Goal: Information Seeking & Learning: Compare options

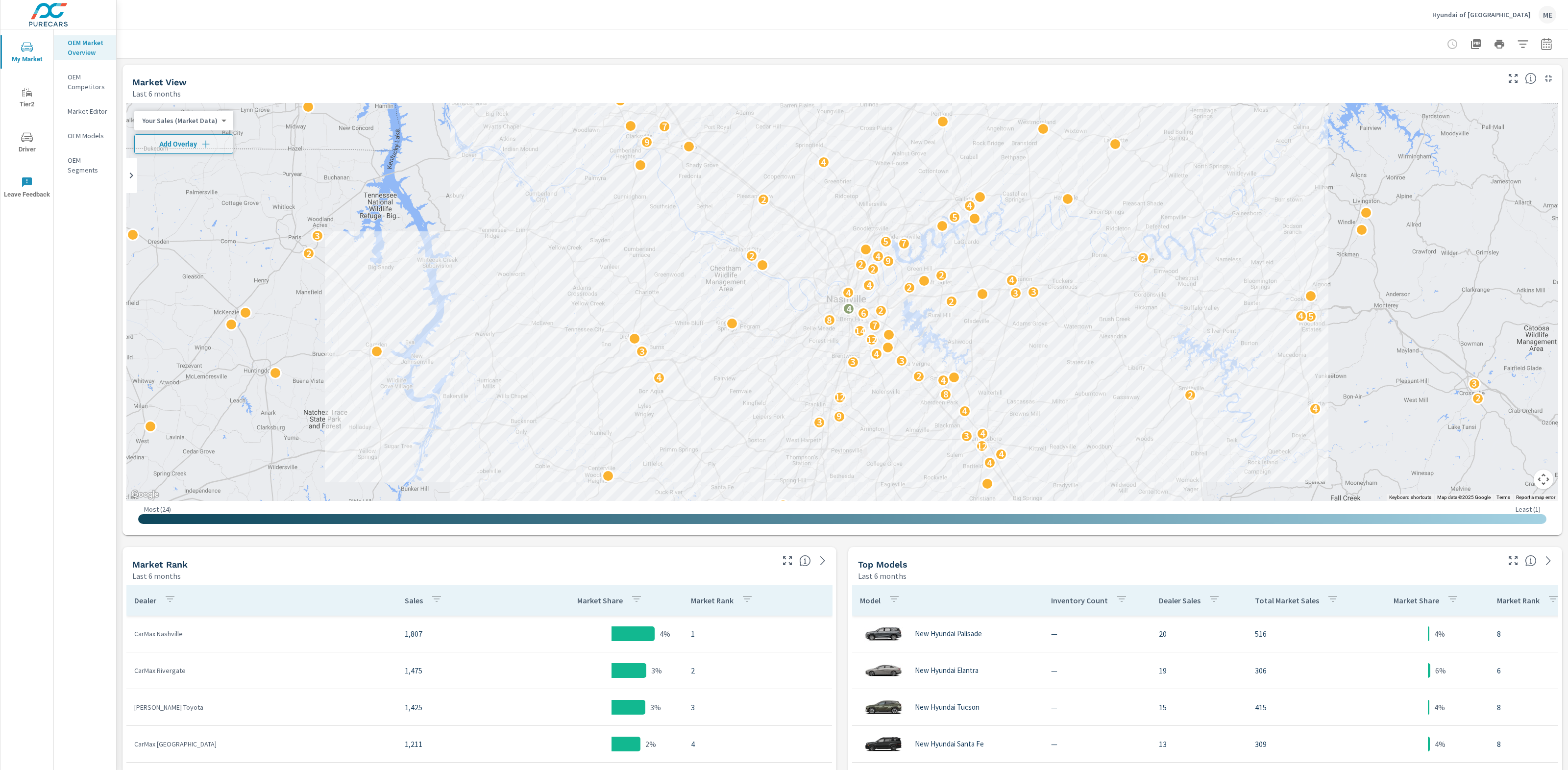
click at [1533, 42] on div at bounding box center [1499, 44] width 114 height 20
click at [1527, 42] on icon "button" at bounding box center [1523, 44] width 12 height 12
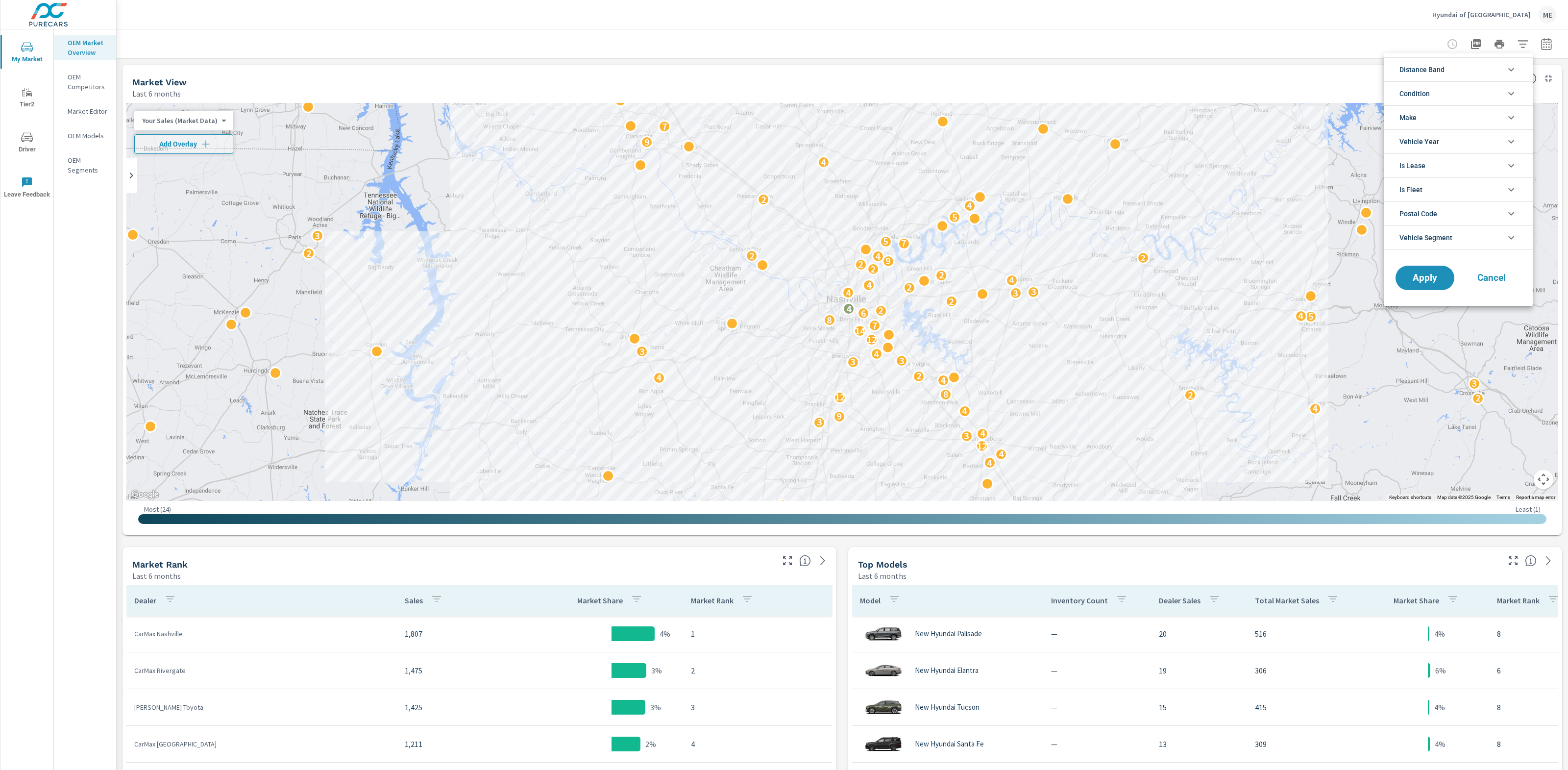
click at [1494, 69] on li "Distance Band" at bounding box center [1458, 70] width 149 height 24
click at [1241, 55] on div at bounding box center [784, 385] width 1568 height 770
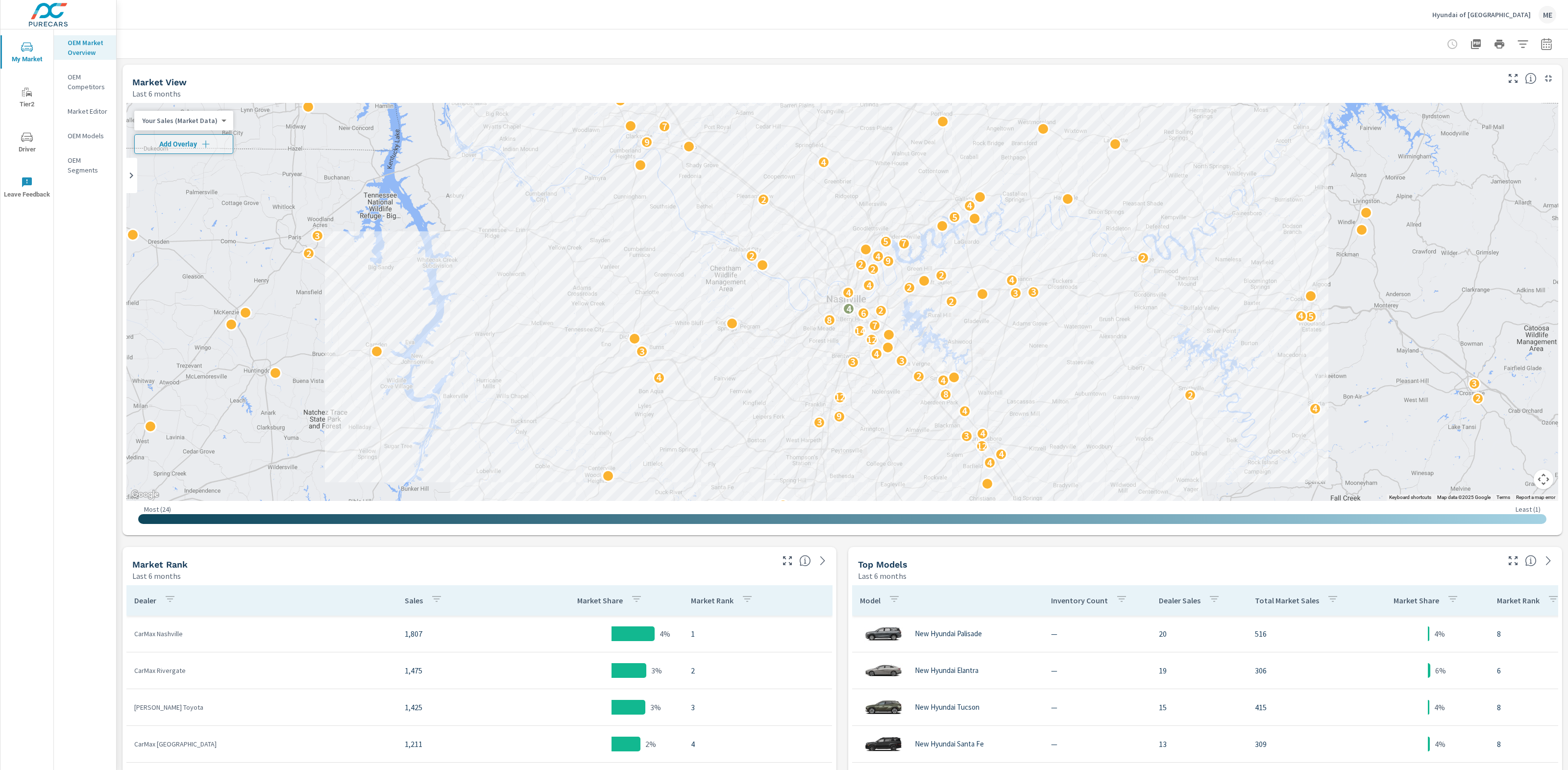
scroll to position [3, 0]
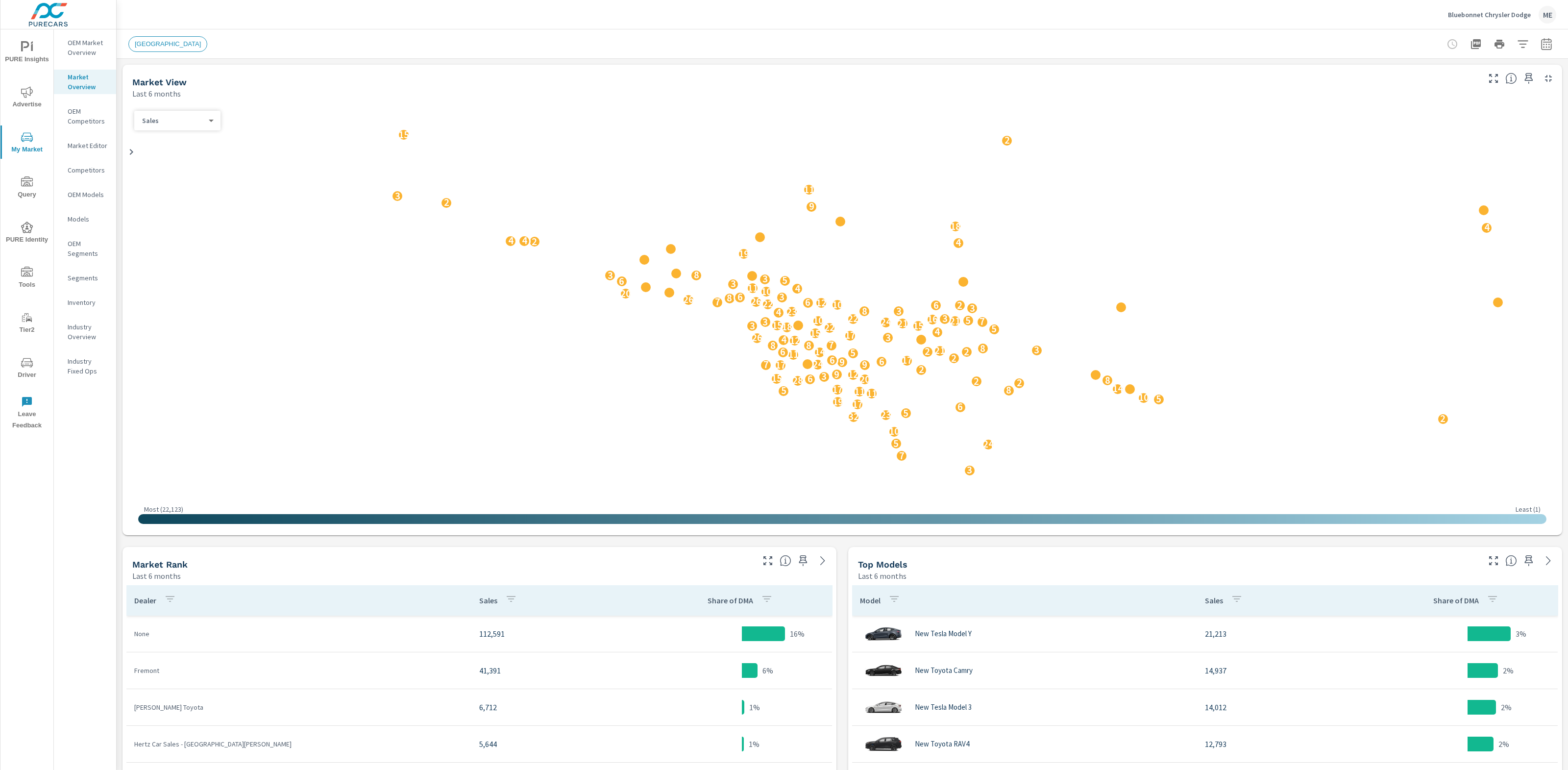
scroll to position [184, 0]
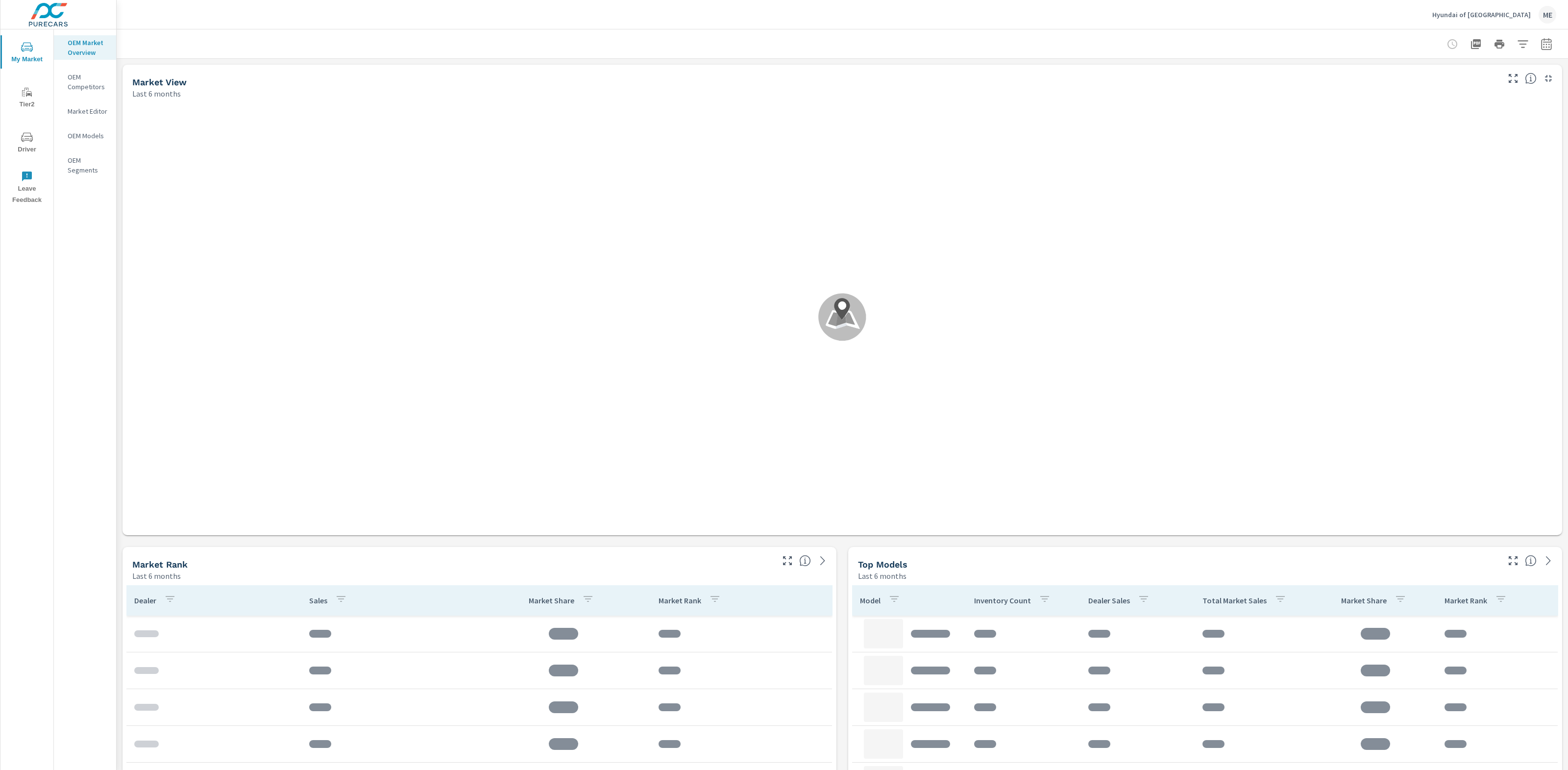
click at [638, 35] on div at bounding box center [842, 43] width 1428 height 29
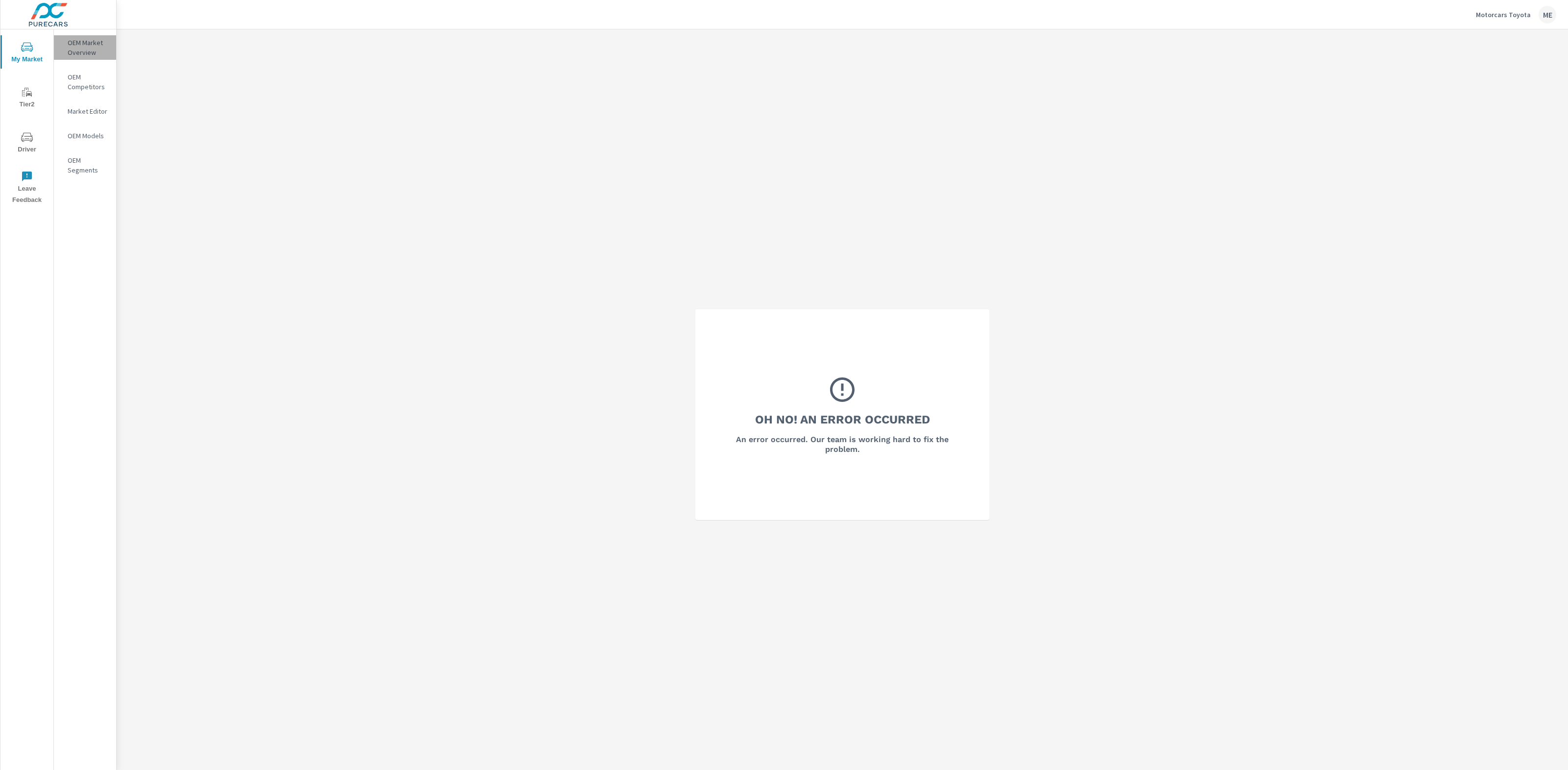
click at [92, 40] on p "OEM Market Overview" at bounding box center [87, 48] width 40 height 20
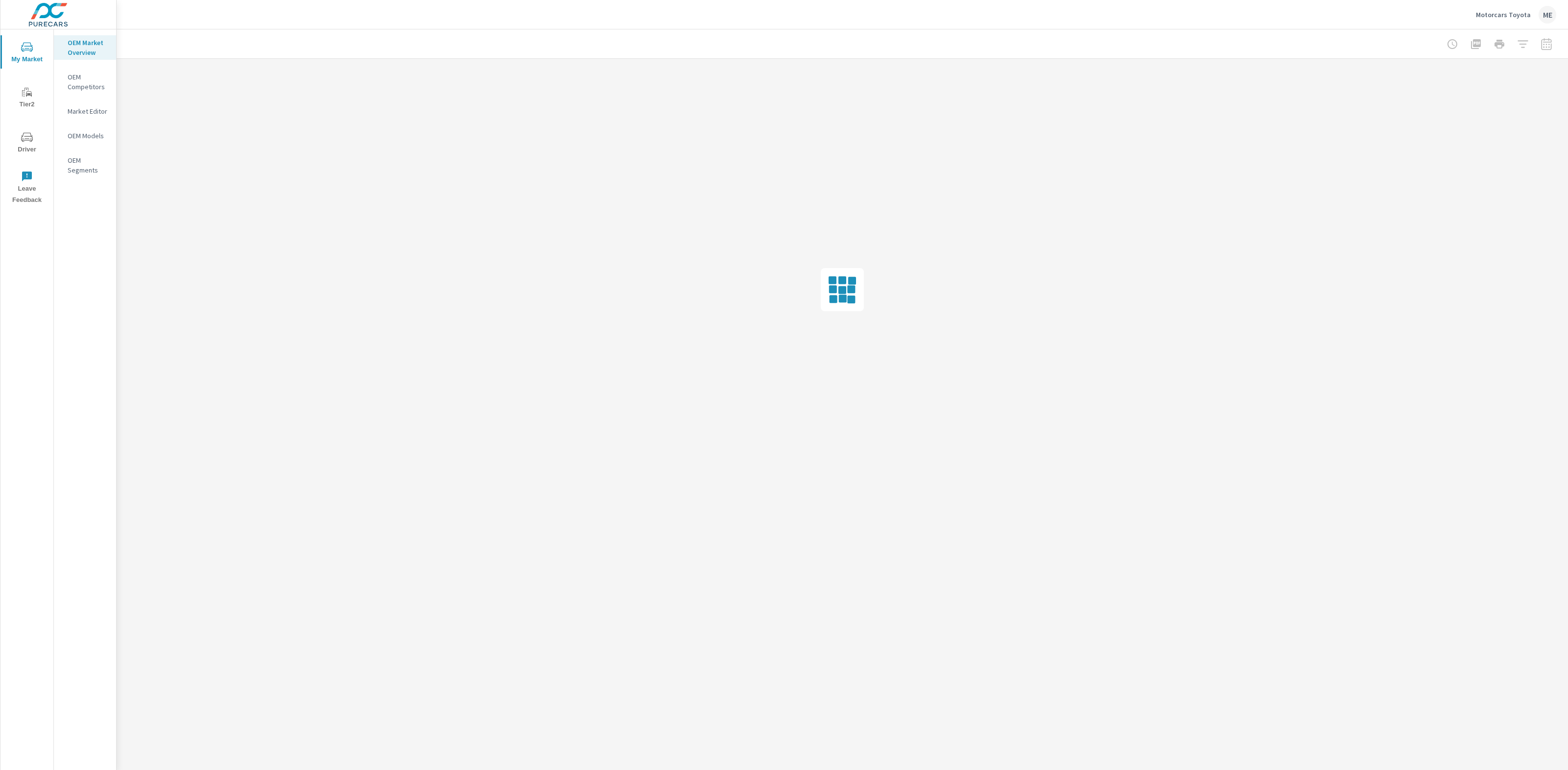
click at [688, 33] on div at bounding box center [842, 43] width 1428 height 29
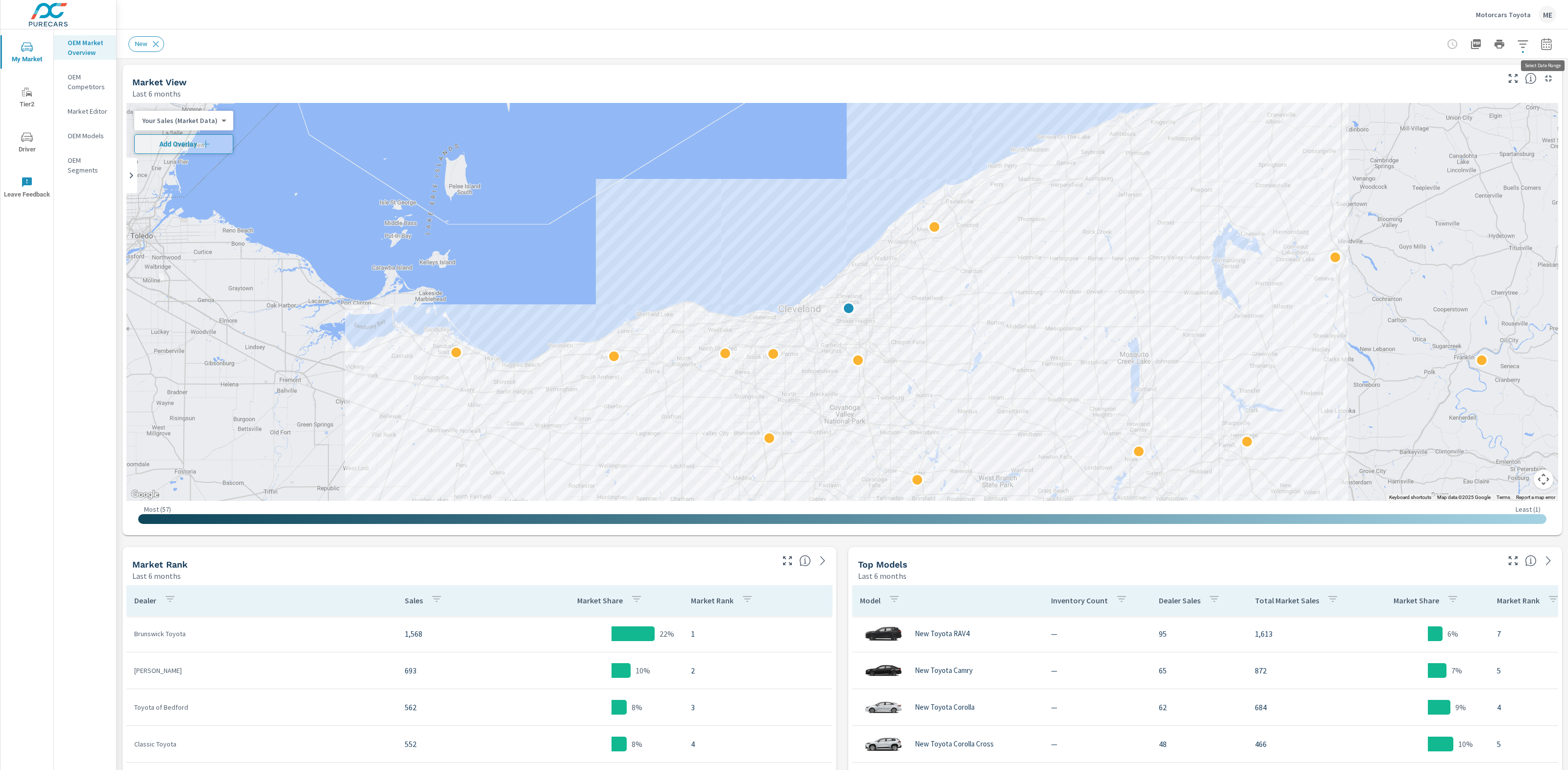
click at [1550, 45] on icon "button" at bounding box center [1546, 44] width 12 height 12
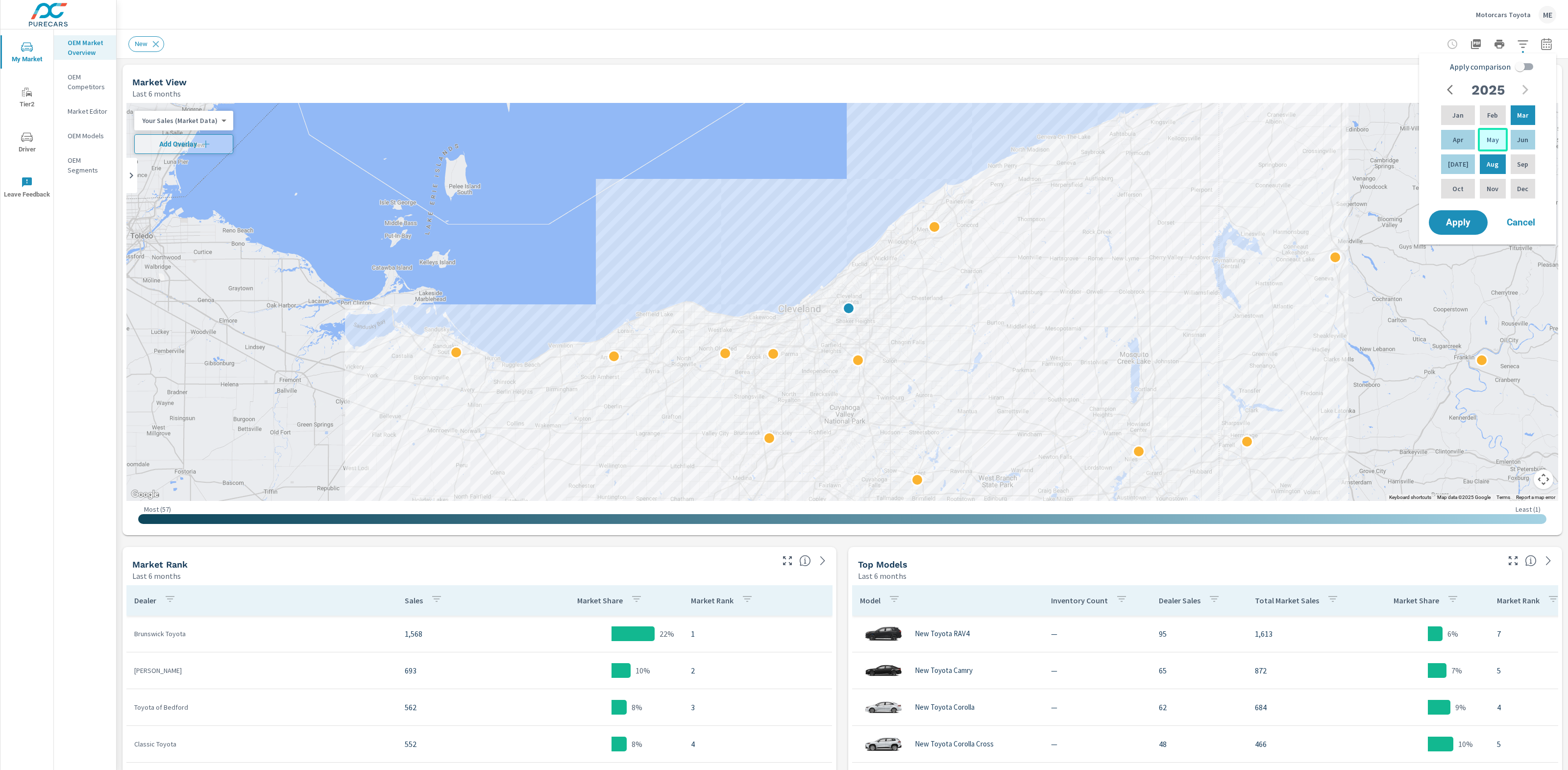
drag, startPoint x: 1494, startPoint y: 137, endPoint x: 1479, endPoint y: 151, distance: 20.5
click at [1494, 138] on div "May" at bounding box center [1492, 139] width 29 height 23
click at [1464, 164] on div "[DATE]" at bounding box center [1457, 164] width 38 height 23
click at [1525, 67] on input "Apply comparison" at bounding box center [1520, 67] width 56 height 18
checkbox input "true"
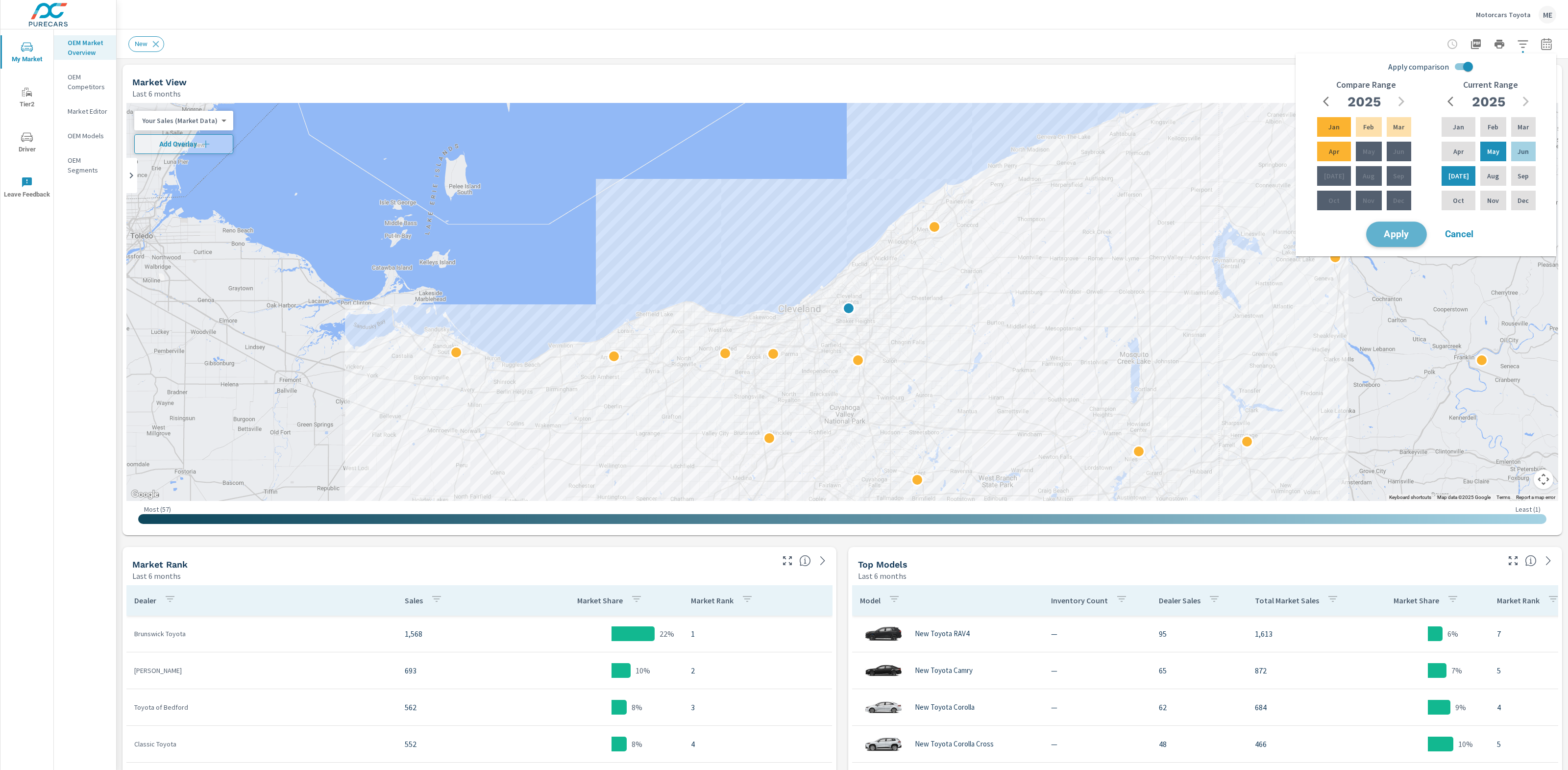
click at [1398, 231] on span "Apply" at bounding box center [1396, 234] width 40 height 9
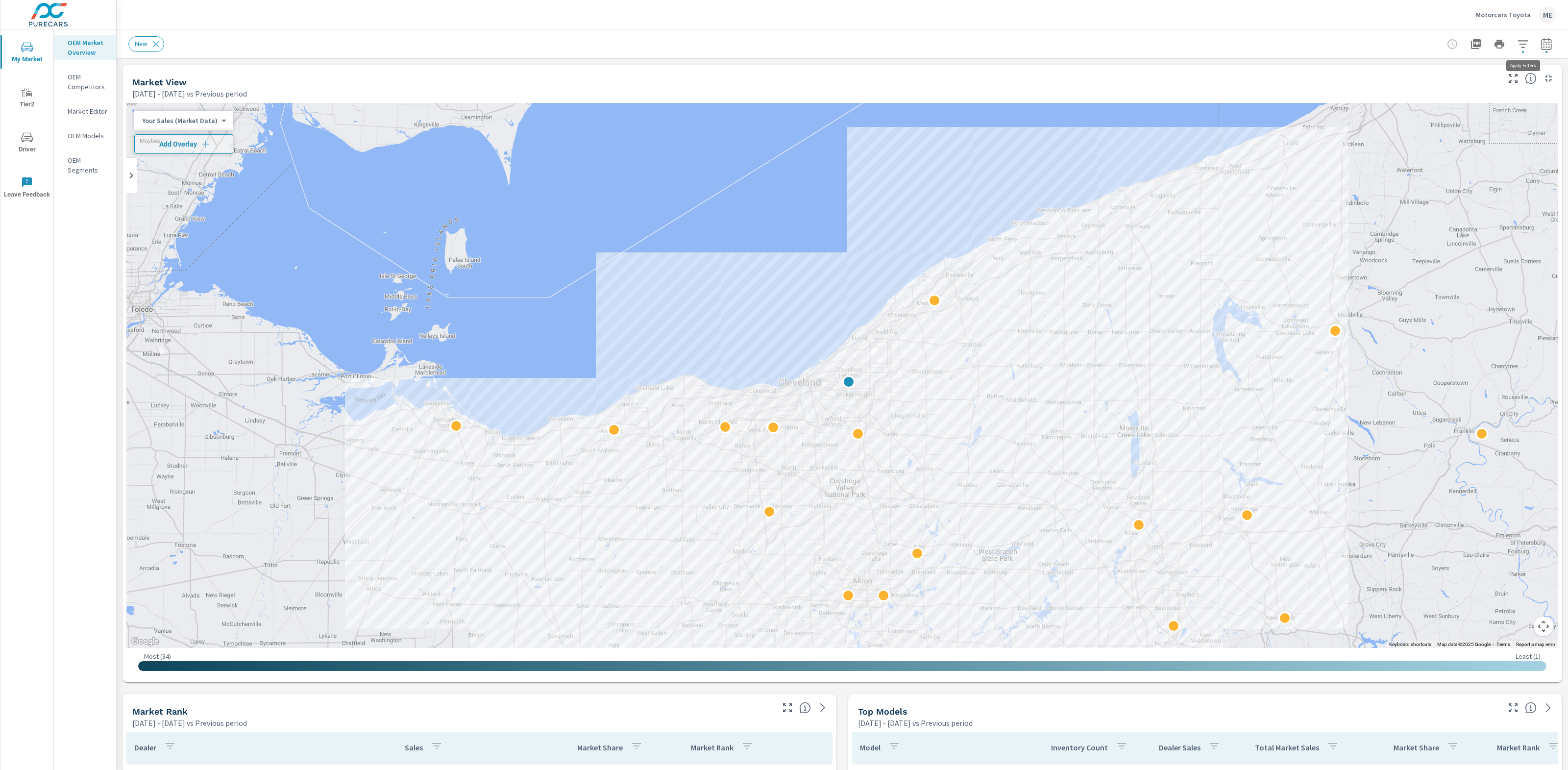
click at [1522, 42] on icon "button" at bounding box center [1523, 44] width 12 height 12
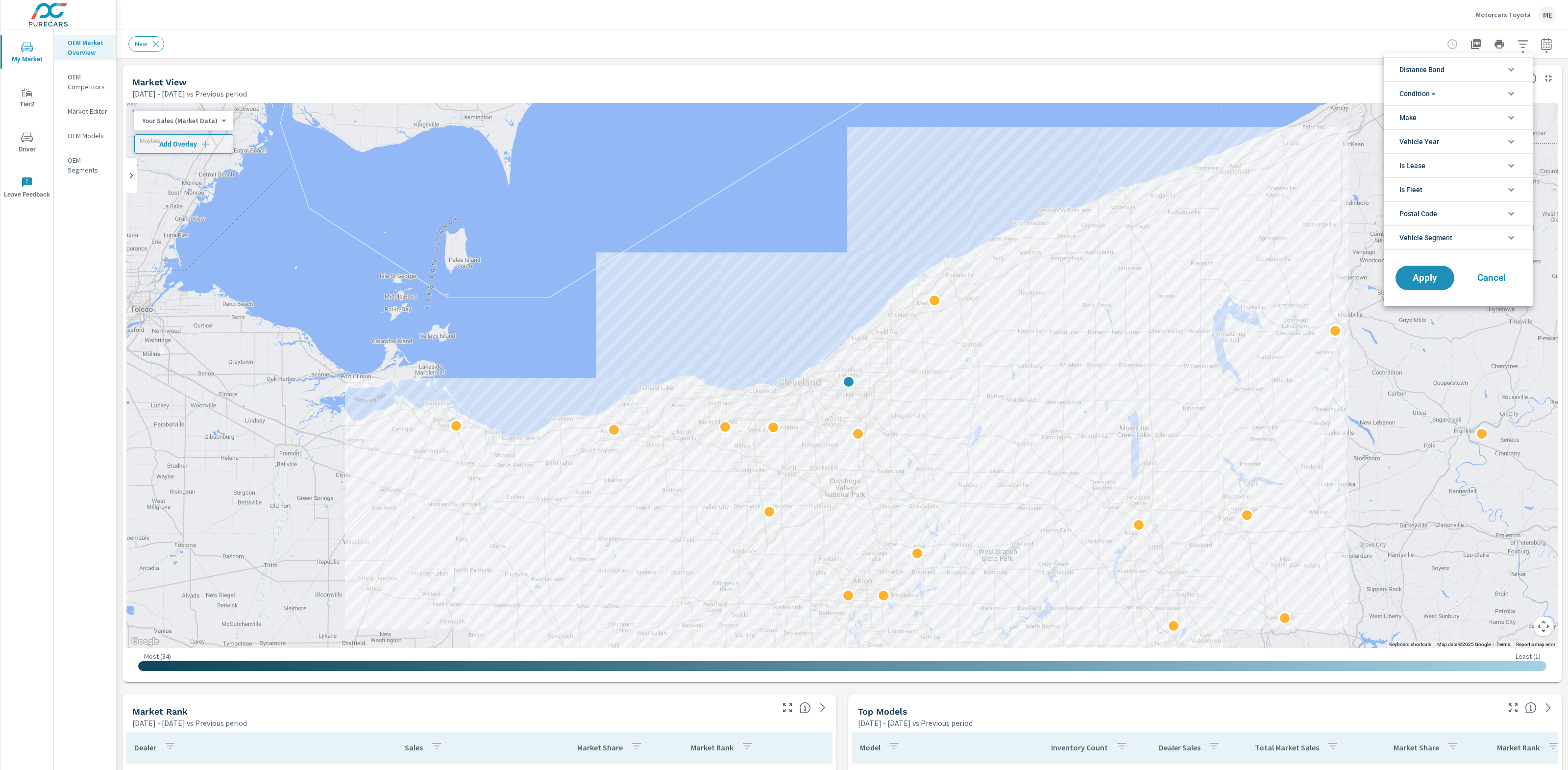
click at [1445, 71] on span "Distance Band" at bounding box center [1422, 69] width 45 height 23
click at [1425, 93] on span "0-10" at bounding box center [1469, 92] width 107 height 12
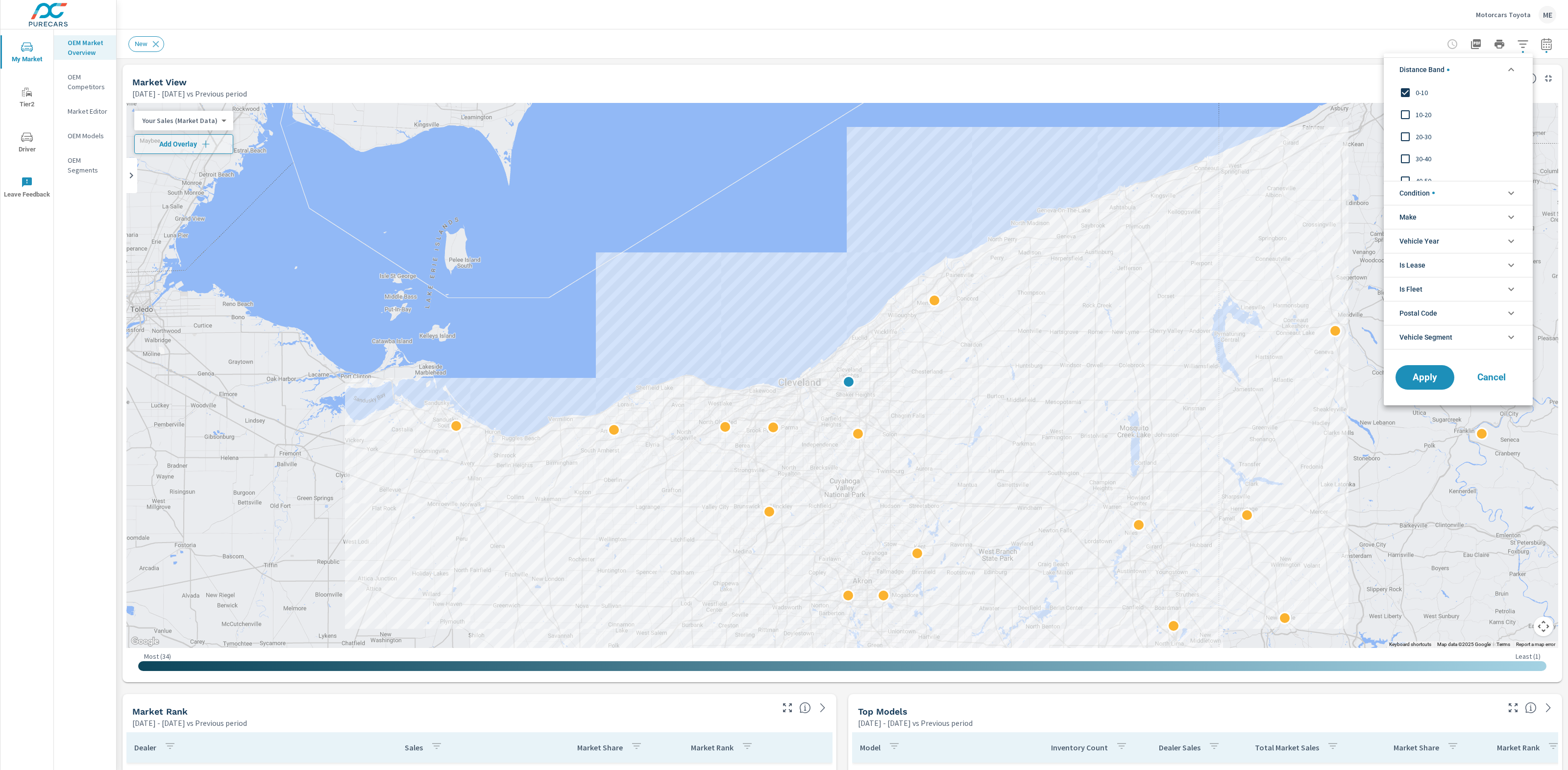
click at [1425, 115] on span "10-20" at bounding box center [1469, 114] width 107 height 12
drag, startPoint x: 1418, startPoint y: 191, endPoint x: 1424, endPoint y: 200, distance: 10.8
click at [1418, 191] on span "Condition" at bounding box center [1417, 192] width 35 height 23
click at [1425, 267] on li "Make" at bounding box center [1458, 261] width 149 height 24
click at [1425, 280] on span "Toyota" at bounding box center [1469, 284] width 107 height 12
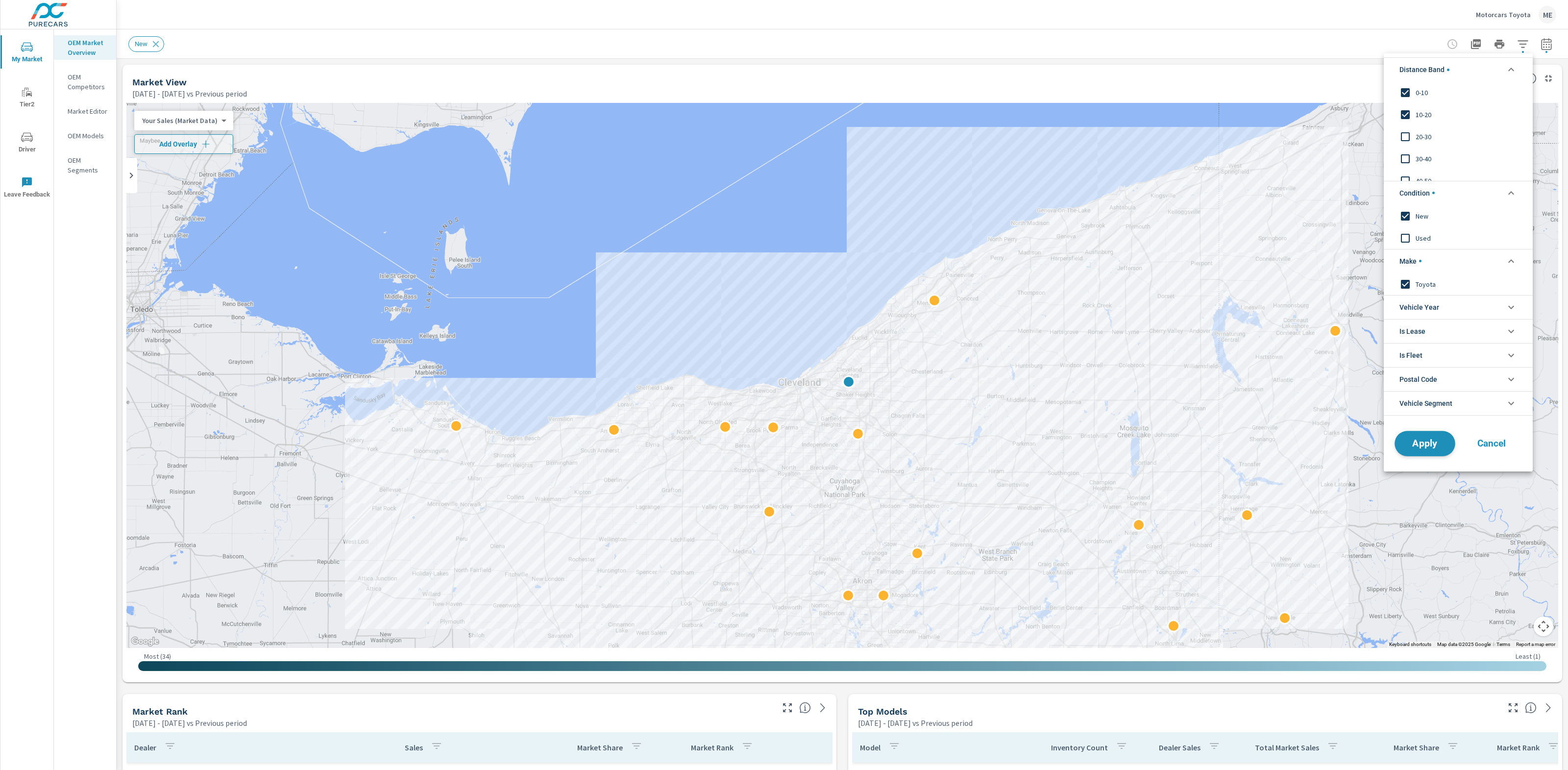
click at [1434, 443] on span "Apply" at bounding box center [1425, 443] width 40 height 9
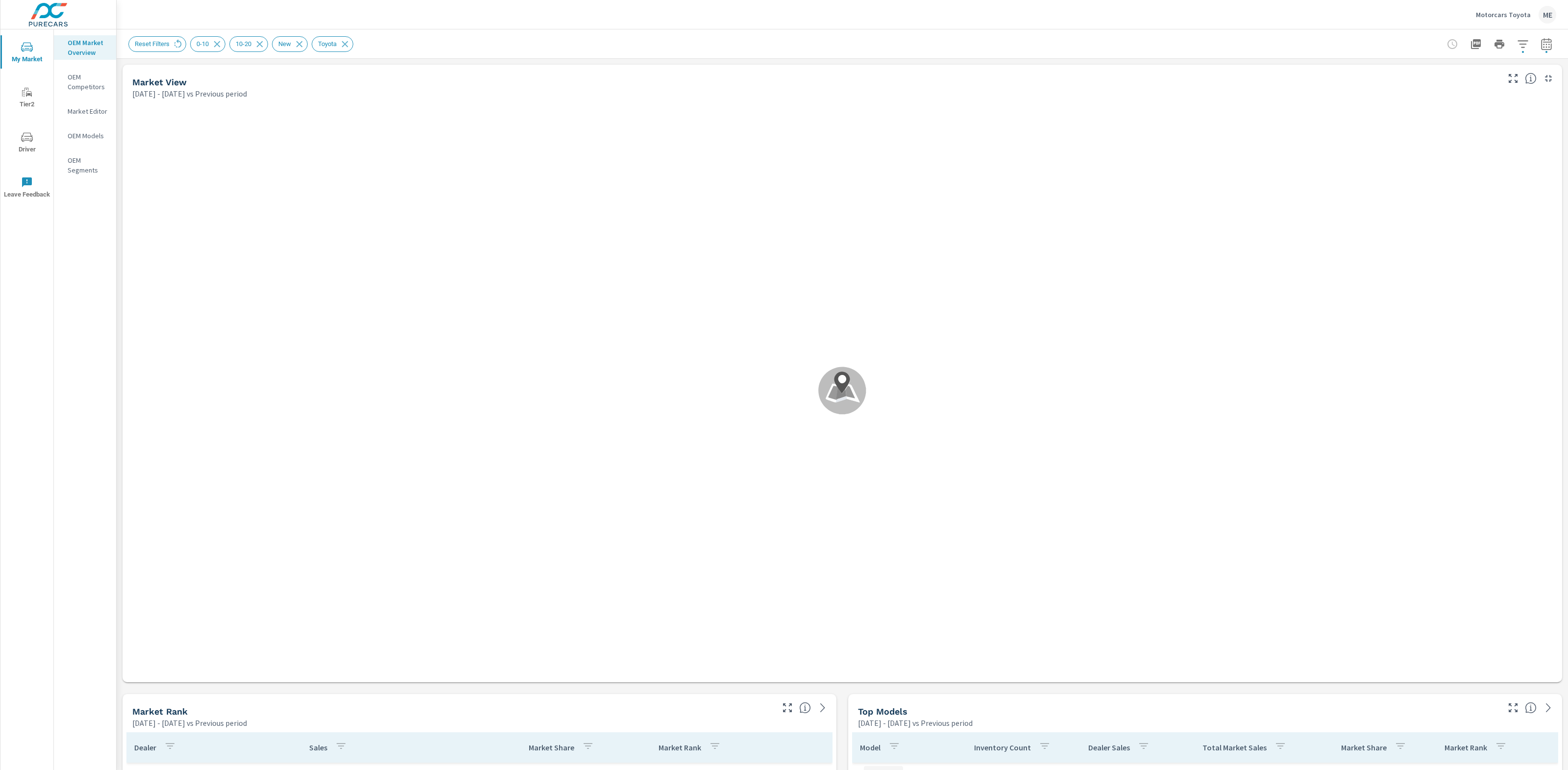
click at [1054, 31] on div "Reset Filters 0-10 10-20 New Toyota" at bounding box center [842, 43] width 1428 height 29
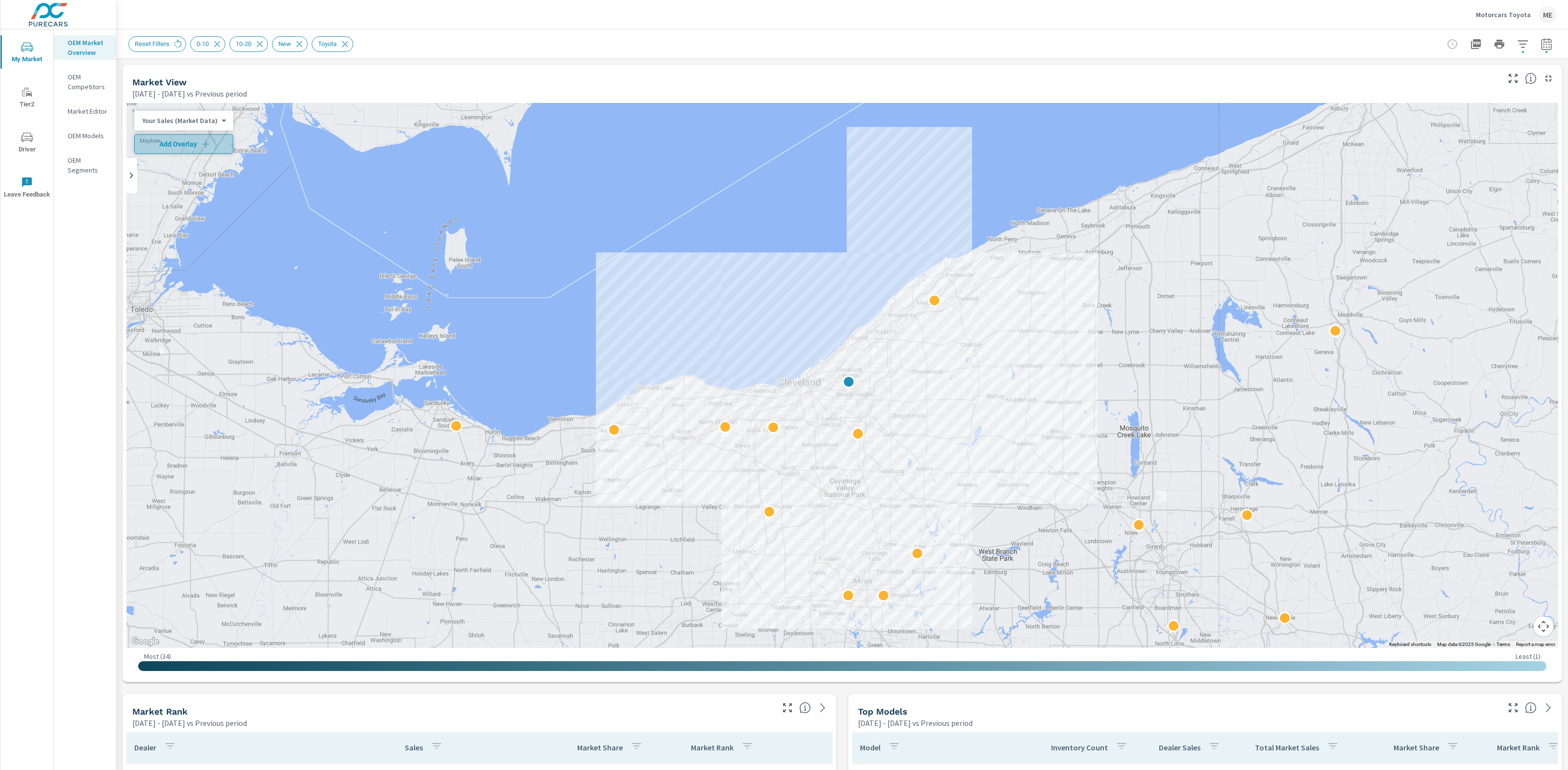
click at [189, 145] on span "Add Overlay" at bounding box center [183, 144] width 90 height 10
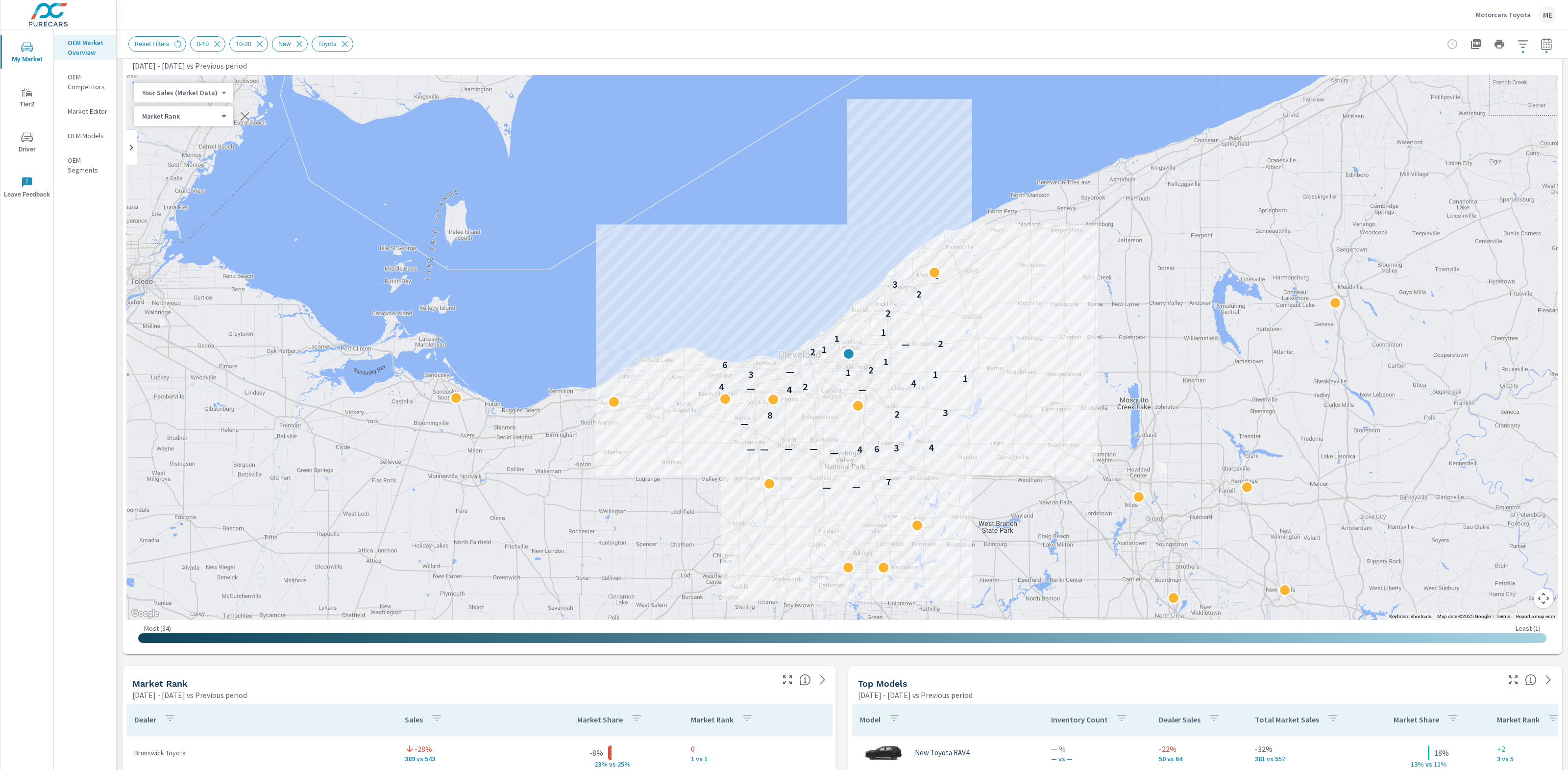
scroll to position [13, 0]
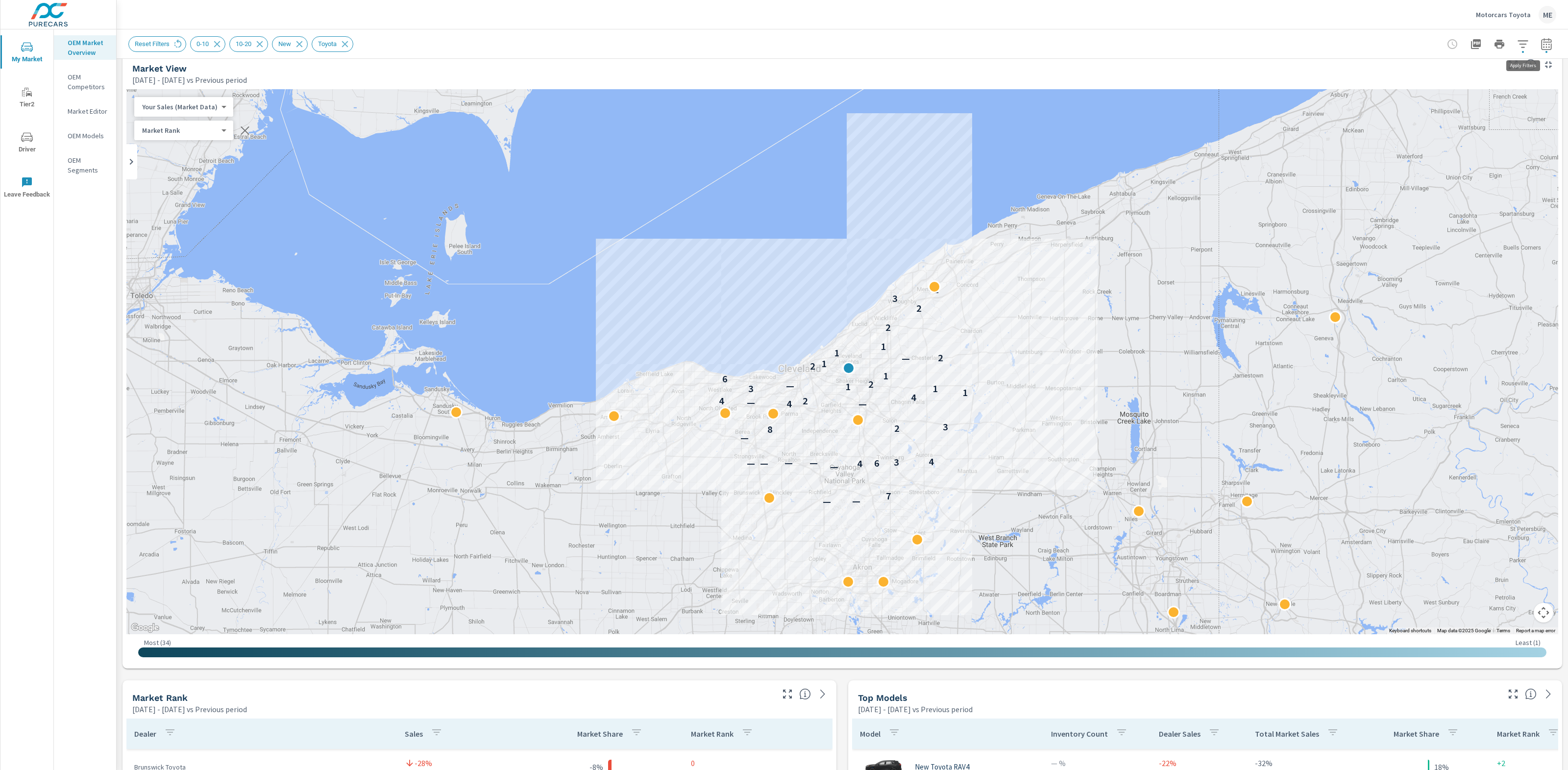
click at [1524, 48] on icon "button" at bounding box center [1523, 44] width 12 height 12
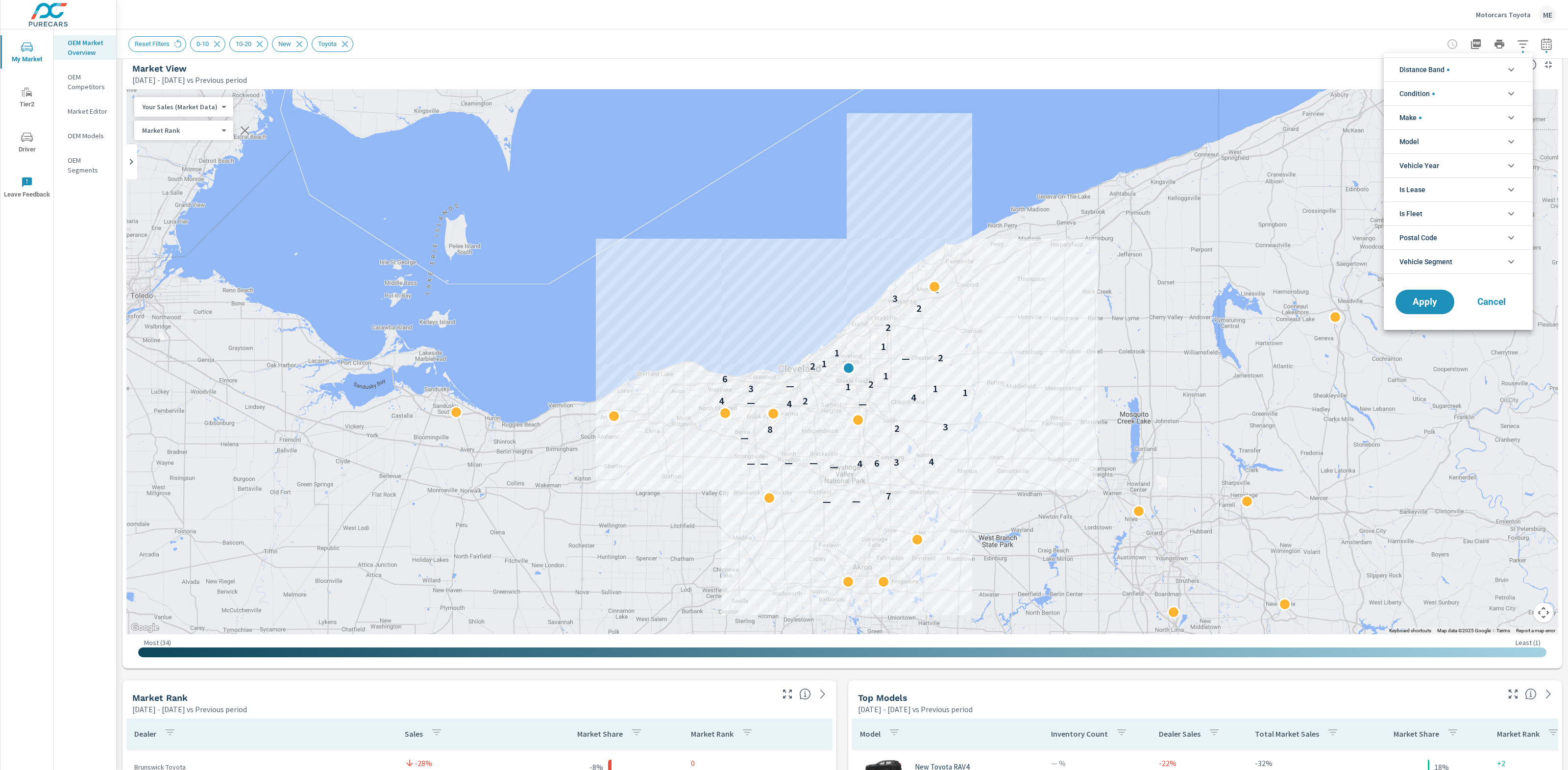
click at [849, 686] on div at bounding box center [784, 385] width 1568 height 770
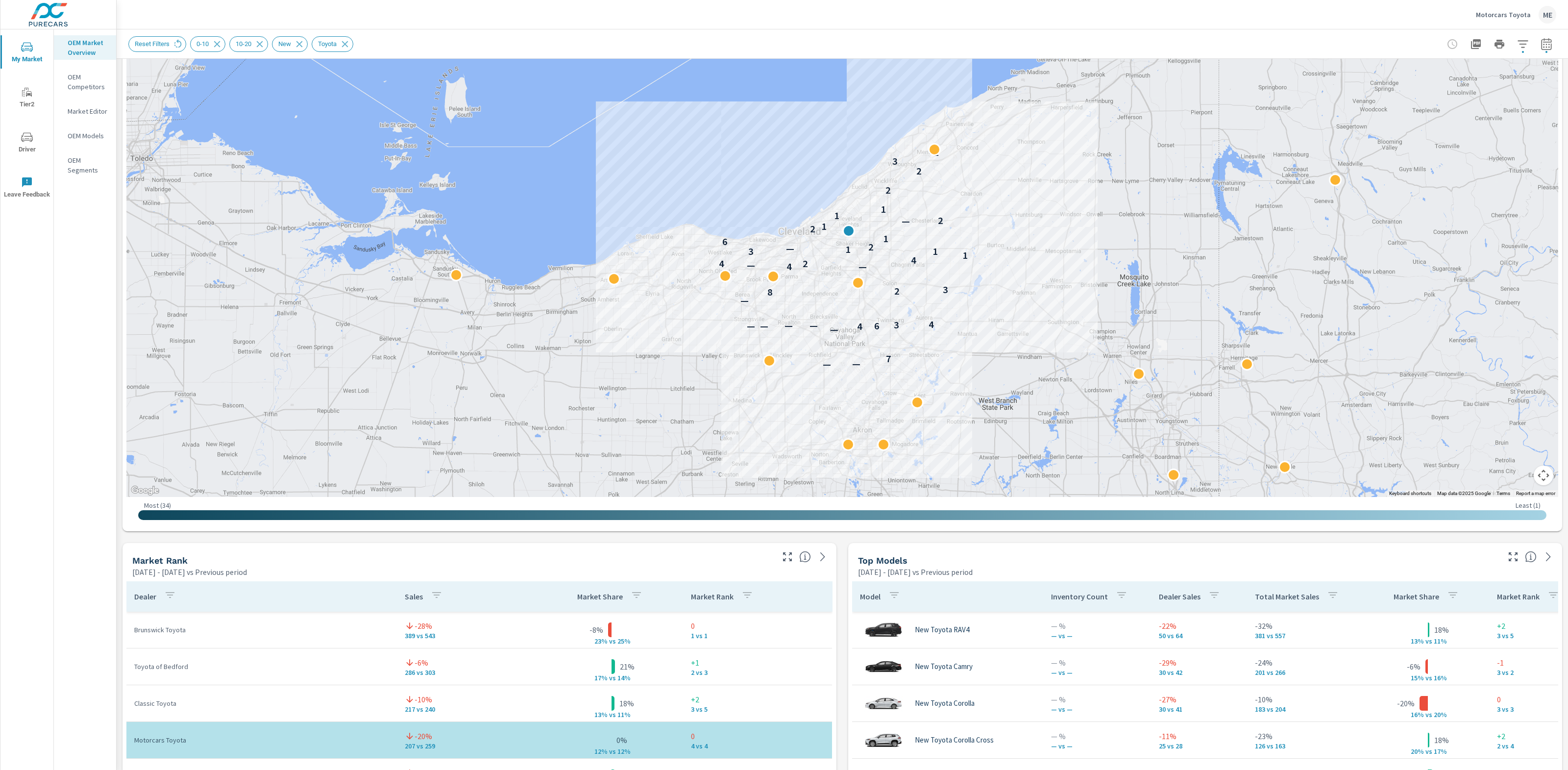
scroll to position [155, 0]
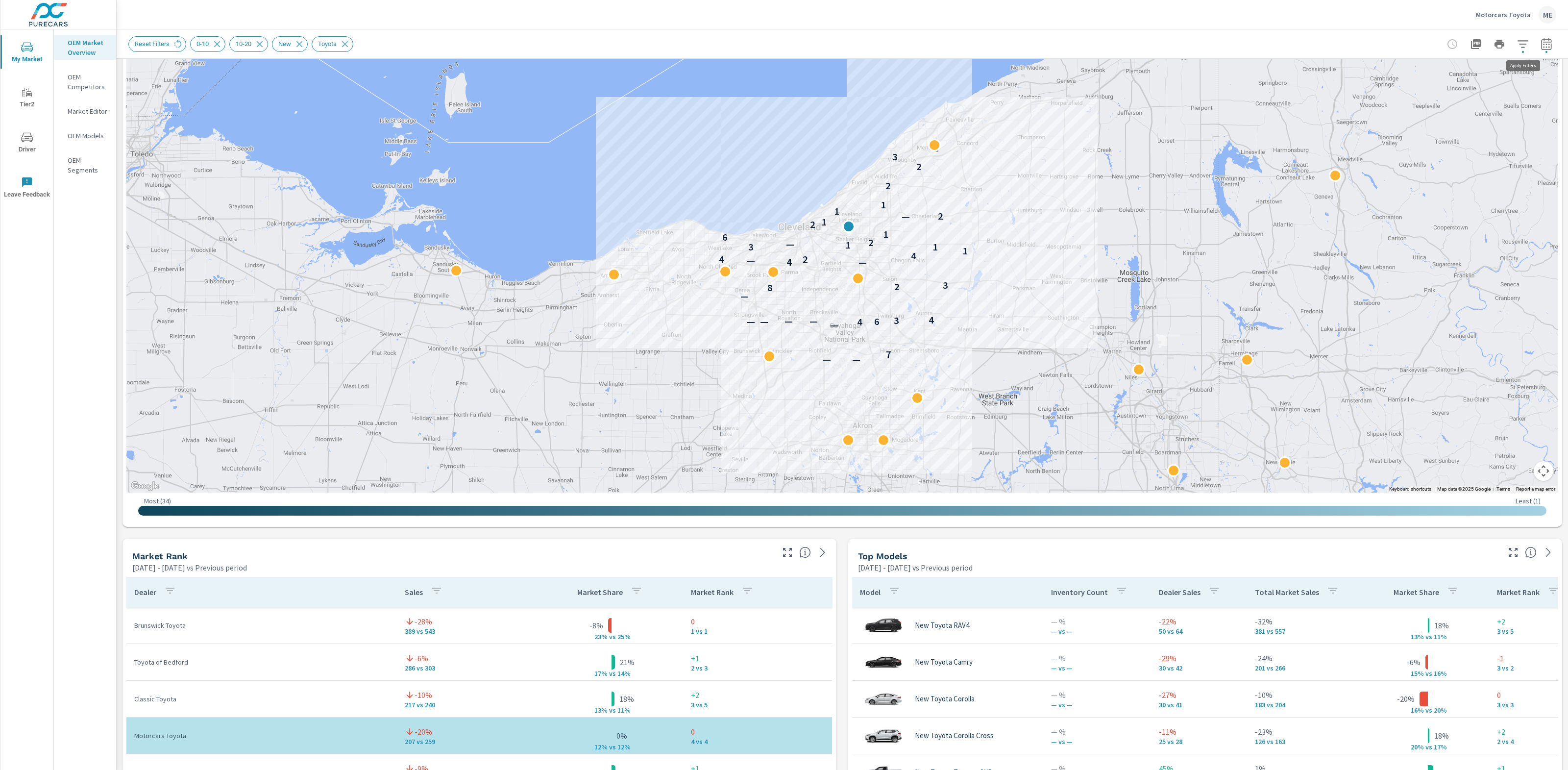
click at [1524, 46] on icon "button" at bounding box center [1523, 44] width 12 height 12
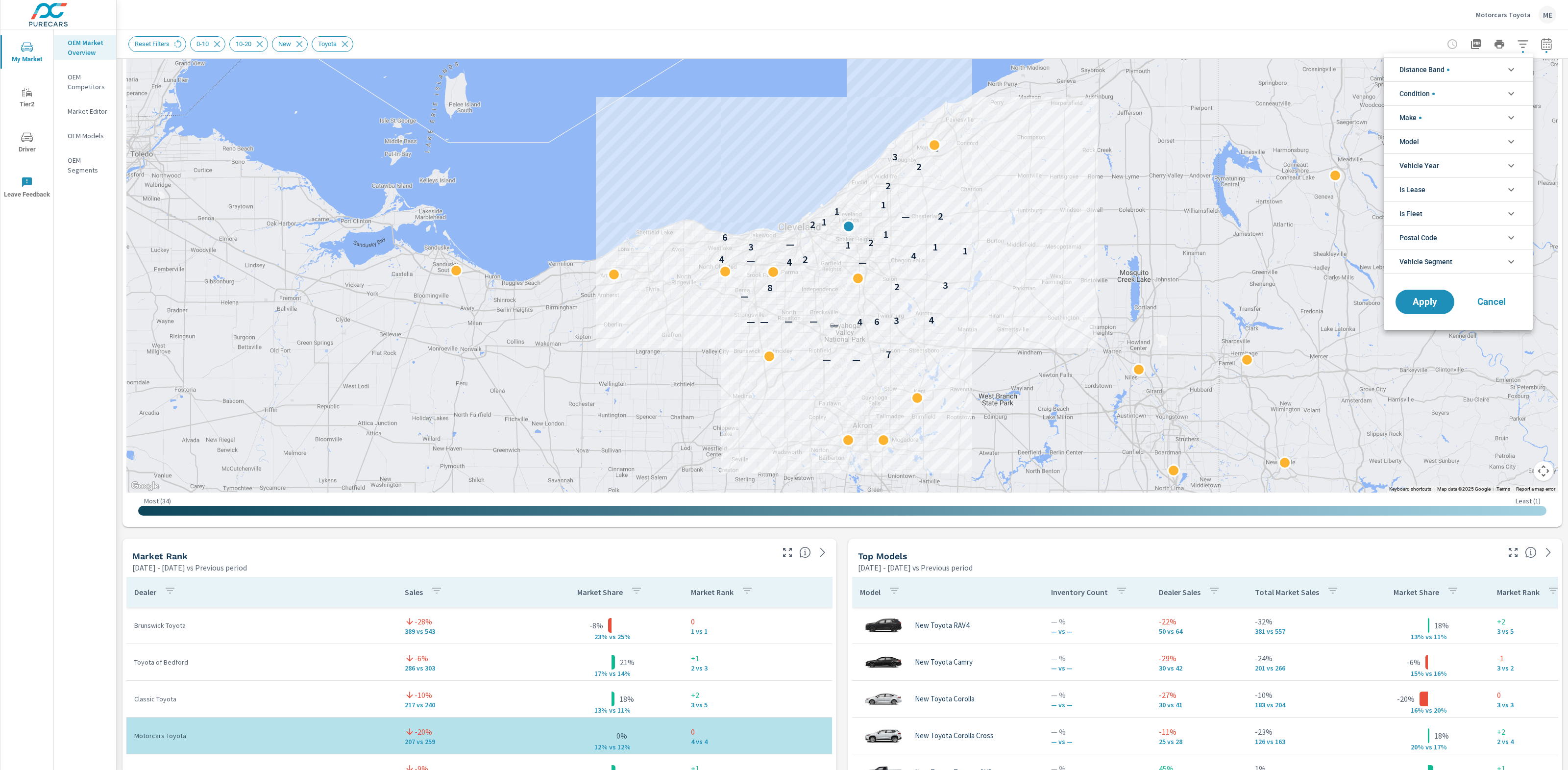
click at [1430, 67] on span "Distance Band" at bounding box center [1424, 69] width 50 height 23
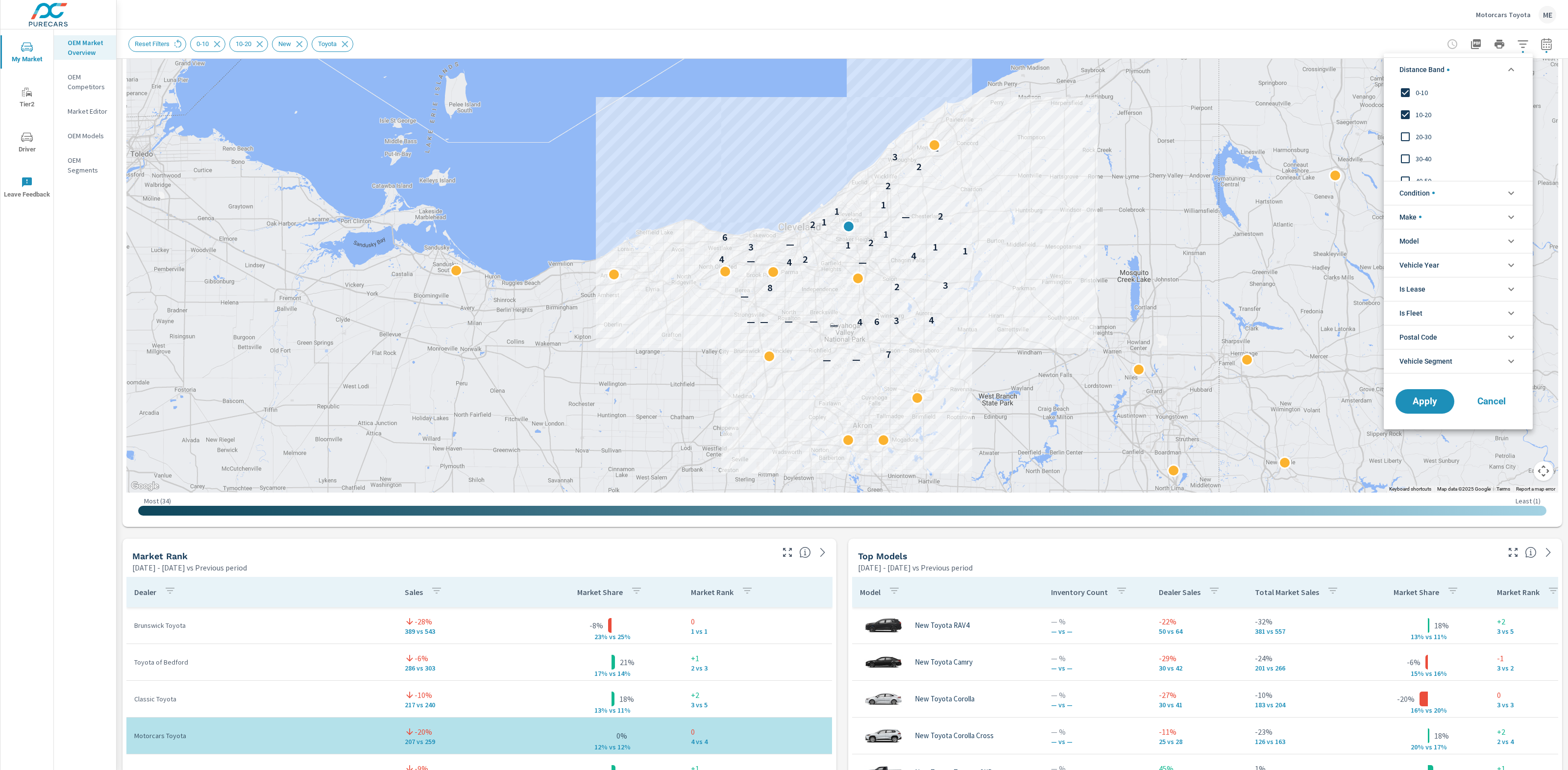
click at [1426, 115] on span "10-20" at bounding box center [1469, 114] width 107 height 12
click at [1440, 393] on button "Apply" at bounding box center [1425, 402] width 61 height 26
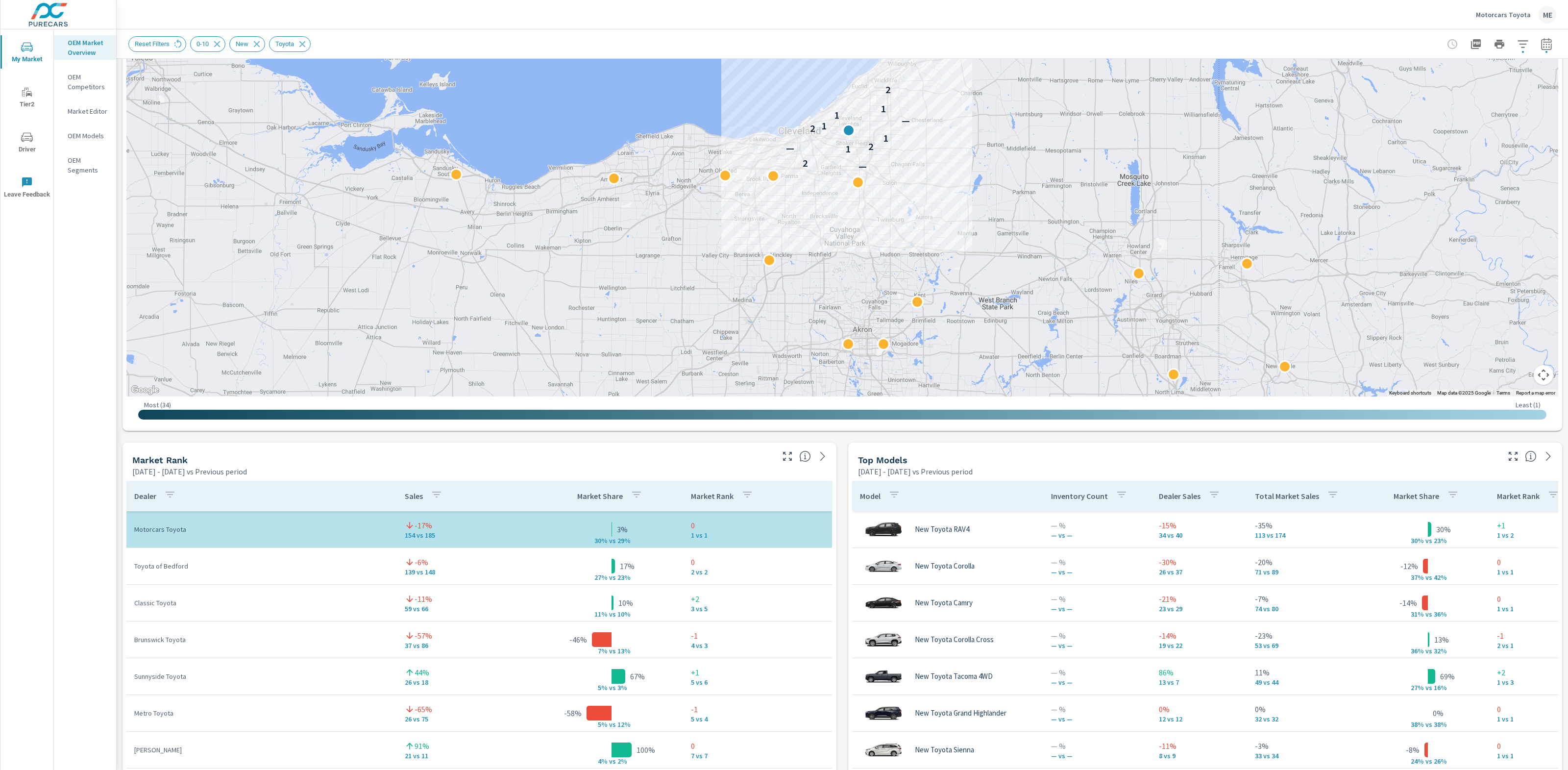
scroll to position [253, 0]
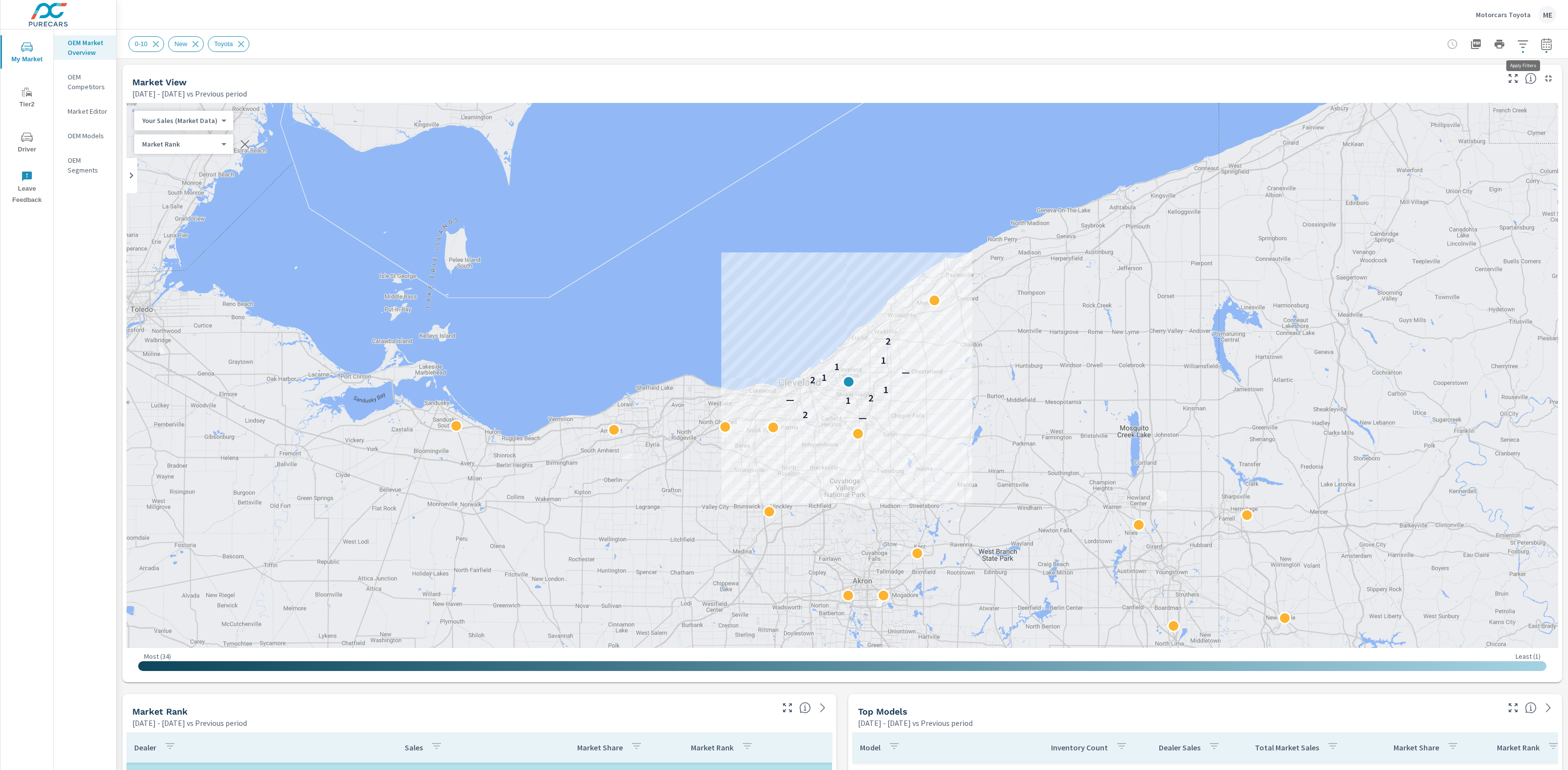
click at [1523, 40] on icon "button" at bounding box center [1523, 44] width 11 height 7
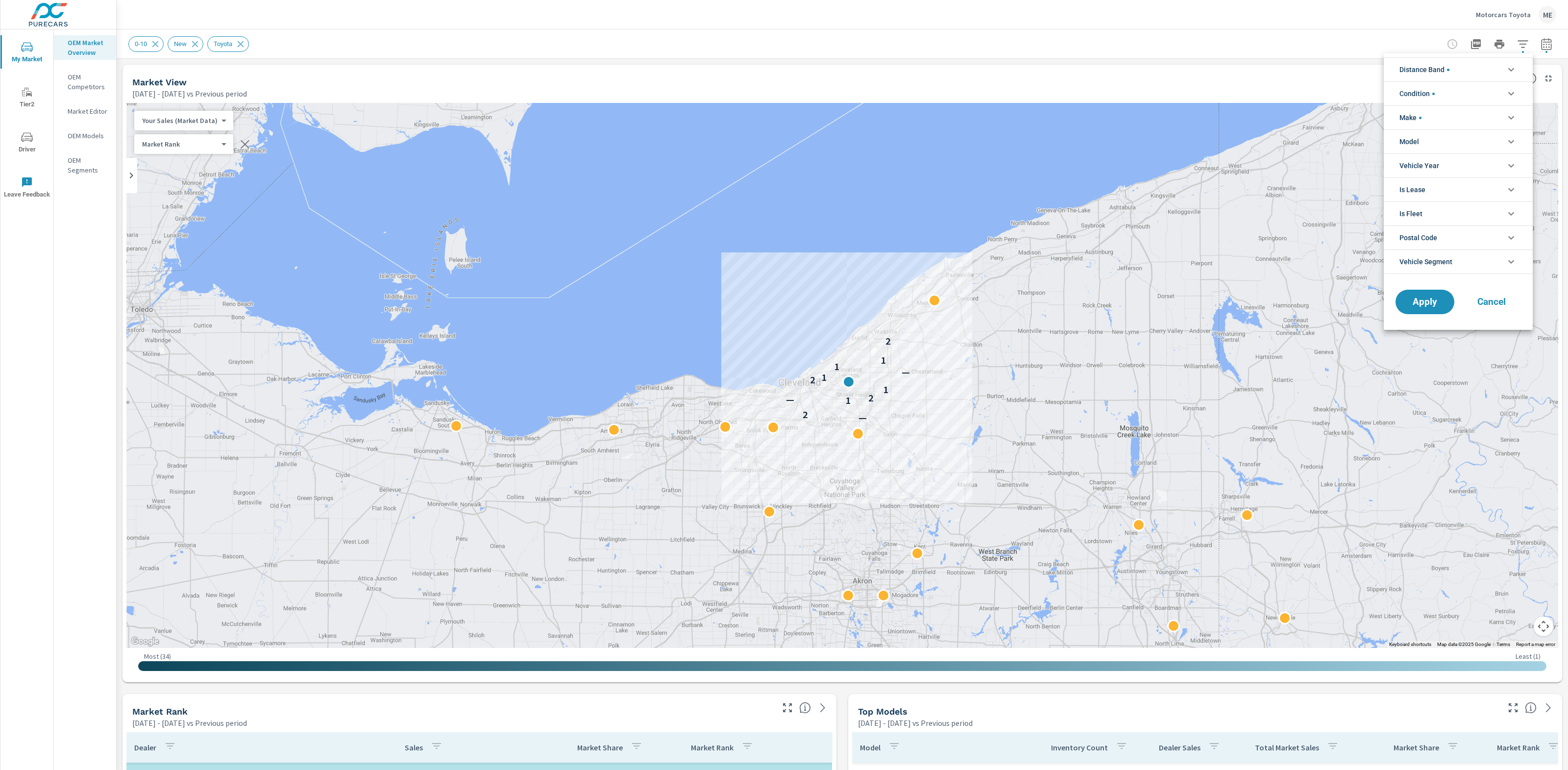
click at [1421, 136] on li "Model" at bounding box center [1458, 141] width 149 height 24
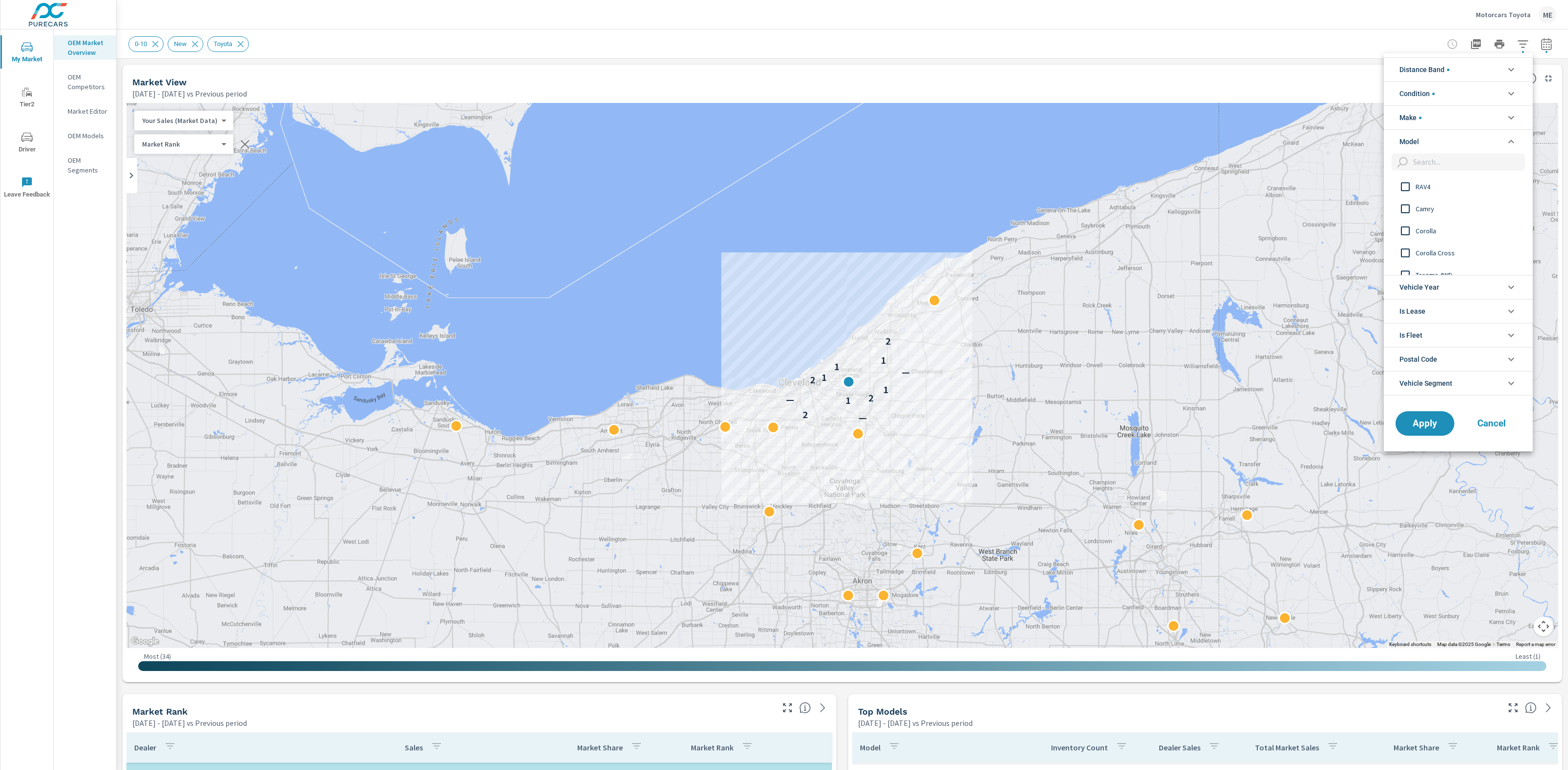
click at [1429, 210] on span "Camry" at bounding box center [1469, 209] width 107 height 12
click at [1439, 425] on span "Apply" at bounding box center [1425, 423] width 40 height 9
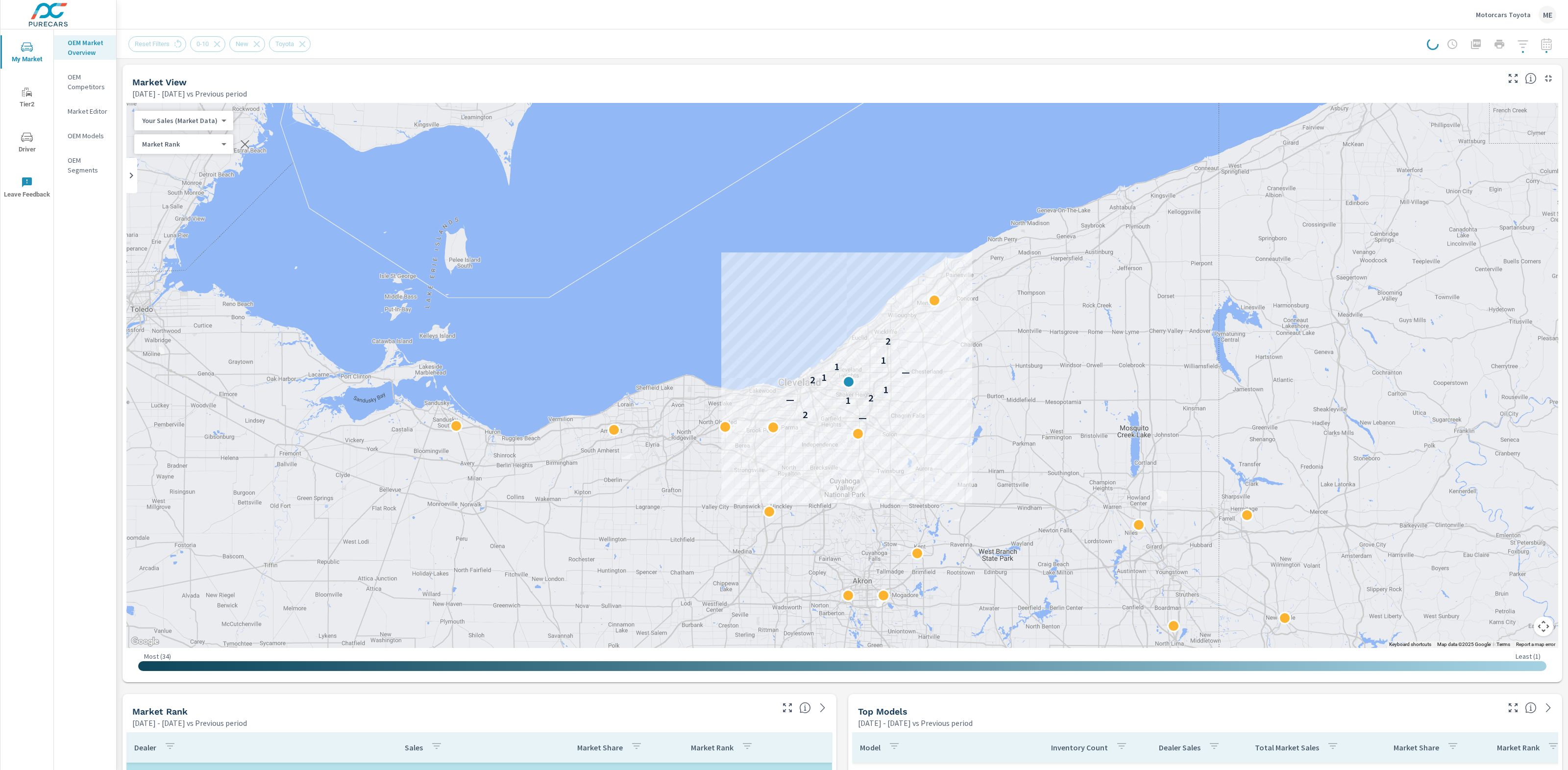
click at [1056, 73] on div "Market View May 01, 2025 - Jul 31, 2025 vs Previous period" at bounding box center [812, 82] width 1379 height 35
click at [1235, 22] on div "Motorcars Toyota ME" at bounding box center [842, 14] width 1428 height 29
click at [1528, 37] on button "button" at bounding box center [1523, 44] width 20 height 20
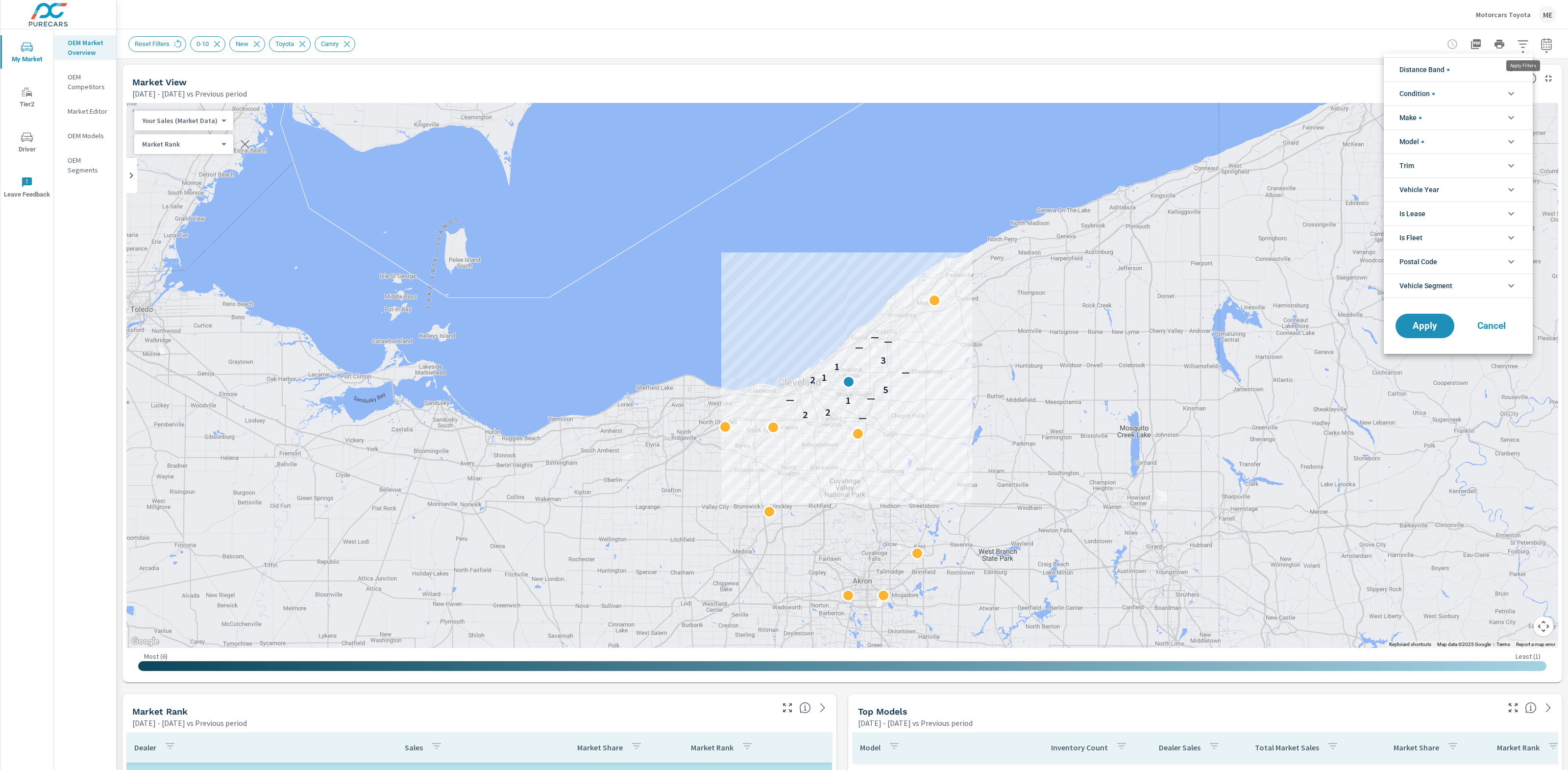
scroll to position [44, 0]
click at [1435, 287] on span "Vehicle Segment" at bounding box center [1425, 285] width 53 height 23
click at [1311, 52] on div at bounding box center [784, 385] width 1568 height 770
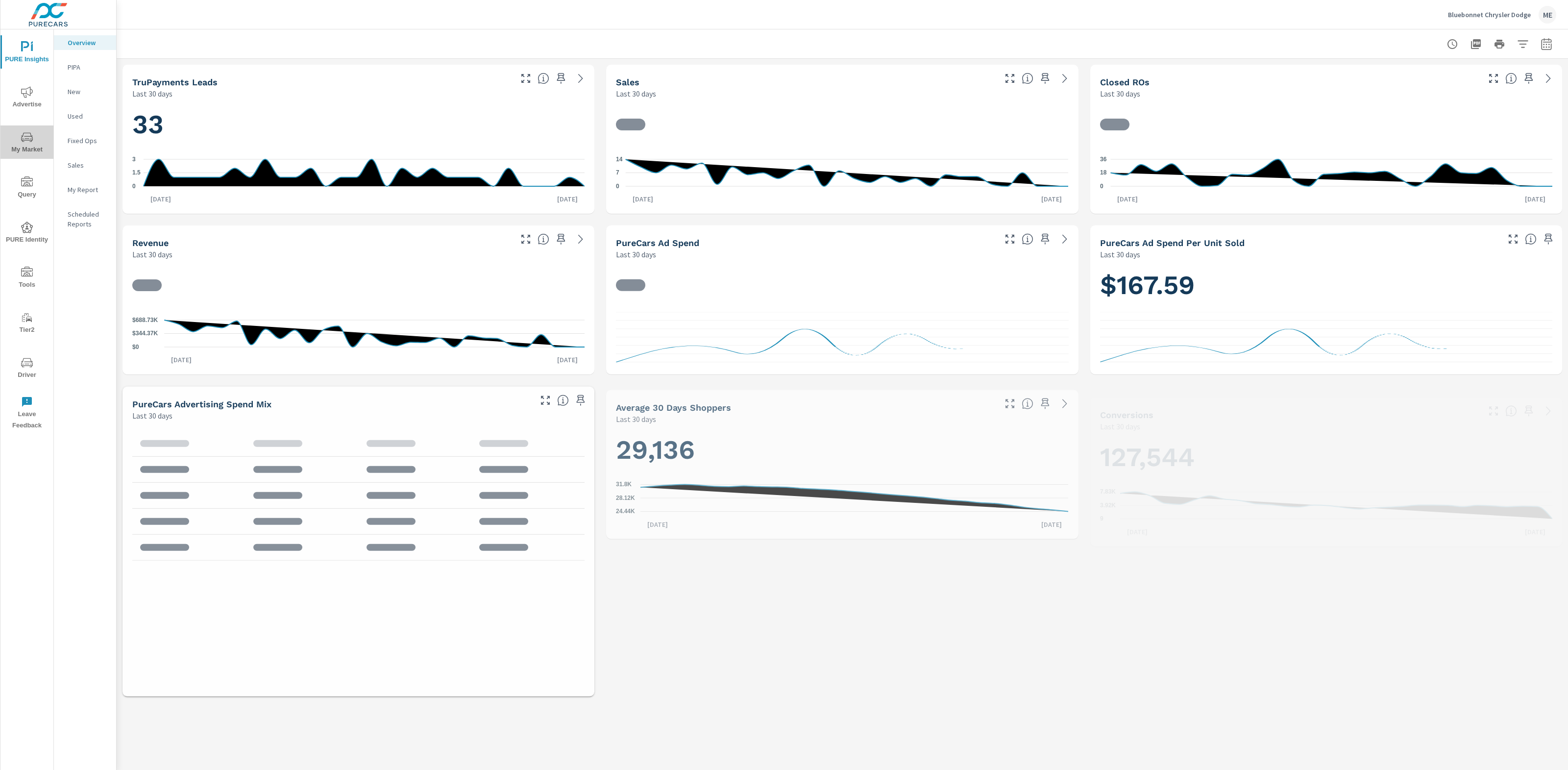
drag, startPoint x: 31, startPoint y: 136, endPoint x: 35, endPoint y: 134, distance: 4.5
click at [33, 136] on span "My Market" at bounding box center [27, 143] width 47 height 24
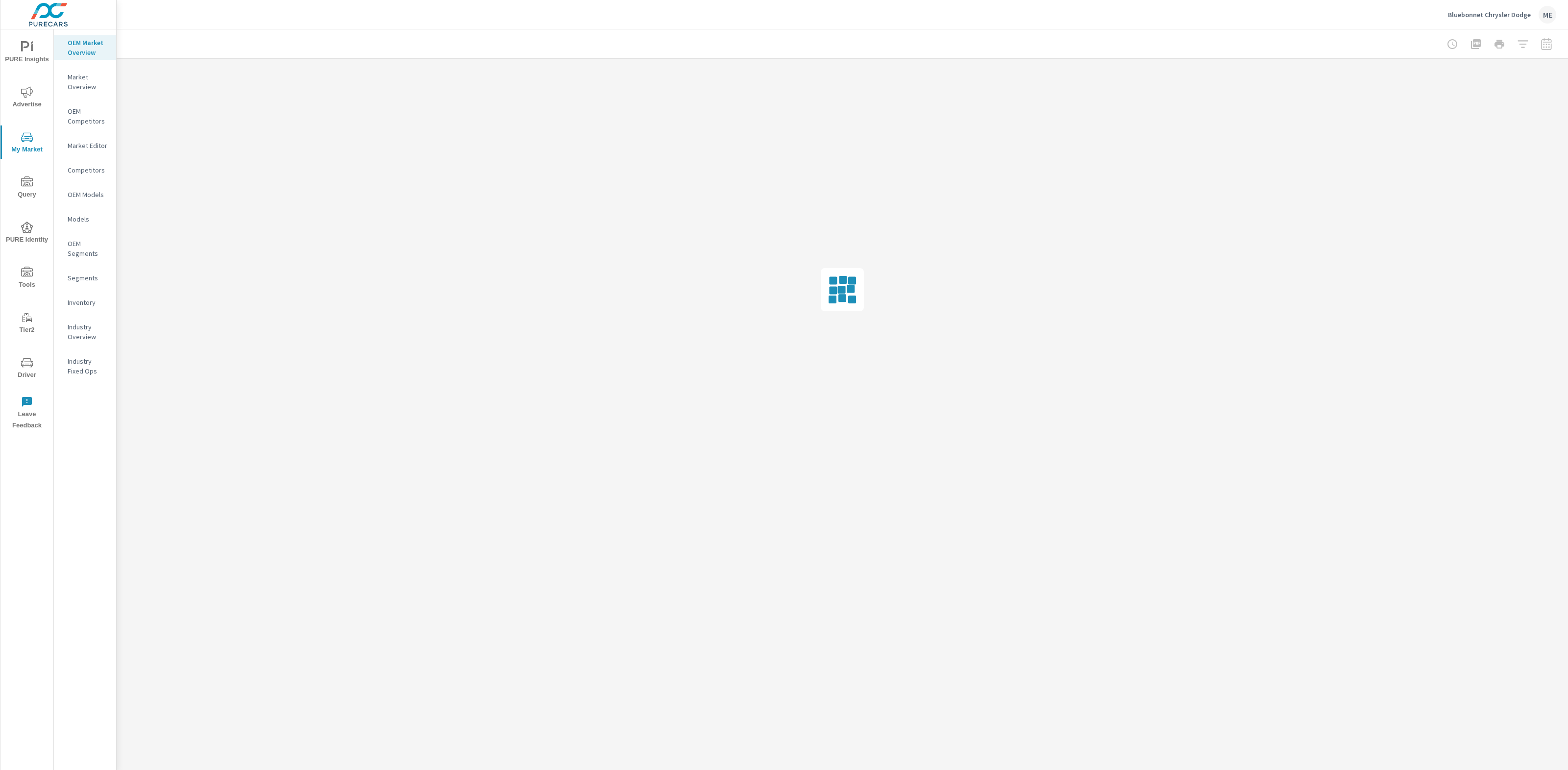
click at [84, 77] on p "Market Overview" at bounding box center [87, 82] width 40 height 20
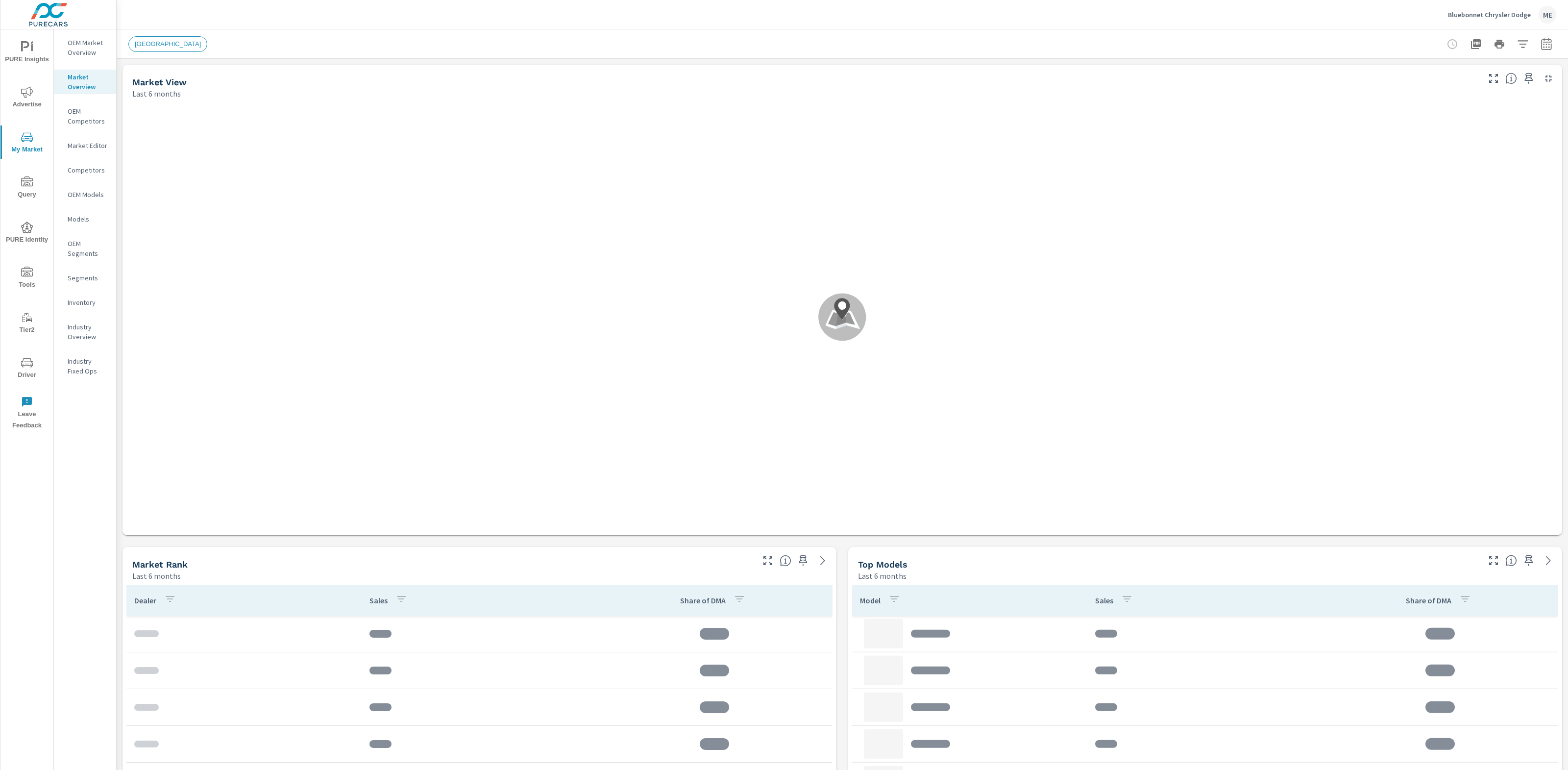
click at [682, 38] on div "[GEOGRAPHIC_DATA]" at bounding box center [773, 44] width 1291 height 16
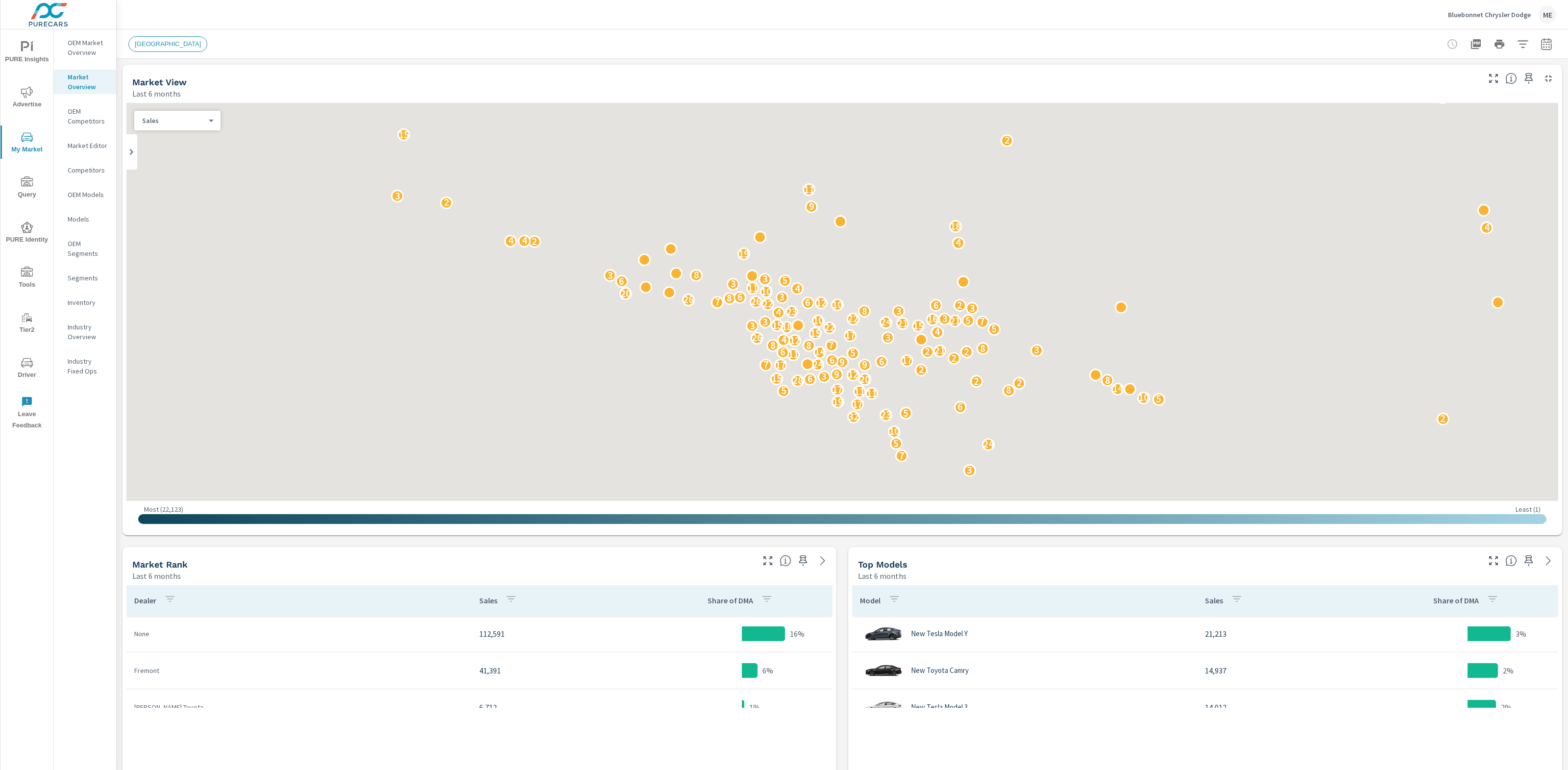
scroll to position [184, 0]
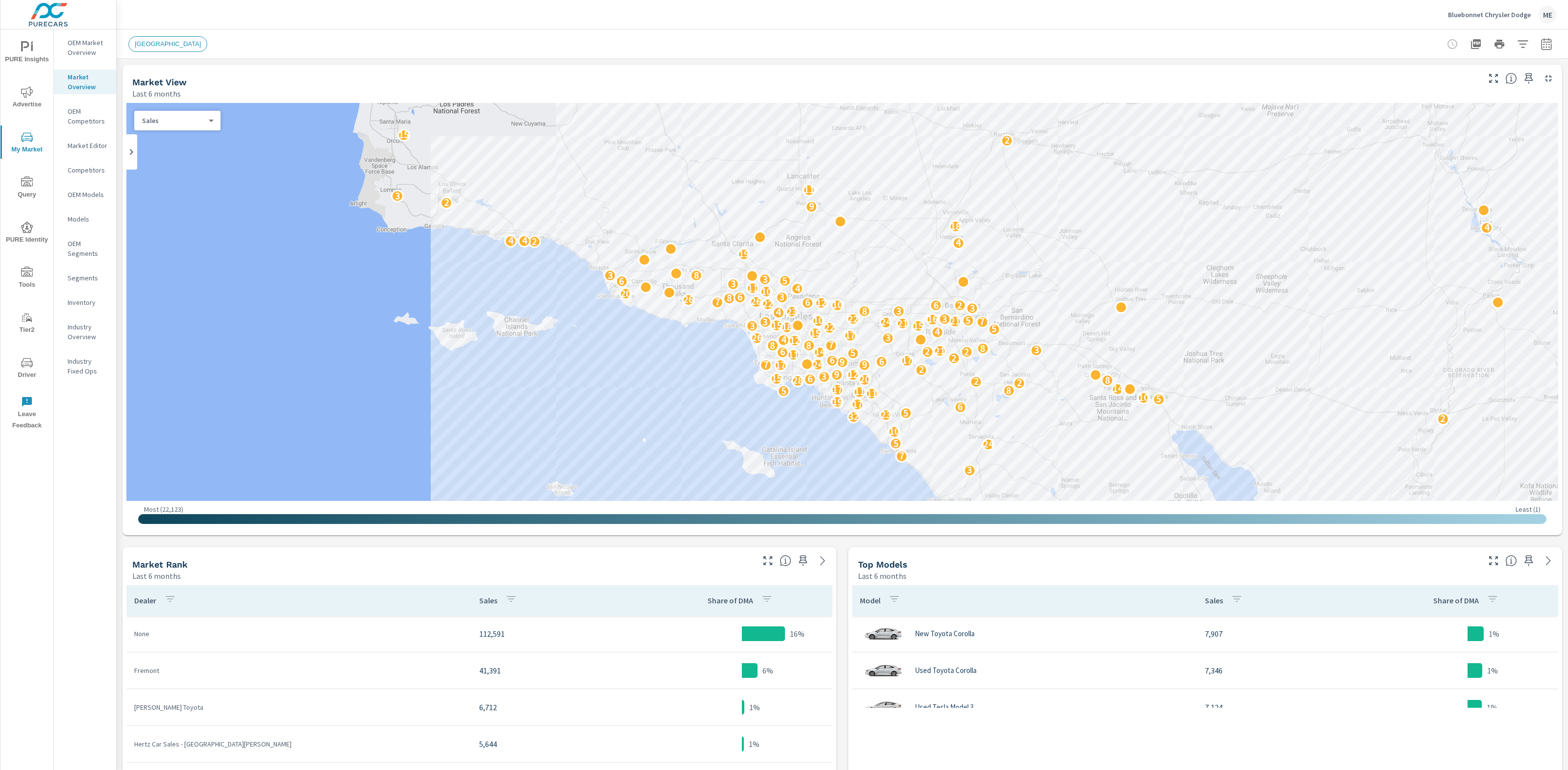
click at [1527, 39] on icon "button" at bounding box center [1523, 44] width 12 height 12
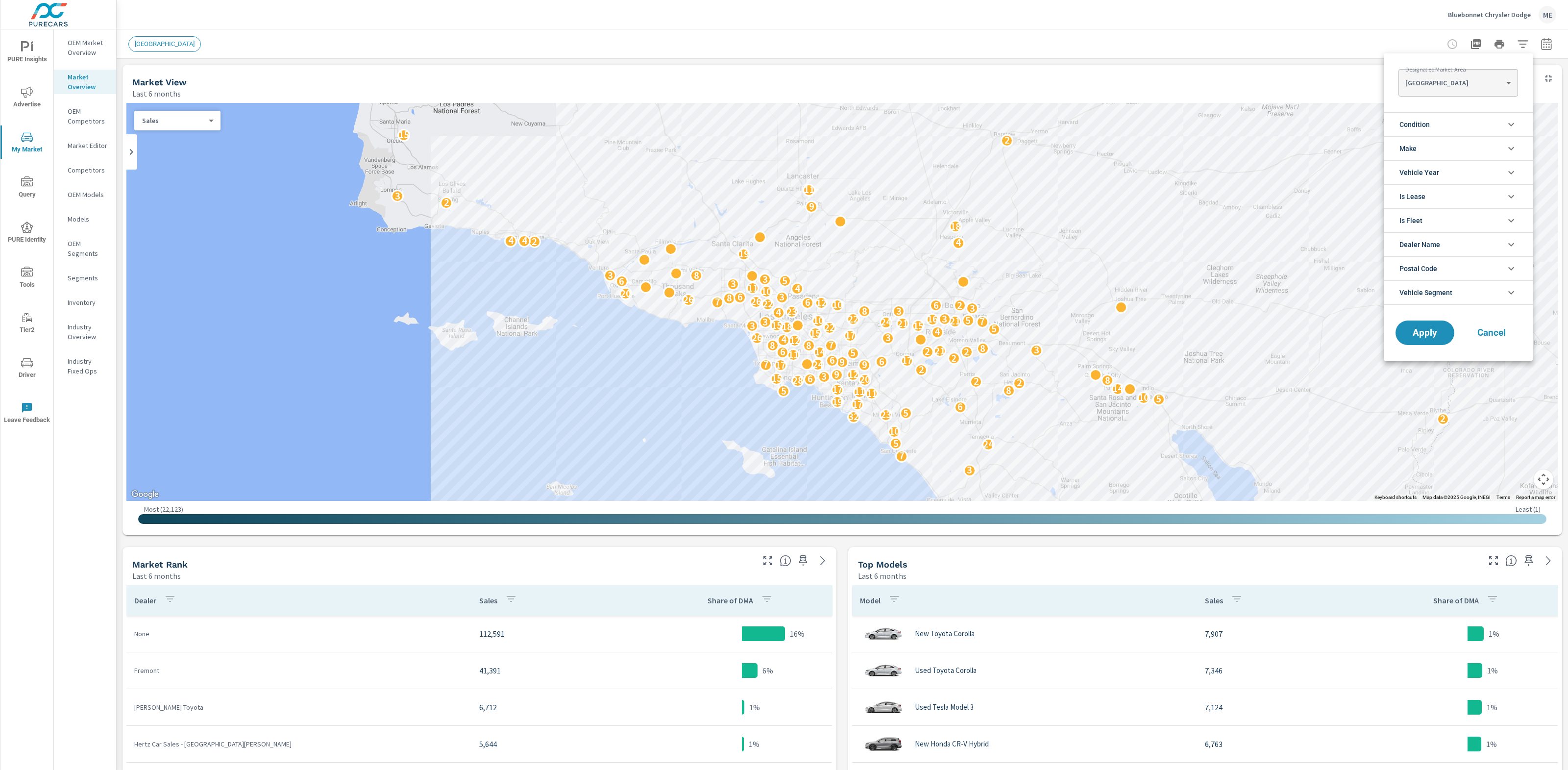
click at [1456, 80] on body "PURE Insights Advertise My Market Query PURE Identity Tools Tier2 Driver Leave …" at bounding box center [784, 385] width 1568 height 770
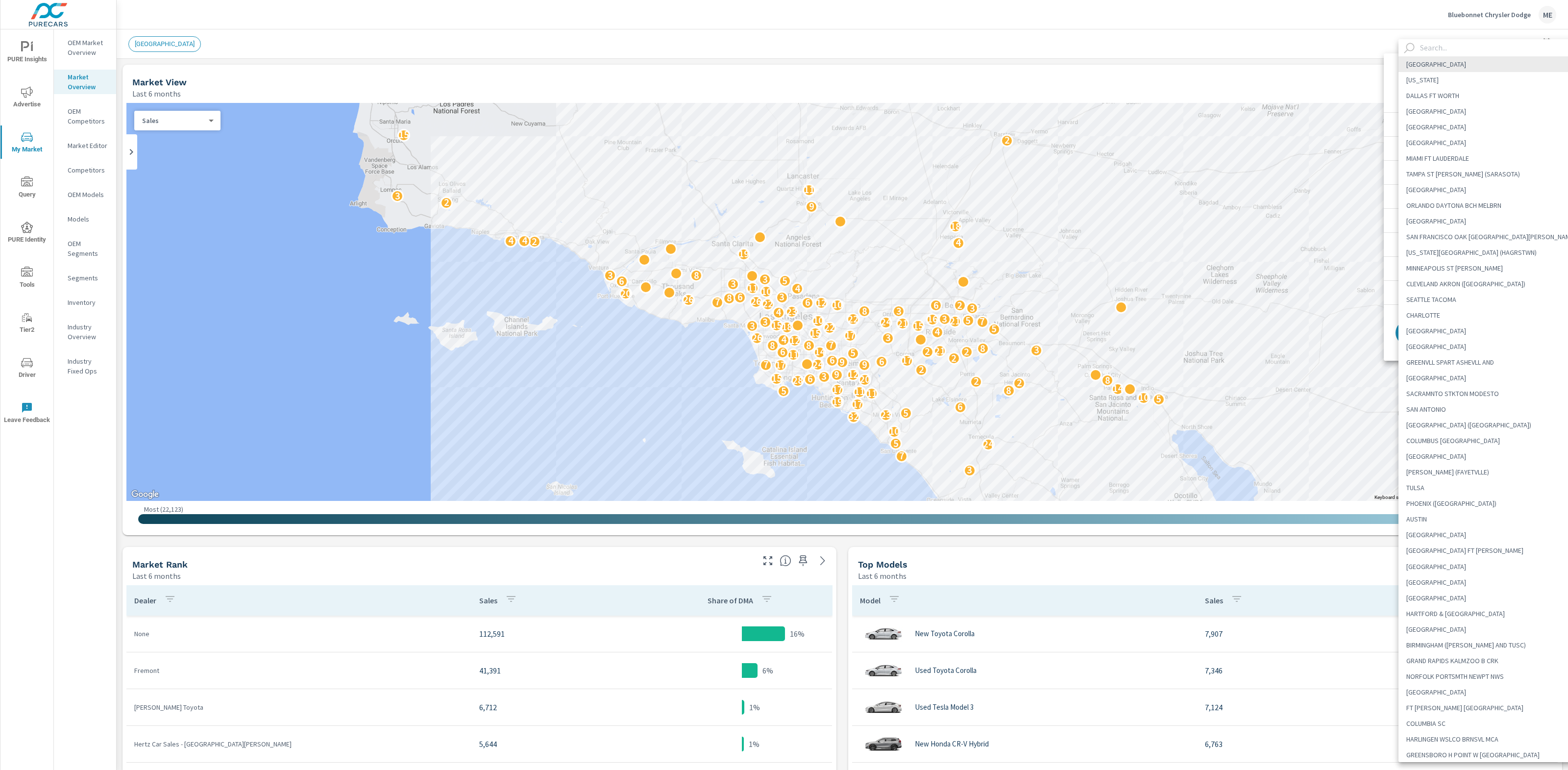
click at [1457, 50] on input "text" at bounding box center [1500, 48] width 167 height 17
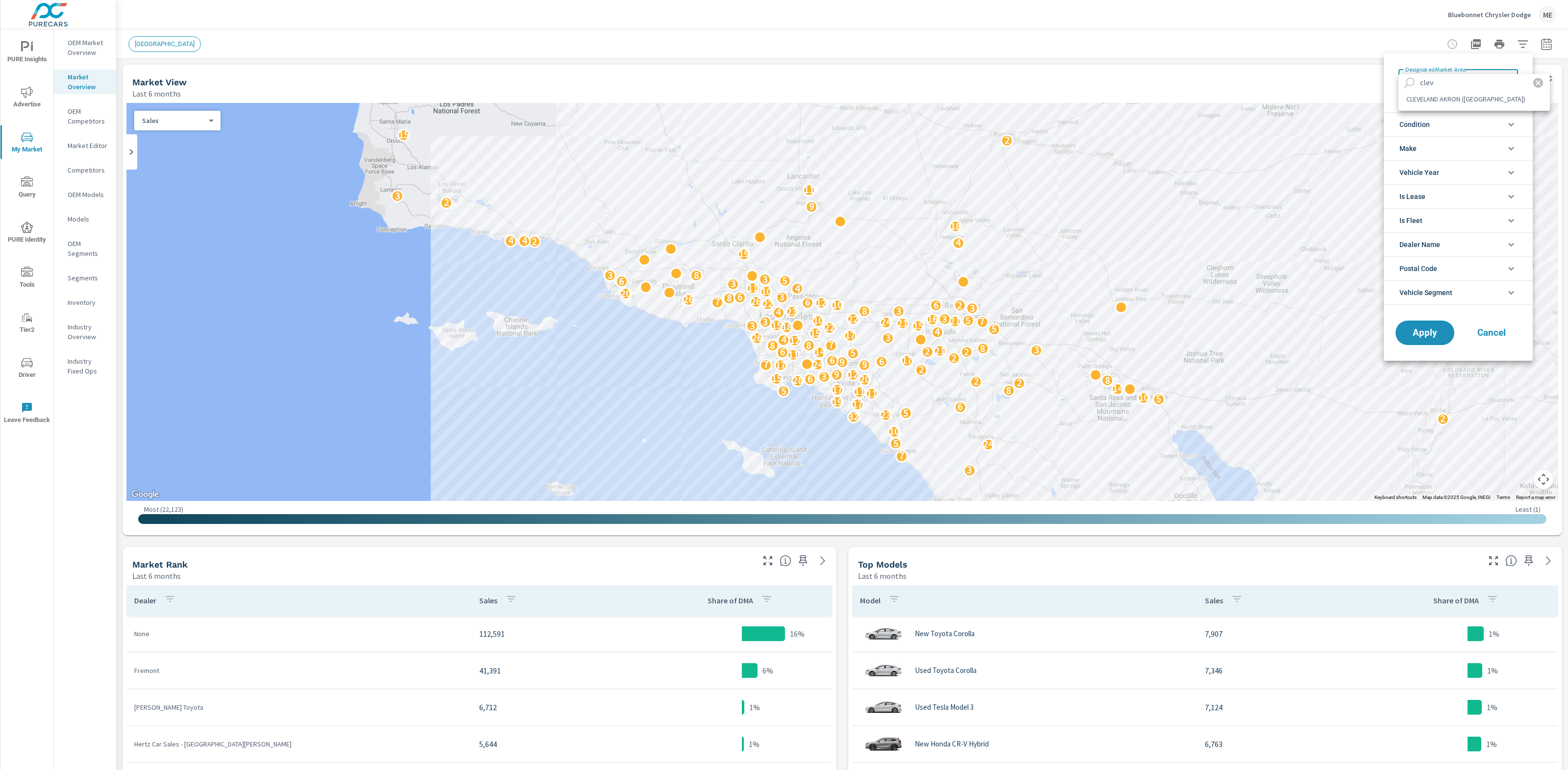
type input "clev"
click at [1461, 95] on li "CLEVELAND AKRON (CANTON)" at bounding box center [1474, 99] width 151 height 16
type Area "CLEVELAND AKRON (CANTON)"
click at [1437, 296] on span "Vehicle Segment" at bounding box center [1425, 292] width 53 height 23
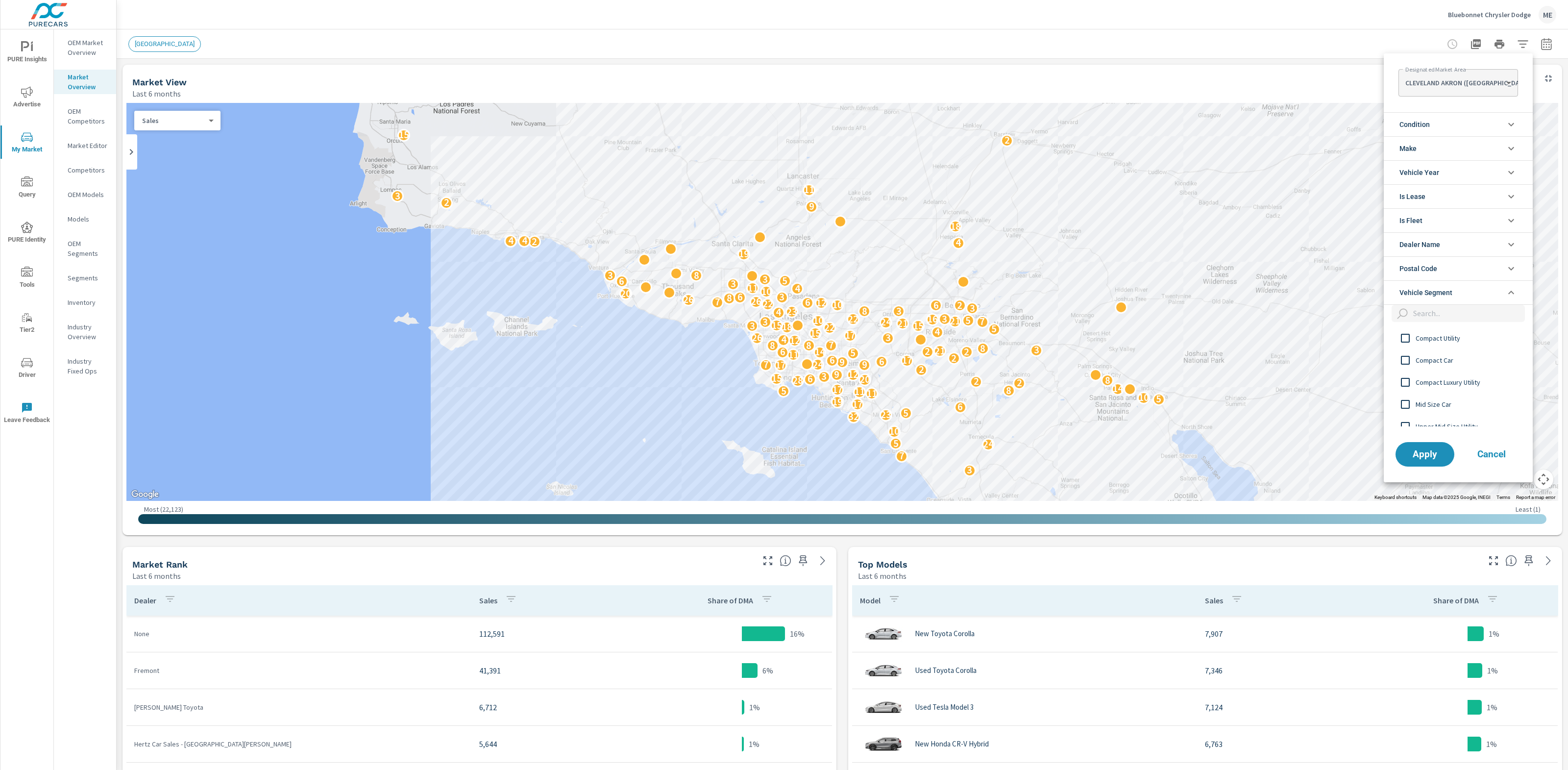
click at [1436, 314] on input "filter options" at bounding box center [1467, 314] width 116 height 17
drag, startPoint x: 1435, startPoint y: 416, endPoint x: 1437, endPoint y: 411, distance: 5.4
click at [1436, 416] on div "Upper Mid Size Utility" at bounding box center [1457, 426] width 147 height 22
drag, startPoint x: 1435, startPoint y: 414, endPoint x: 1435, endPoint y: 409, distance: 5.0
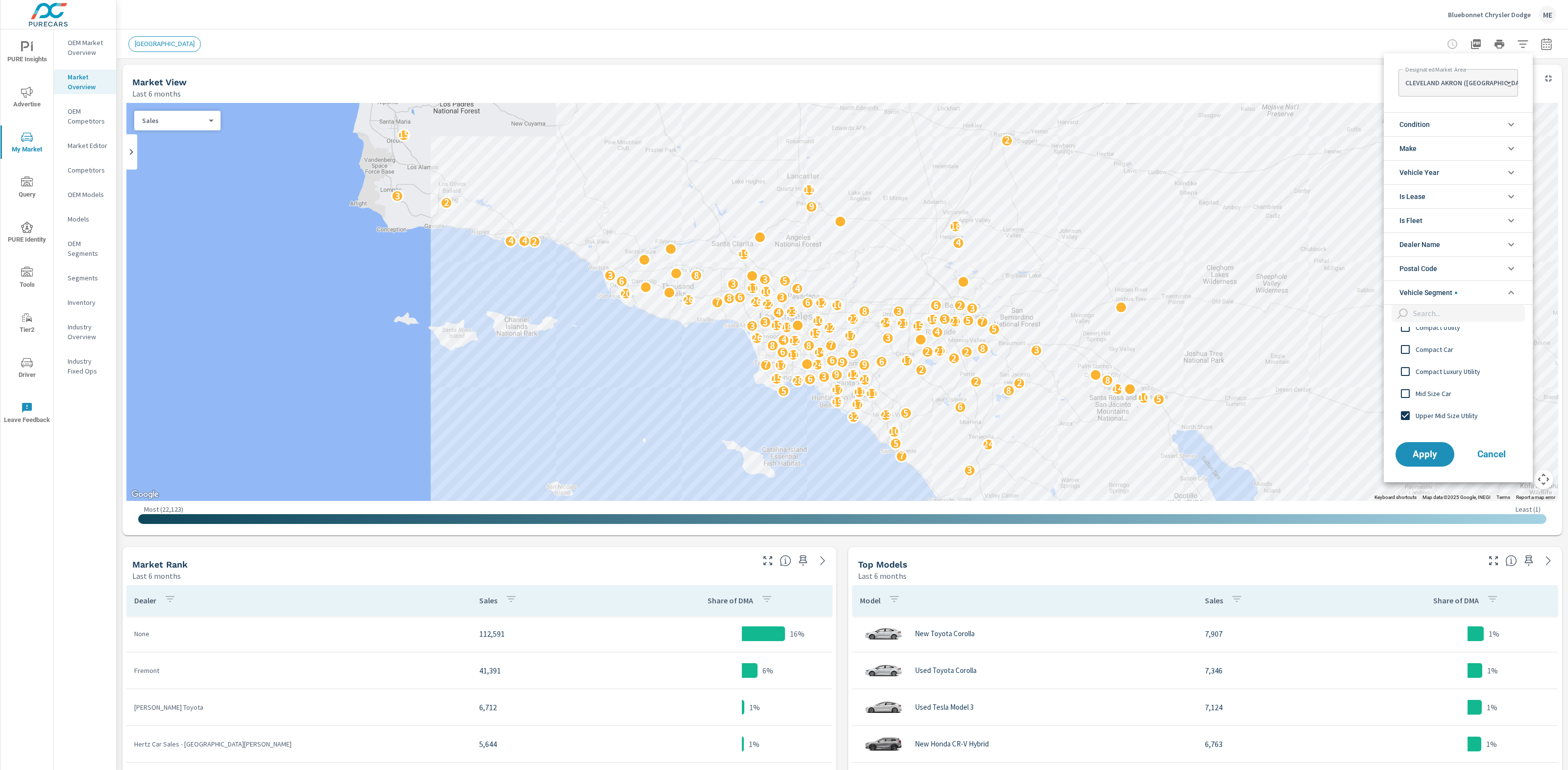
click at [1435, 414] on span "Upper Mid Size Utility" at bounding box center [1469, 415] width 107 height 12
click at [1437, 393] on span "Mid Size Car" at bounding box center [1469, 393] width 107 height 12
click at [1429, 141] on li "Make" at bounding box center [1458, 148] width 149 height 24
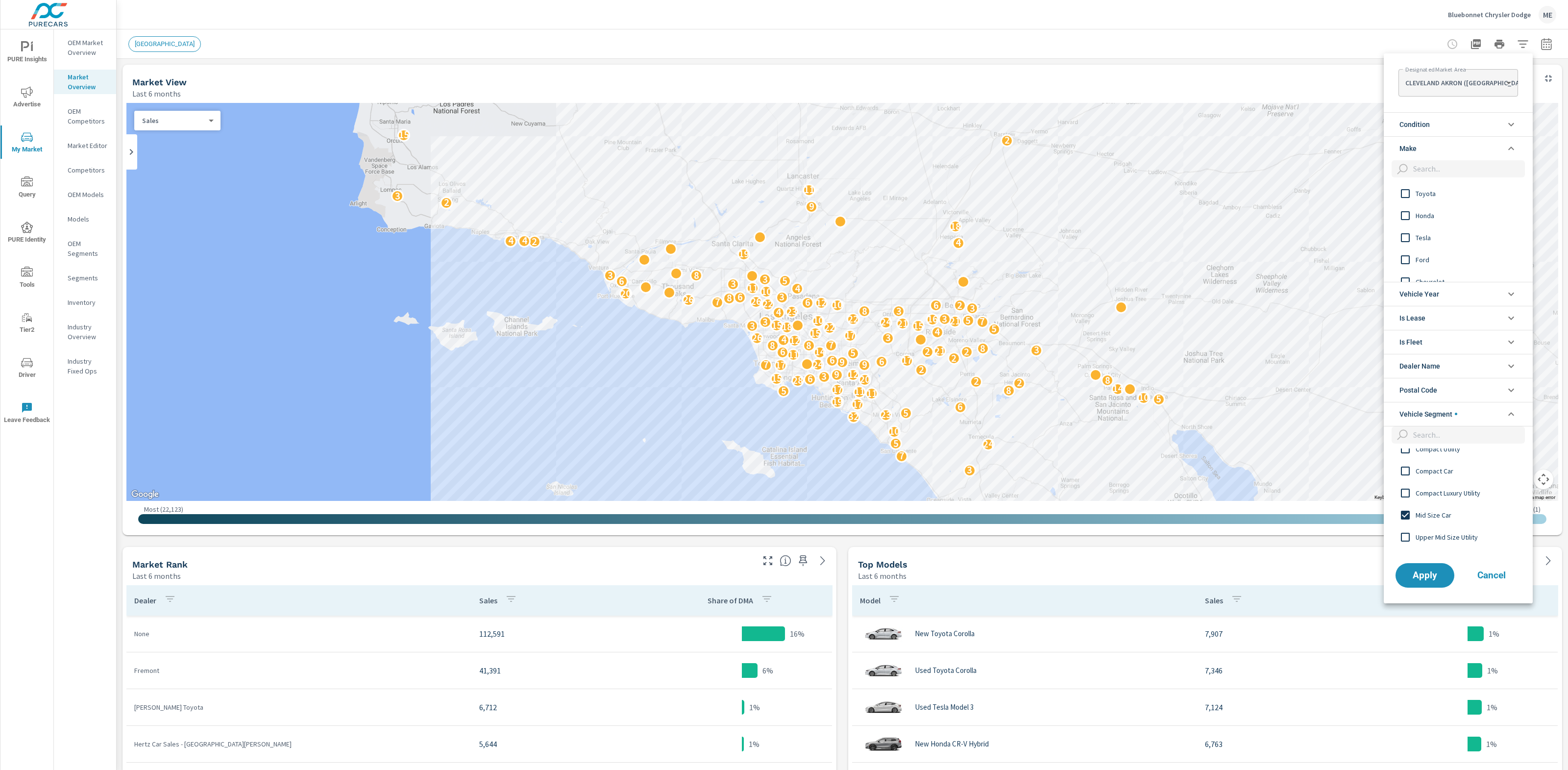
click at [1432, 118] on li "Condition" at bounding box center [1458, 124] width 149 height 24
click at [1421, 148] on span "New" at bounding box center [1469, 148] width 107 height 12
click at [1428, 619] on span "Apply" at bounding box center [1425, 620] width 40 height 9
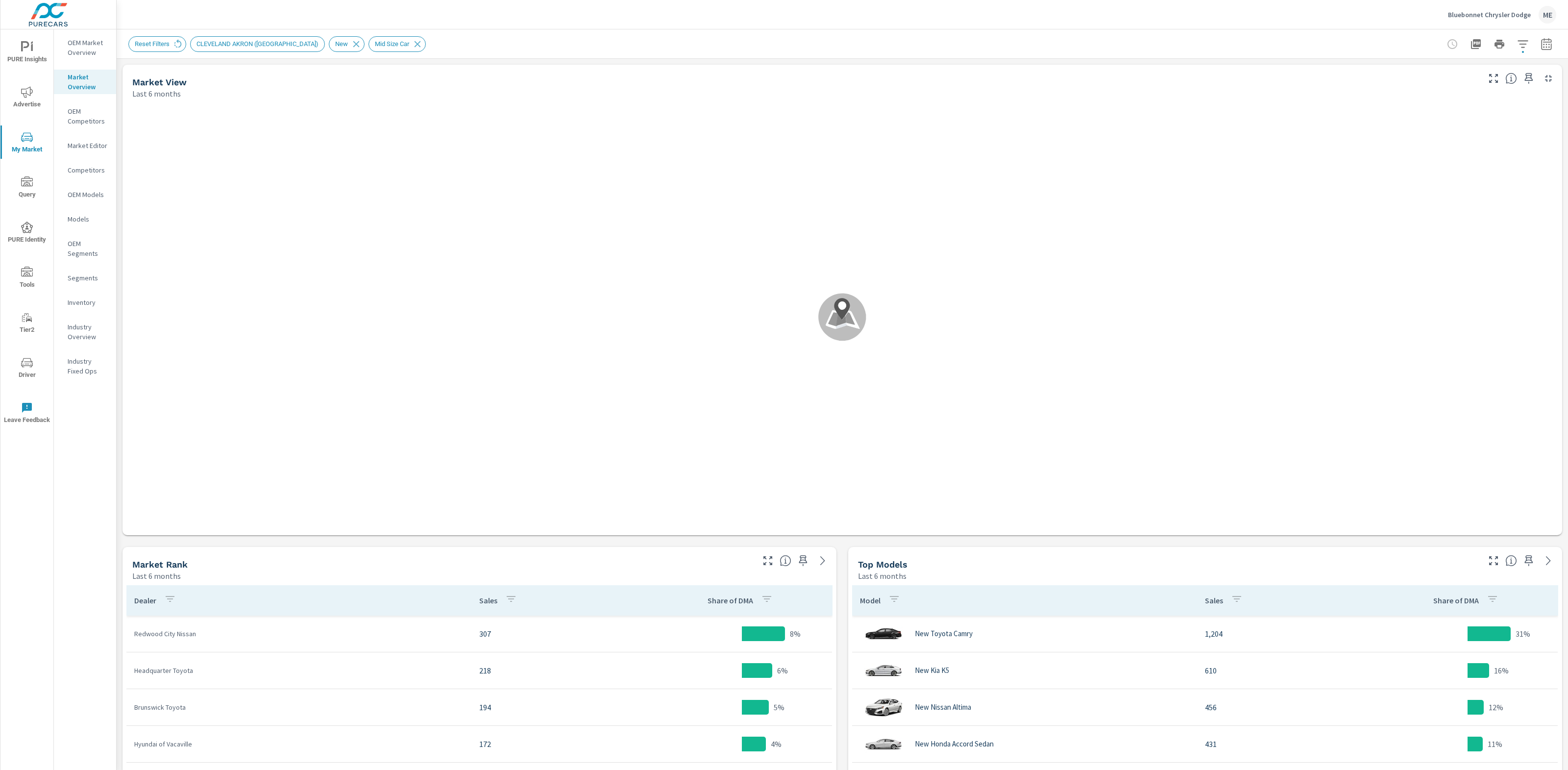
scroll to position [184, 0]
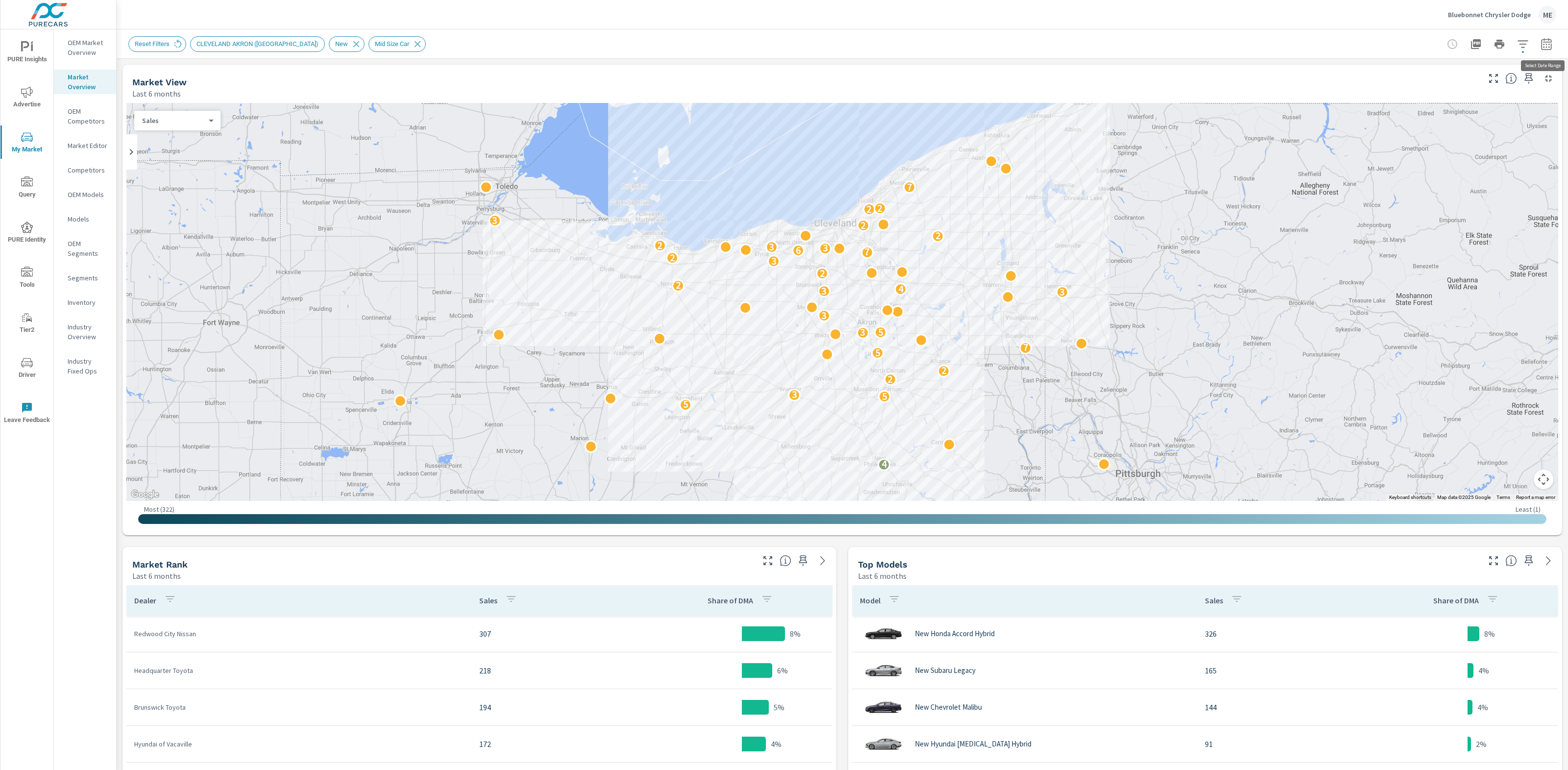
click at [1553, 48] on button "button" at bounding box center [1546, 44] width 20 height 20
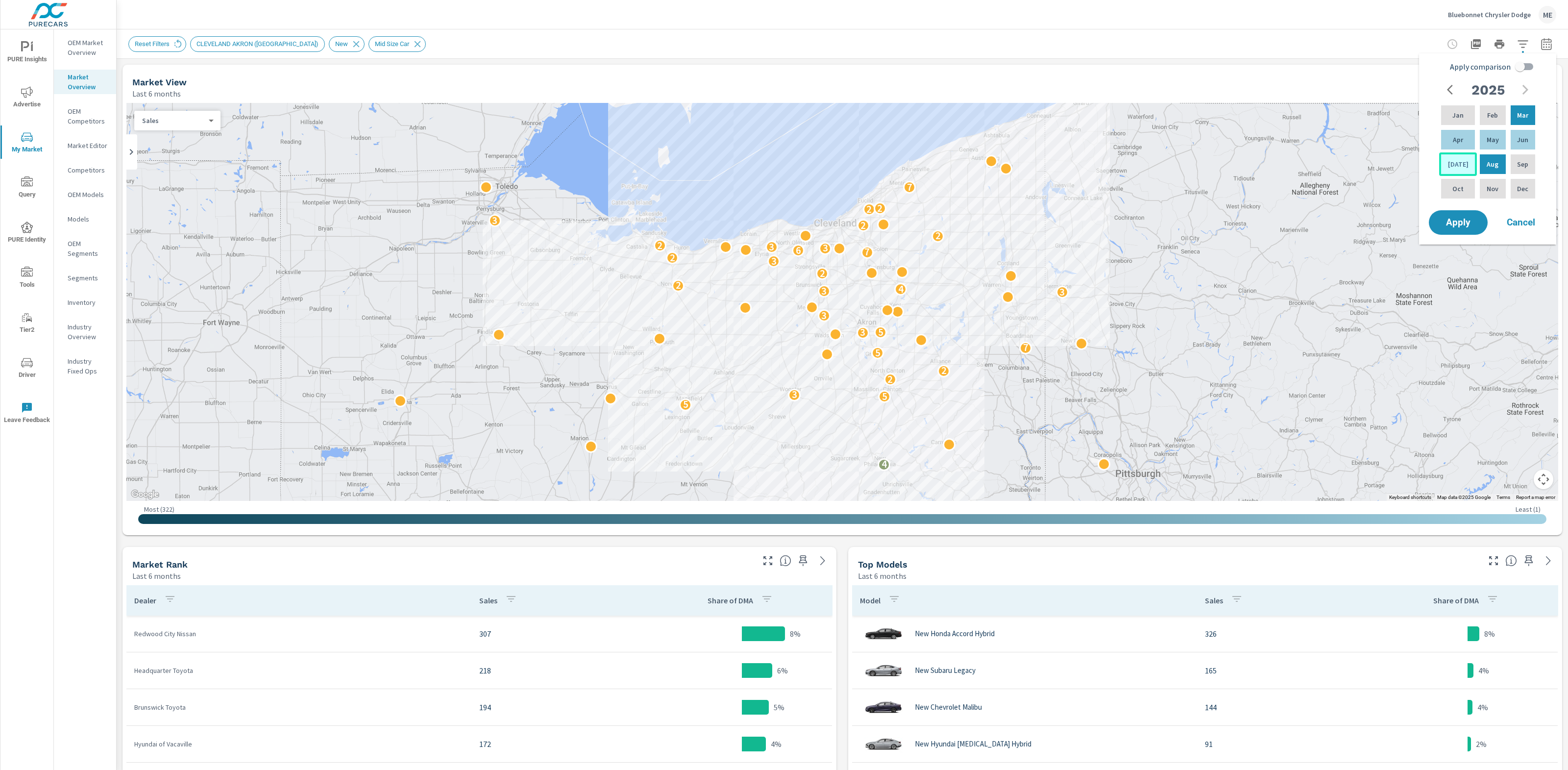
drag, startPoint x: 1480, startPoint y: 139, endPoint x: 1465, endPoint y: 153, distance: 20.5
click at [1480, 140] on div "May" at bounding box center [1492, 139] width 29 height 23
drag, startPoint x: 1452, startPoint y: 165, endPoint x: 1465, endPoint y: 153, distance: 17.7
click at [1452, 165] on p "Jul" at bounding box center [1457, 164] width 21 height 10
click at [1530, 69] on input "Apply comparison" at bounding box center [1520, 67] width 56 height 18
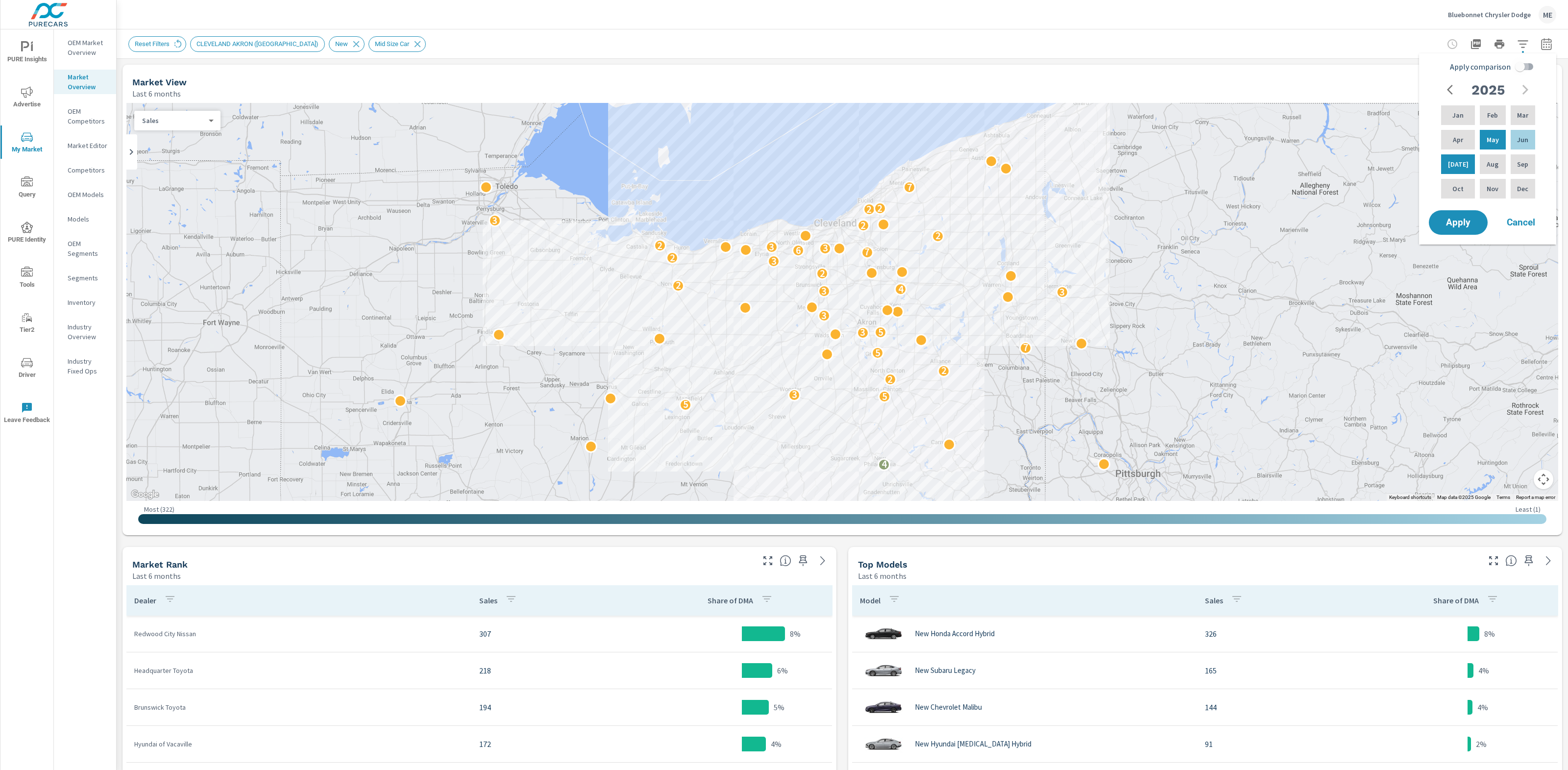
checkbox input "true"
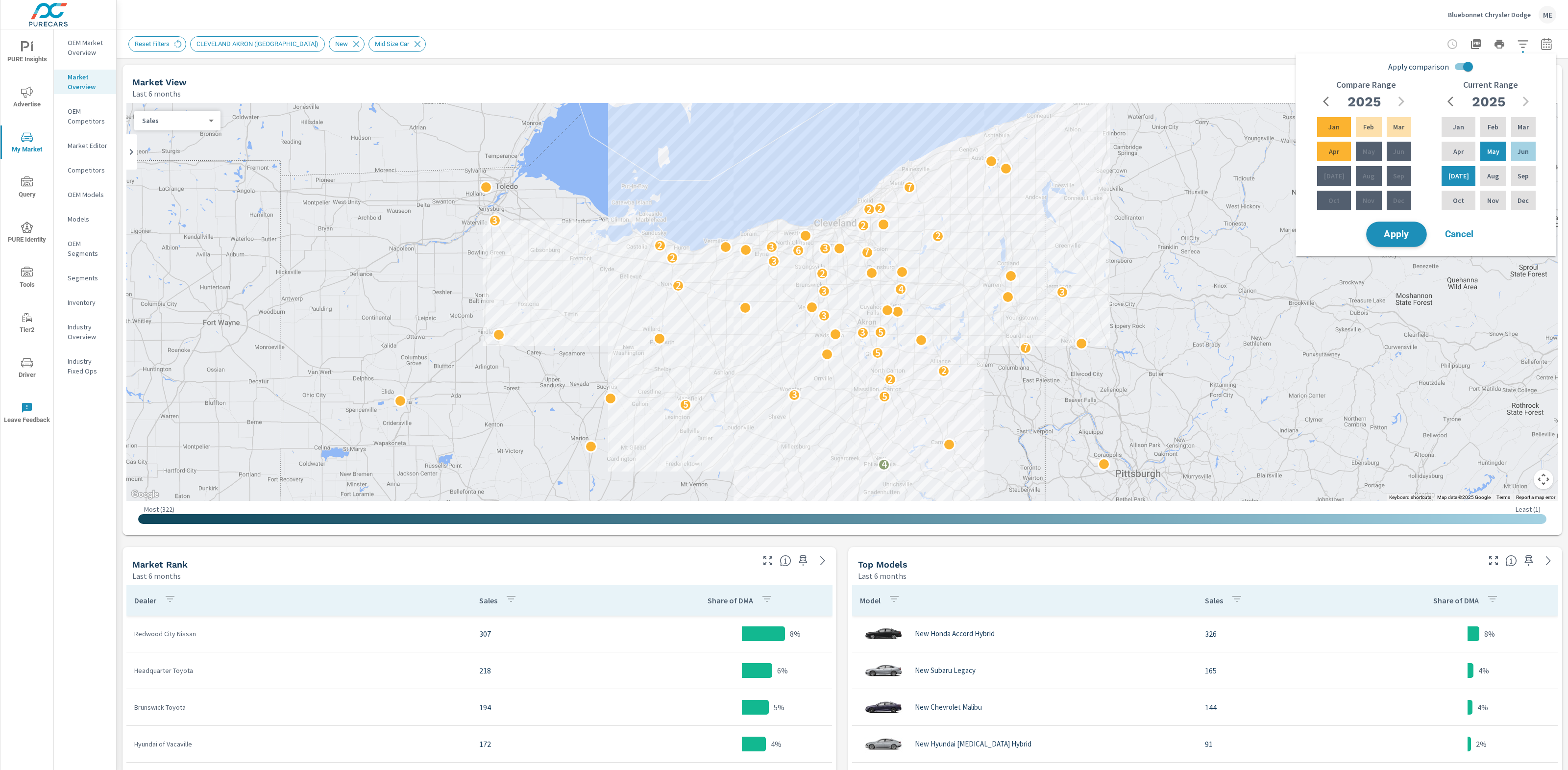
click at [1401, 232] on span "Apply" at bounding box center [1396, 234] width 40 height 9
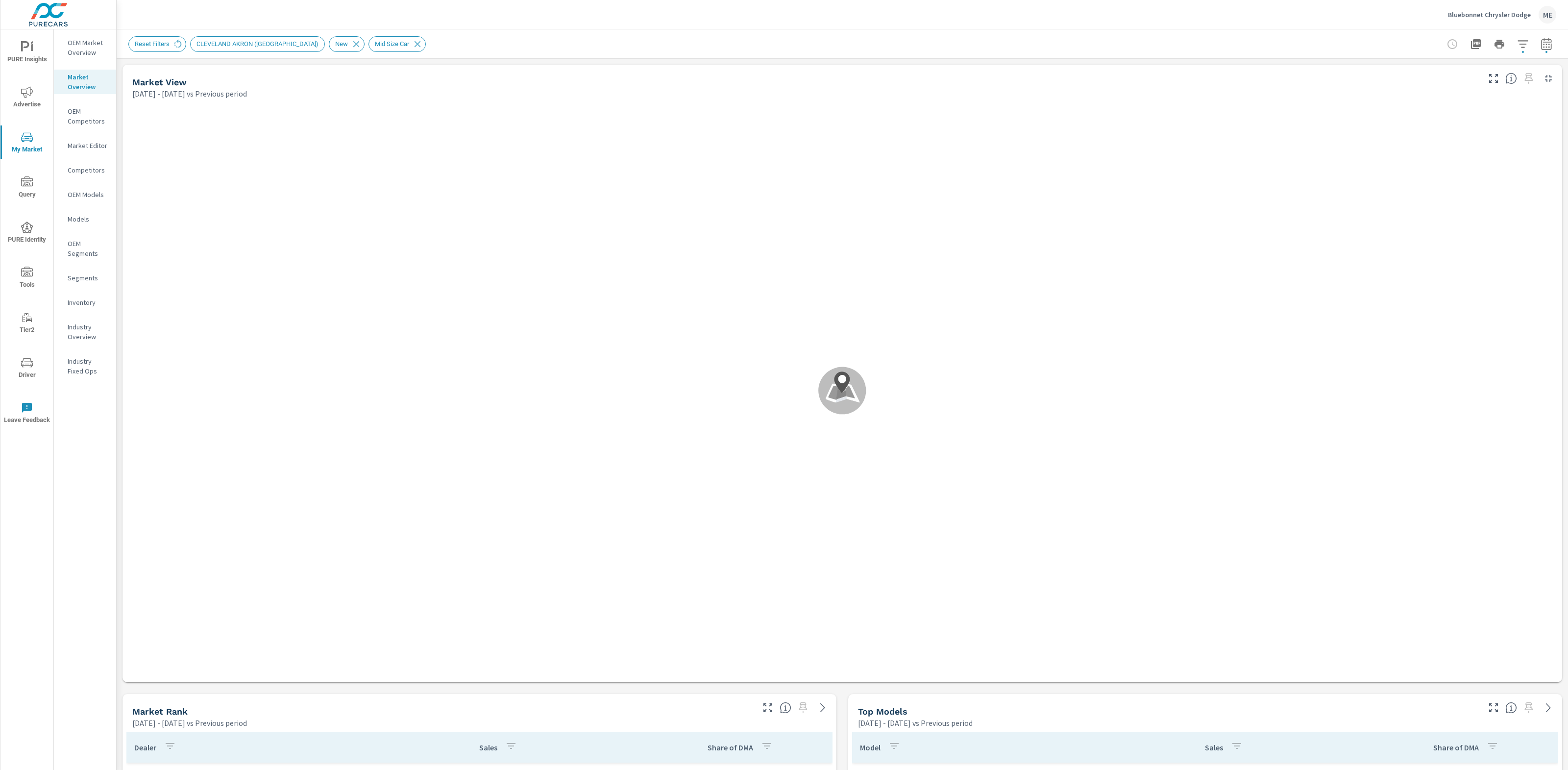
scroll to position [87, 0]
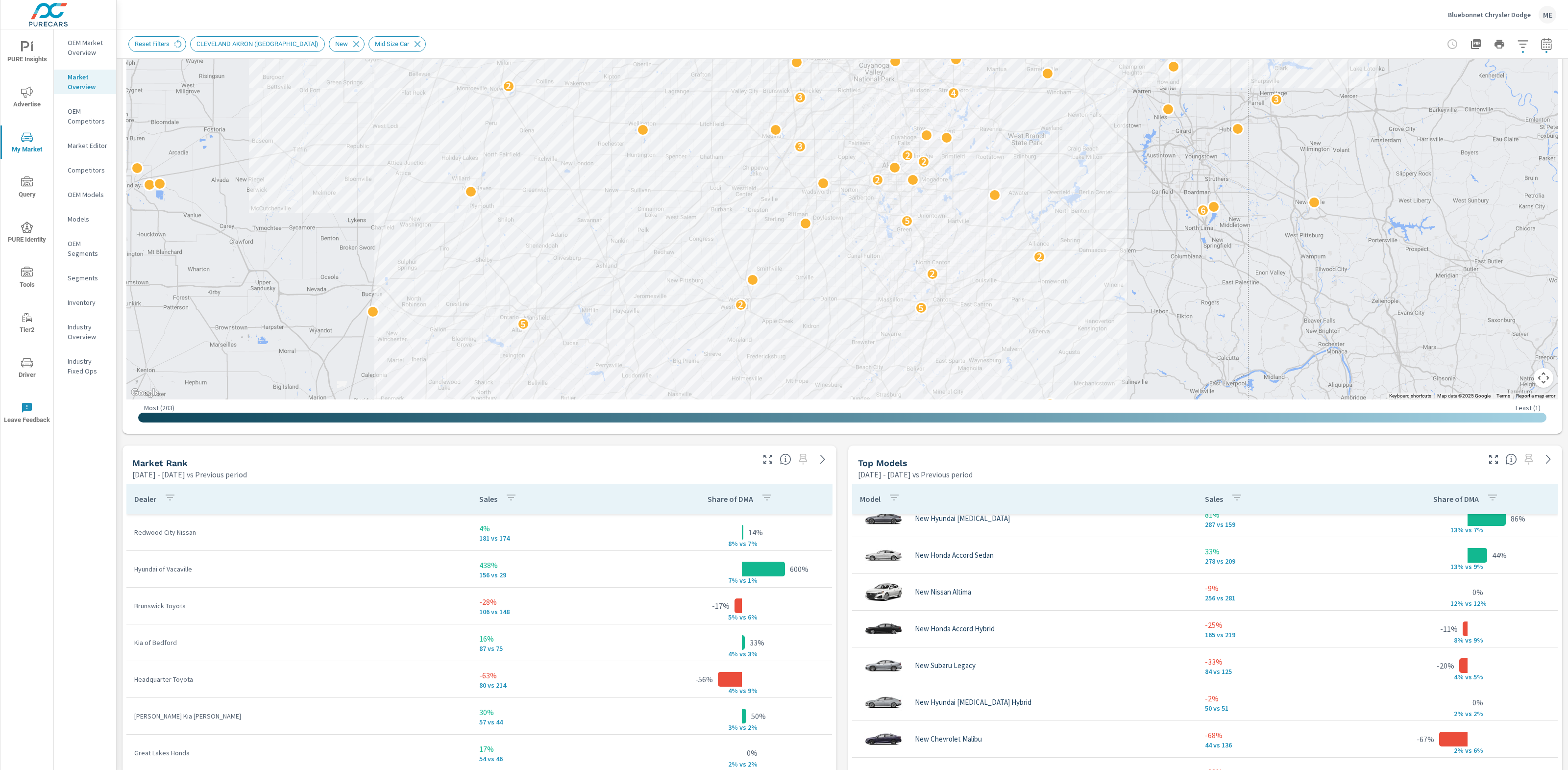
scroll to position [253, 0]
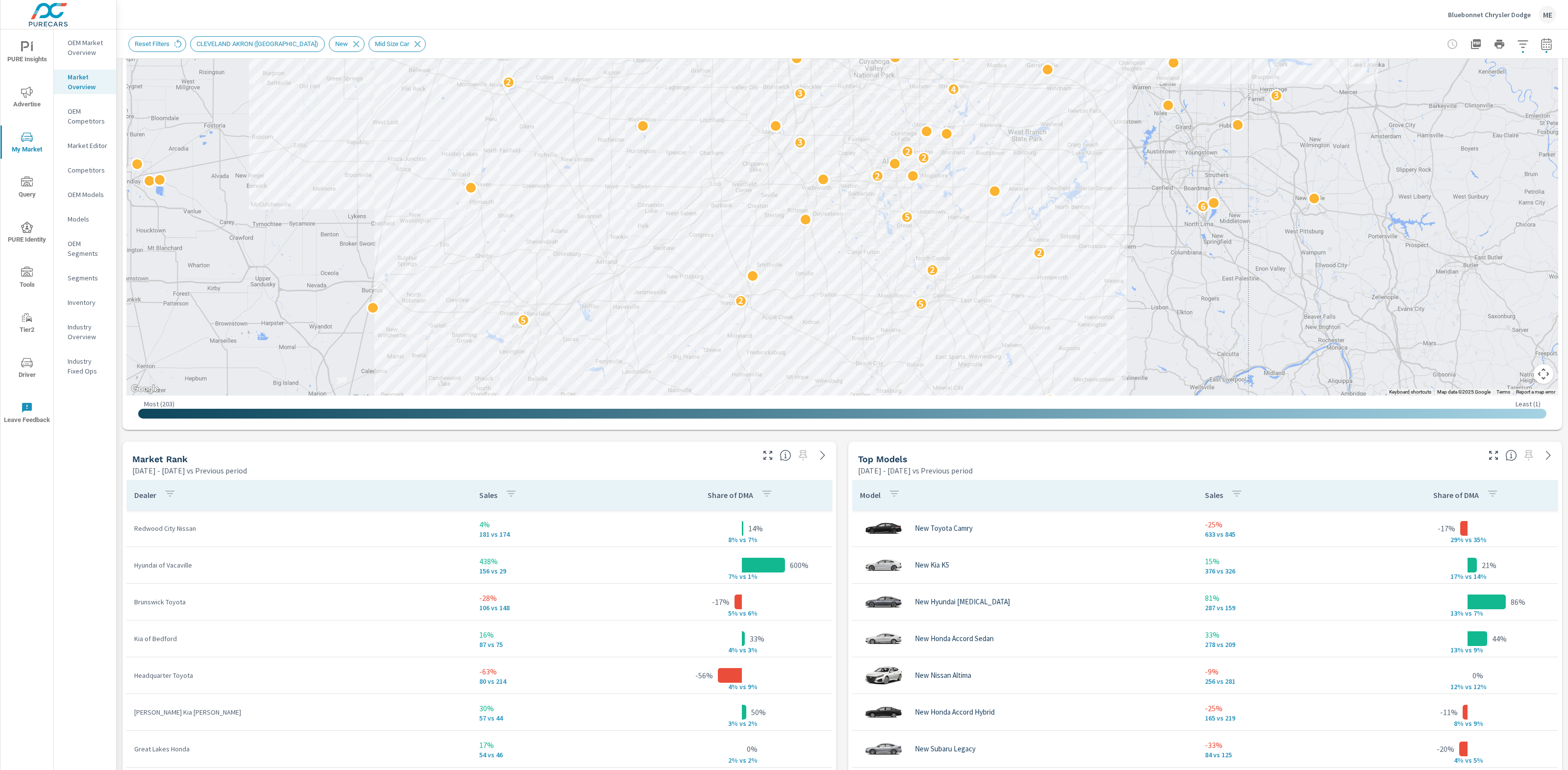
click at [843, 534] on div "Market View May 01, 2025 - Jul 31, 2025 vs Previous period ← Move left → Move r…" at bounding box center [841, 593] width 1451 height 1573
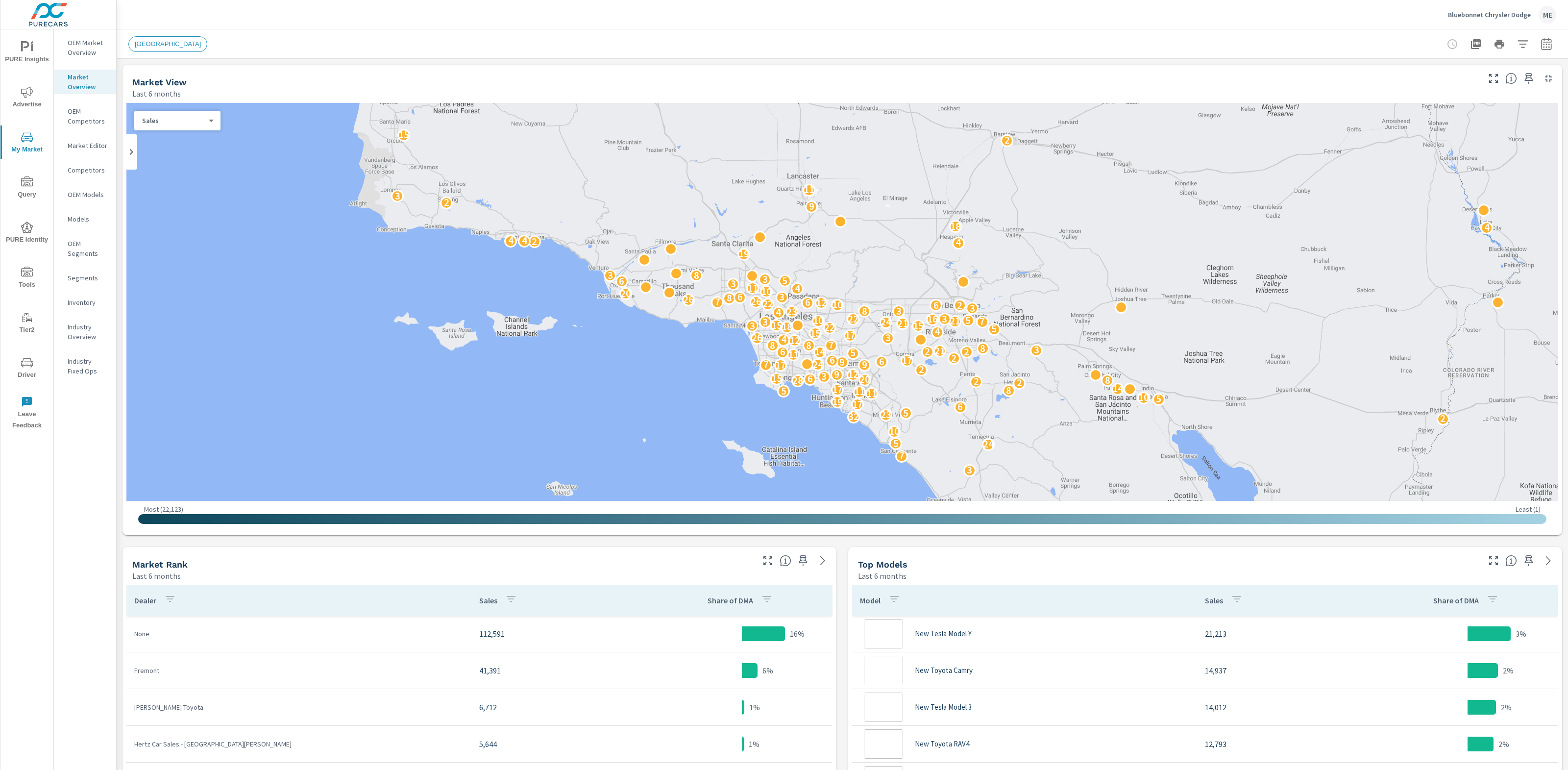
scroll to position [184, 0]
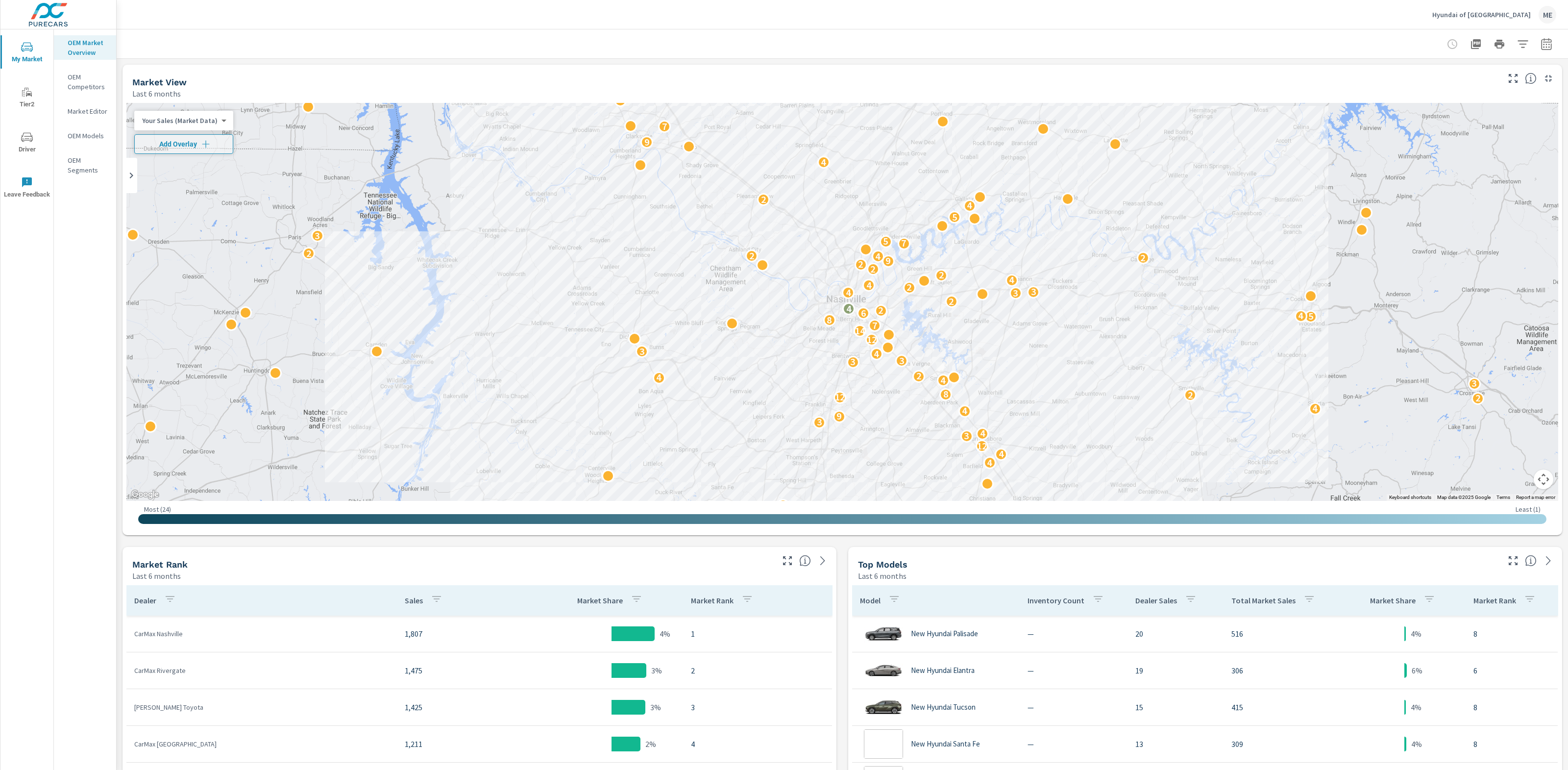
click at [978, 54] on div at bounding box center [842, 43] width 1428 height 29
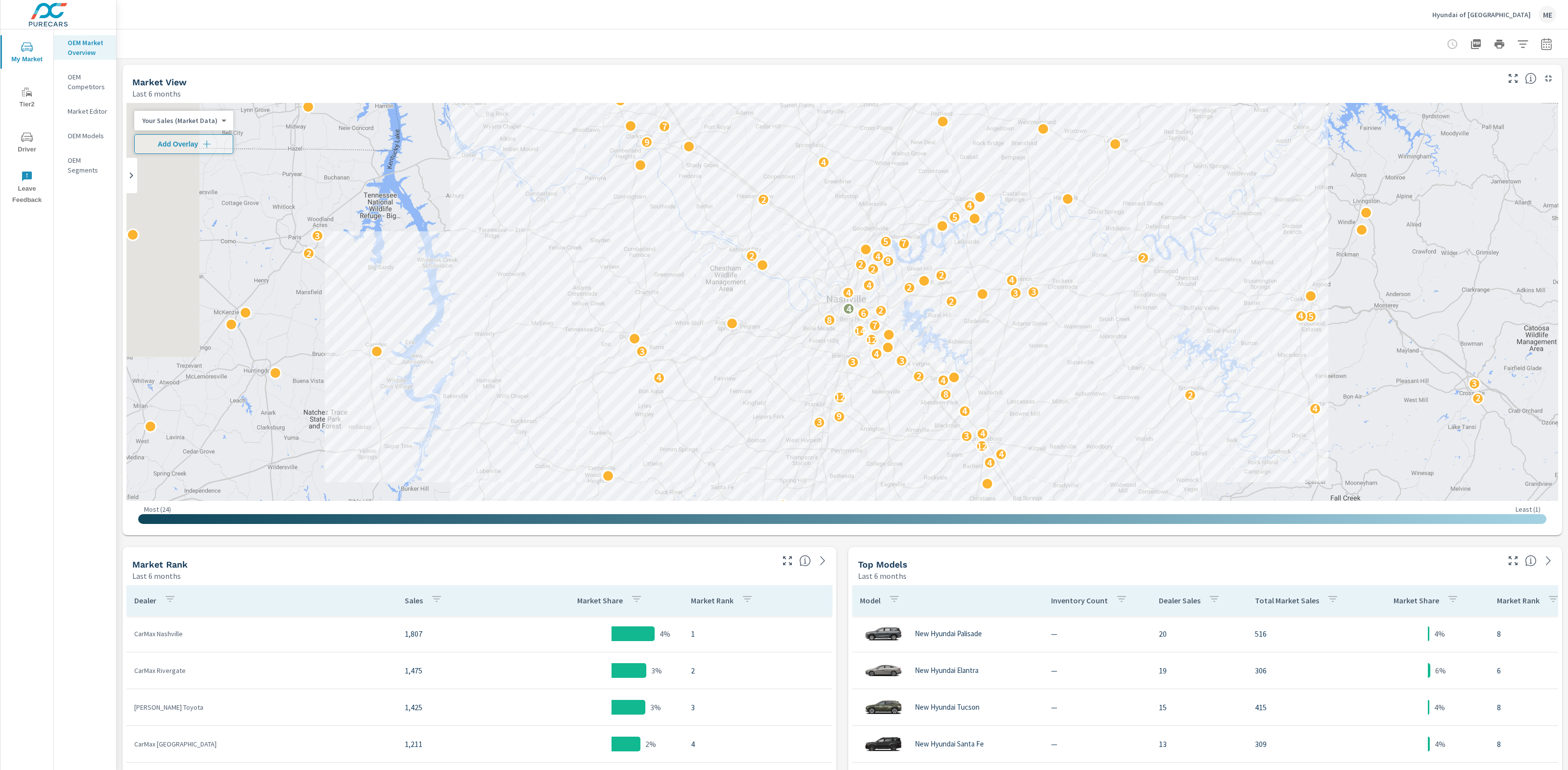
click at [797, 40] on div at bounding box center [842, 43] width 1428 height 29
click at [1522, 40] on icon "button" at bounding box center [1523, 44] width 12 height 12
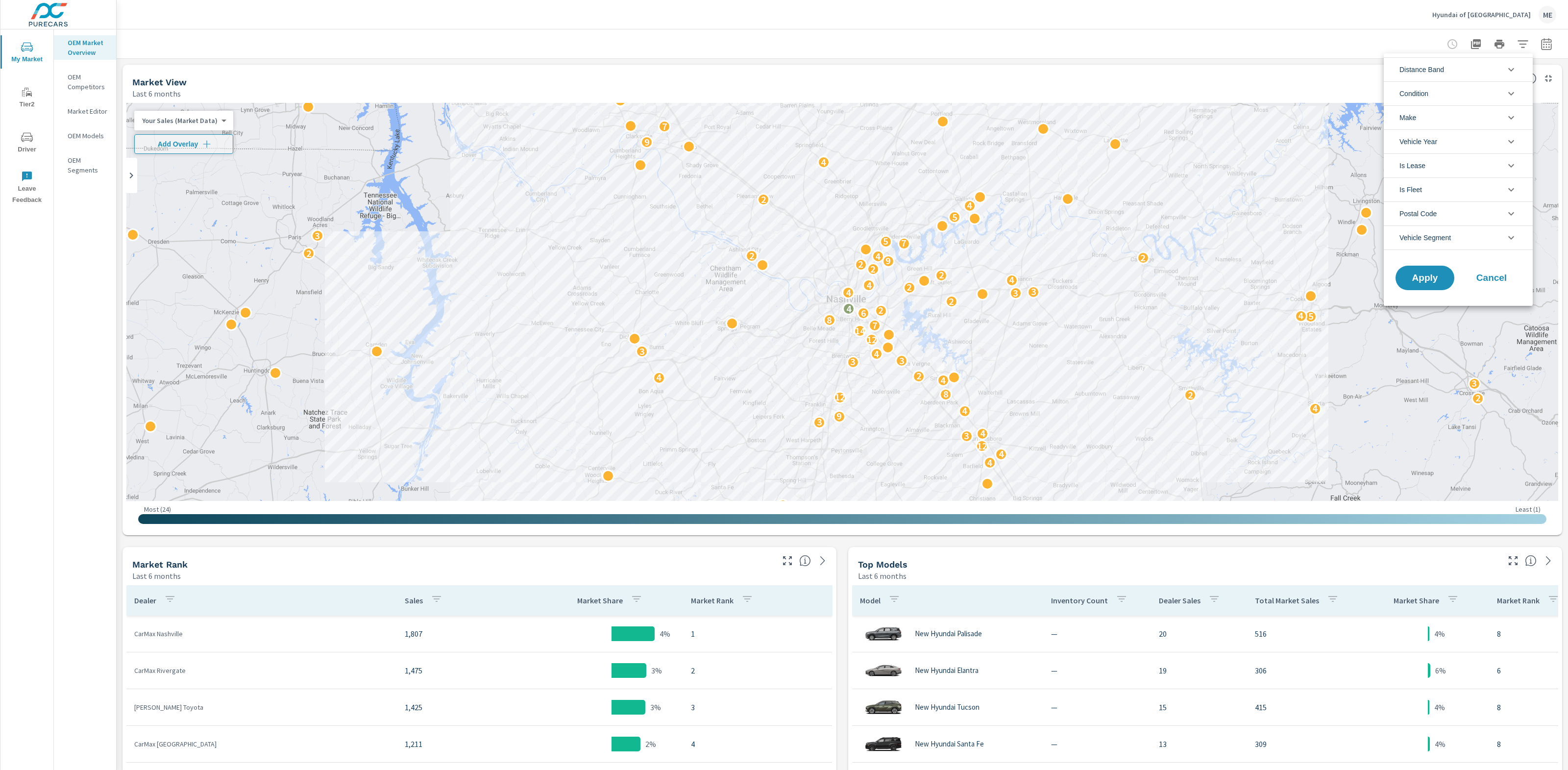
click at [1440, 73] on span "Distance Band" at bounding box center [1421, 69] width 45 height 23
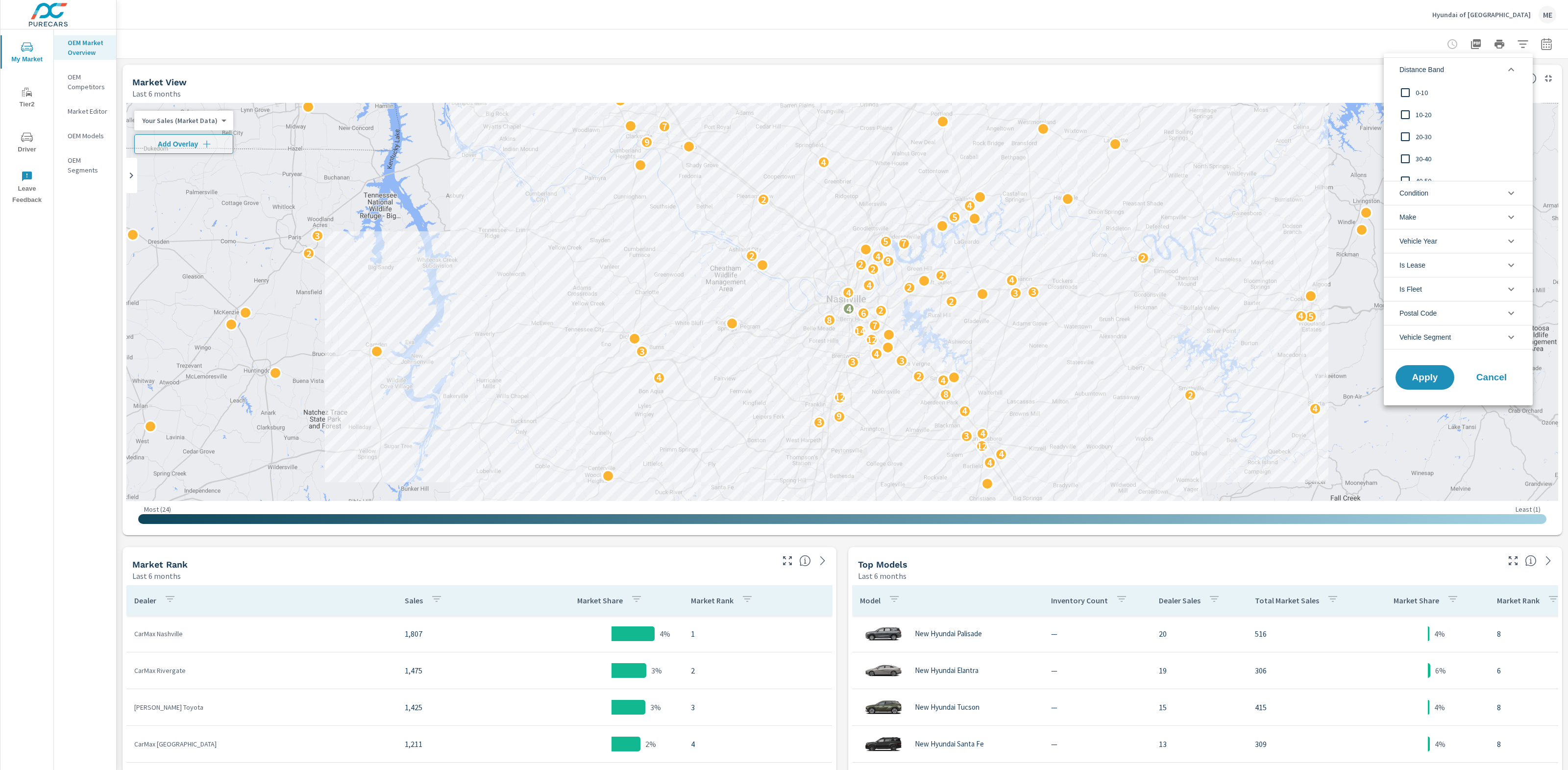
click at [1422, 92] on span "0-10" at bounding box center [1469, 92] width 107 height 12
click at [1430, 115] on span "10-20" at bounding box center [1469, 114] width 107 height 12
click at [1425, 133] on span "20-30" at bounding box center [1469, 136] width 107 height 12
click at [1425, 197] on span "Condition" at bounding box center [1414, 192] width 31 height 23
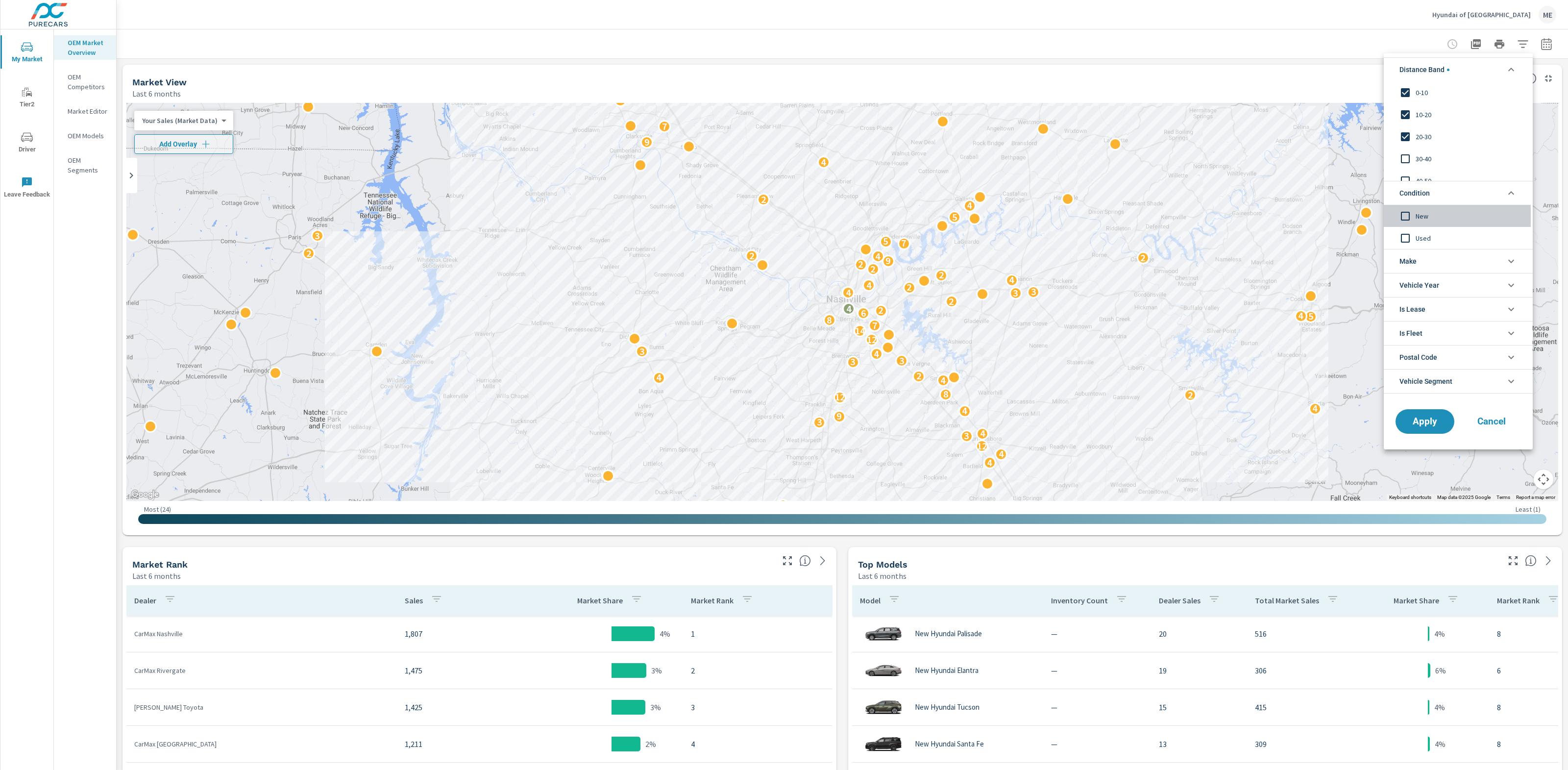
click at [1419, 214] on span "New" at bounding box center [1469, 216] width 107 height 12
click at [1430, 259] on li "Make" at bounding box center [1458, 261] width 149 height 24
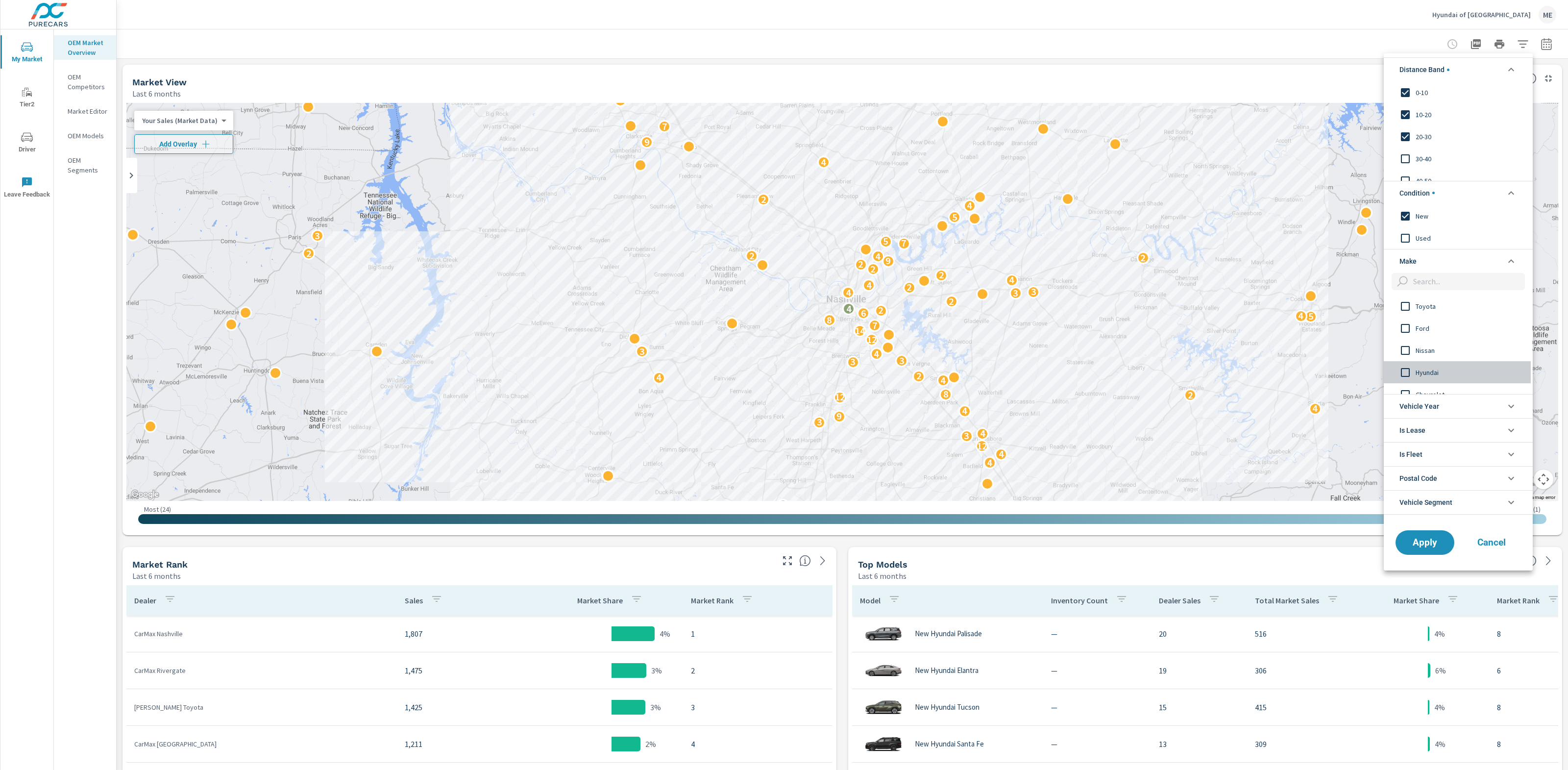
click at [1432, 370] on span "Hyundai" at bounding box center [1469, 372] width 107 height 12
click at [1434, 539] on span "Apply" at bounding box center [1425, 542] width 40 height 9
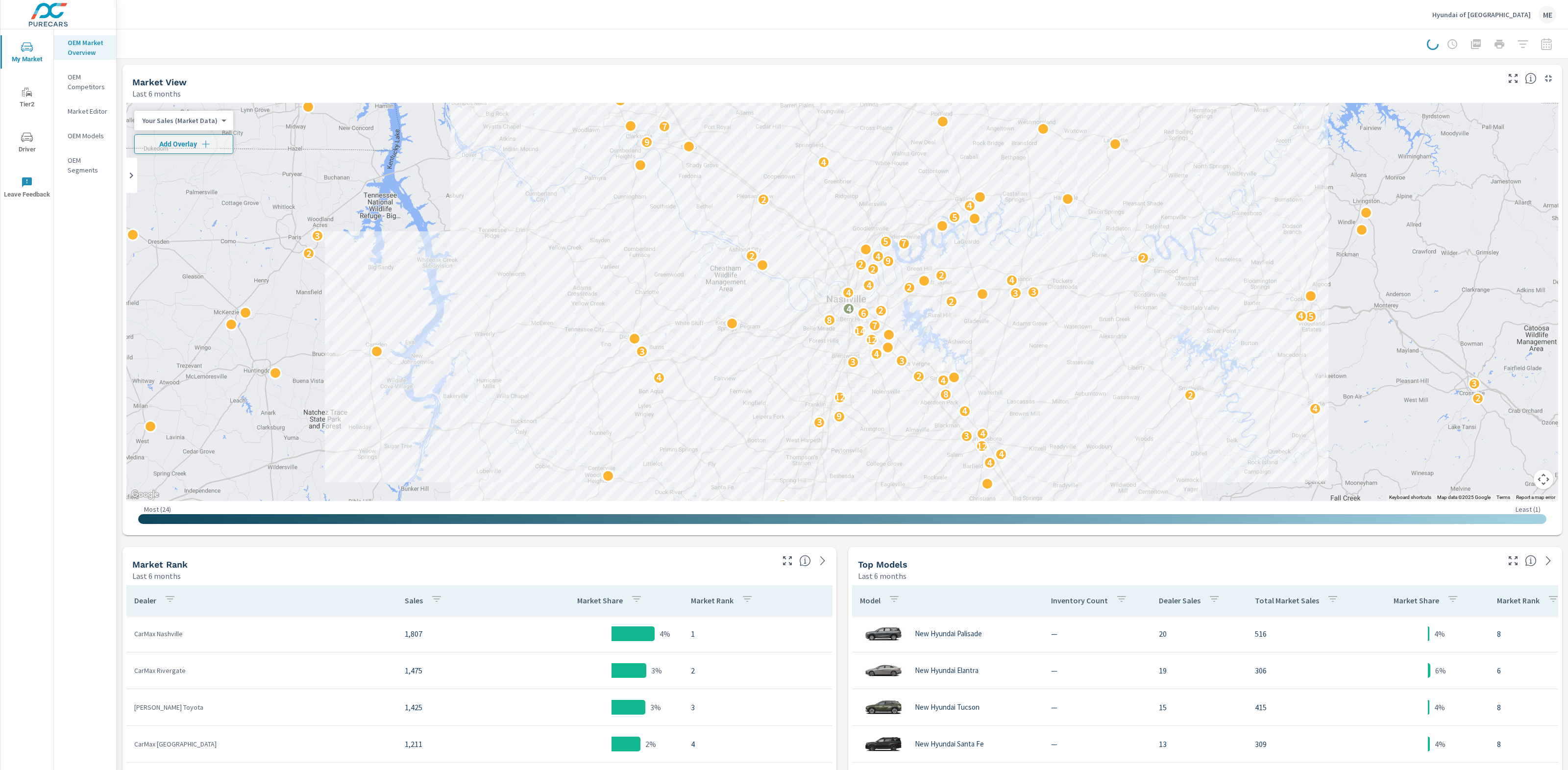
click at [947, 39] on div at bounding box center [842, 43] width 1428 height 29
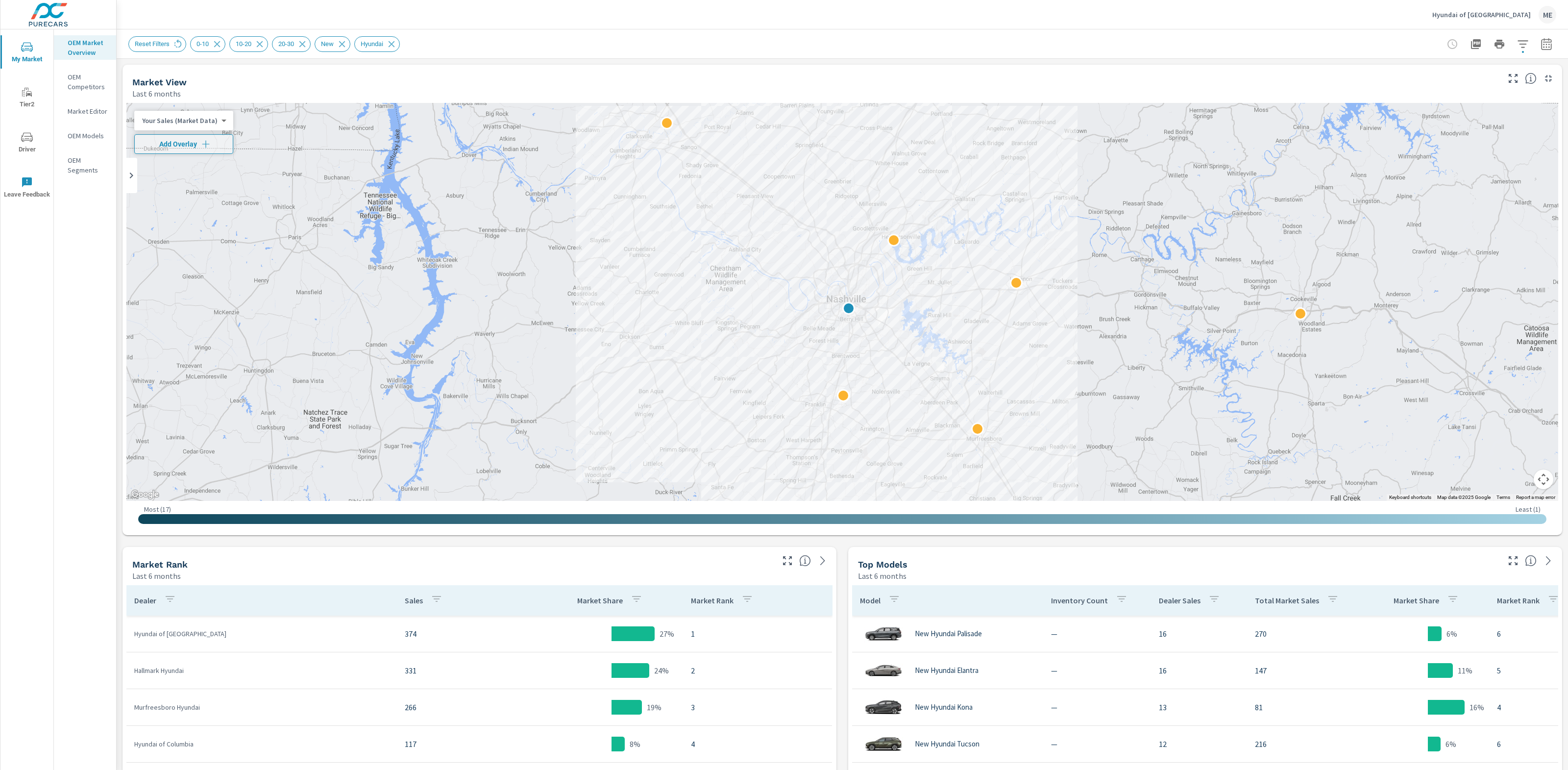
click at [1526, 34] on div at bounding box center [1499, 44] width 114 height 20
click at [1527, 39] on icon "button" at bounding box center [1523, 44] width 12 height 12
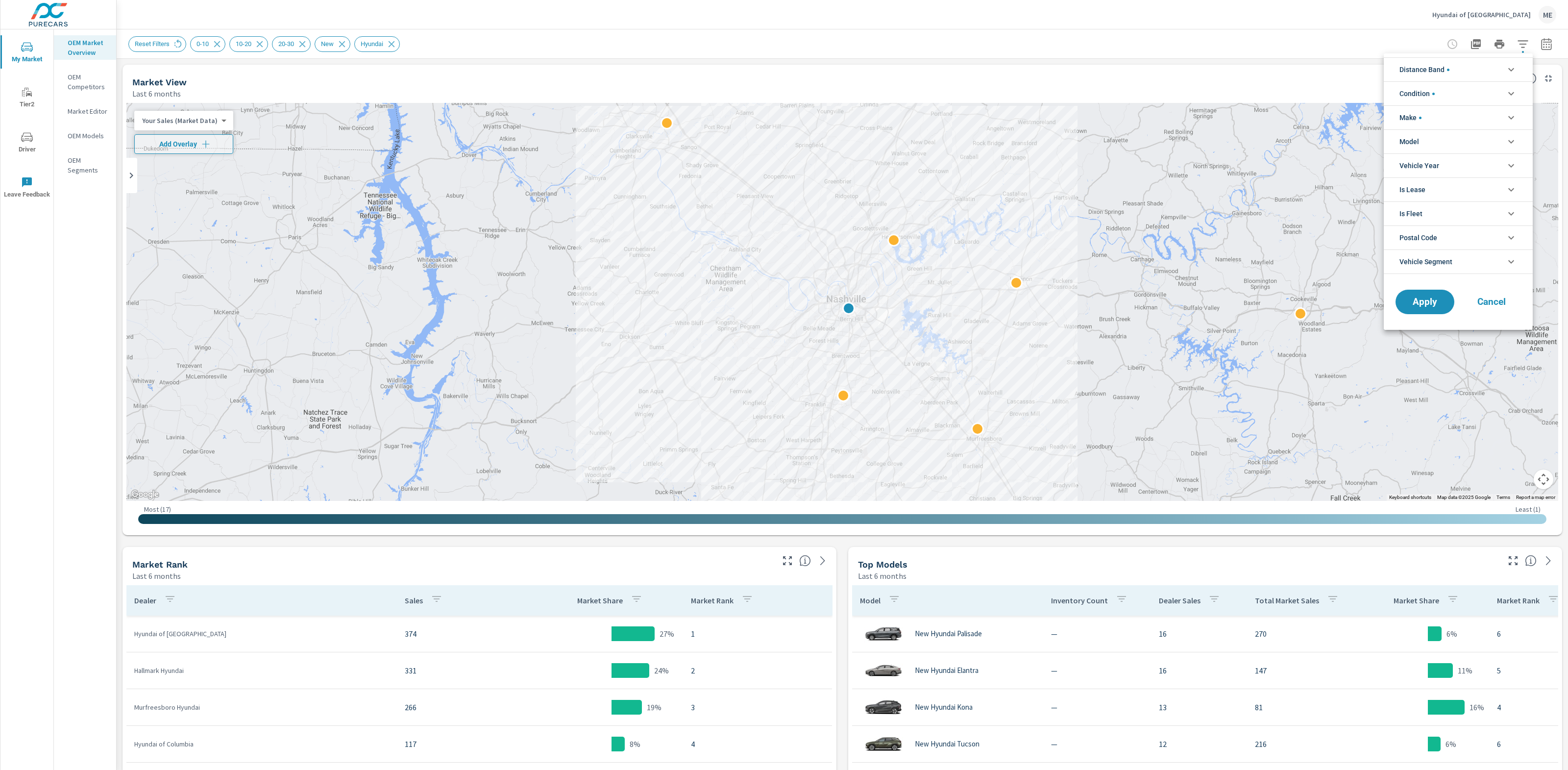
click at [1468, 62] on li "Distance Band" at bounding box center [1458, 70] width 149 height 24
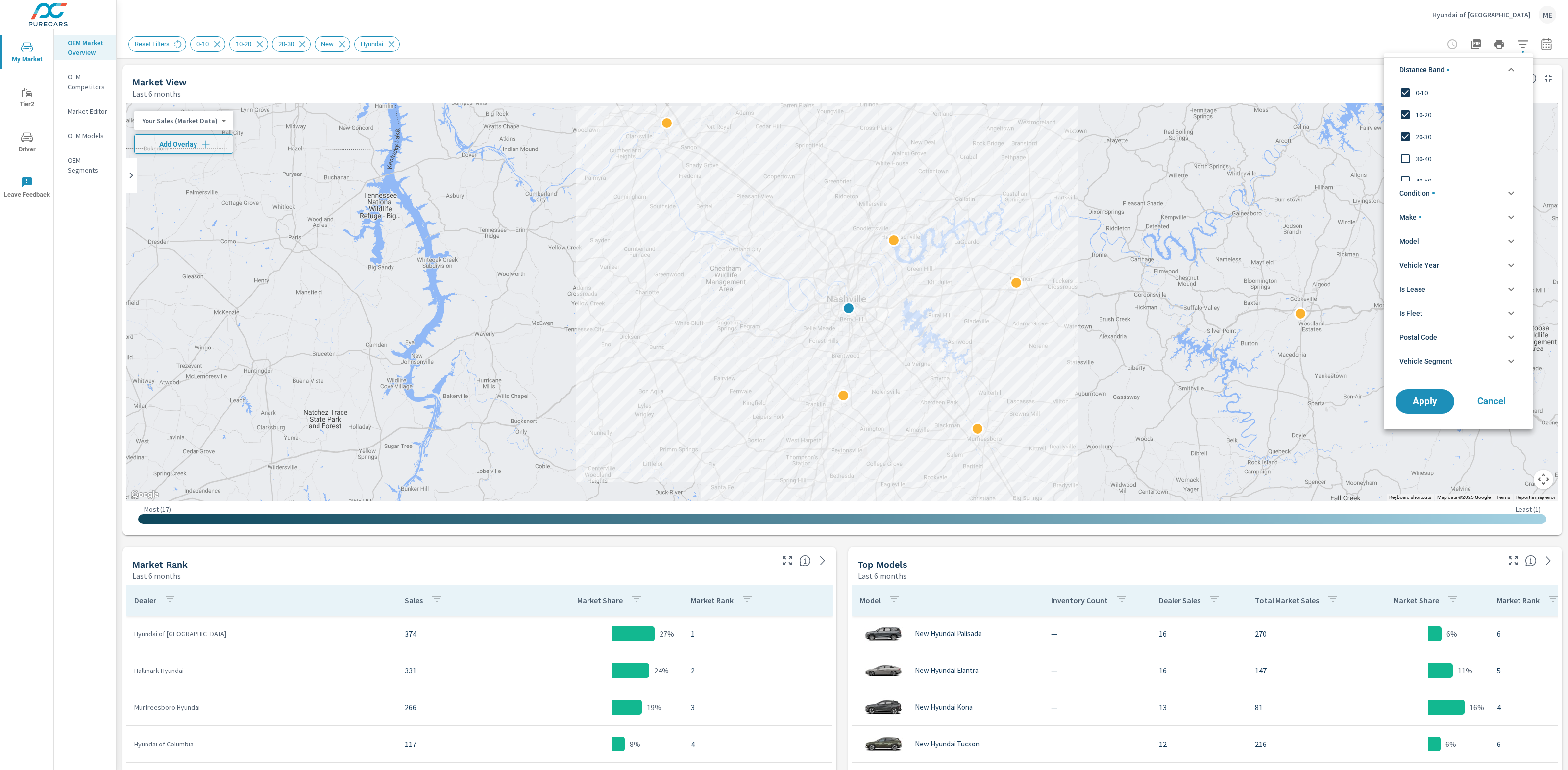
click at [1423, 137] on span "20-30" at bounding box center [1469, 136] width 107 height 12
click at [1421, 400] on span "Apply" at bounding box center [1425, 401] width 40 height 9
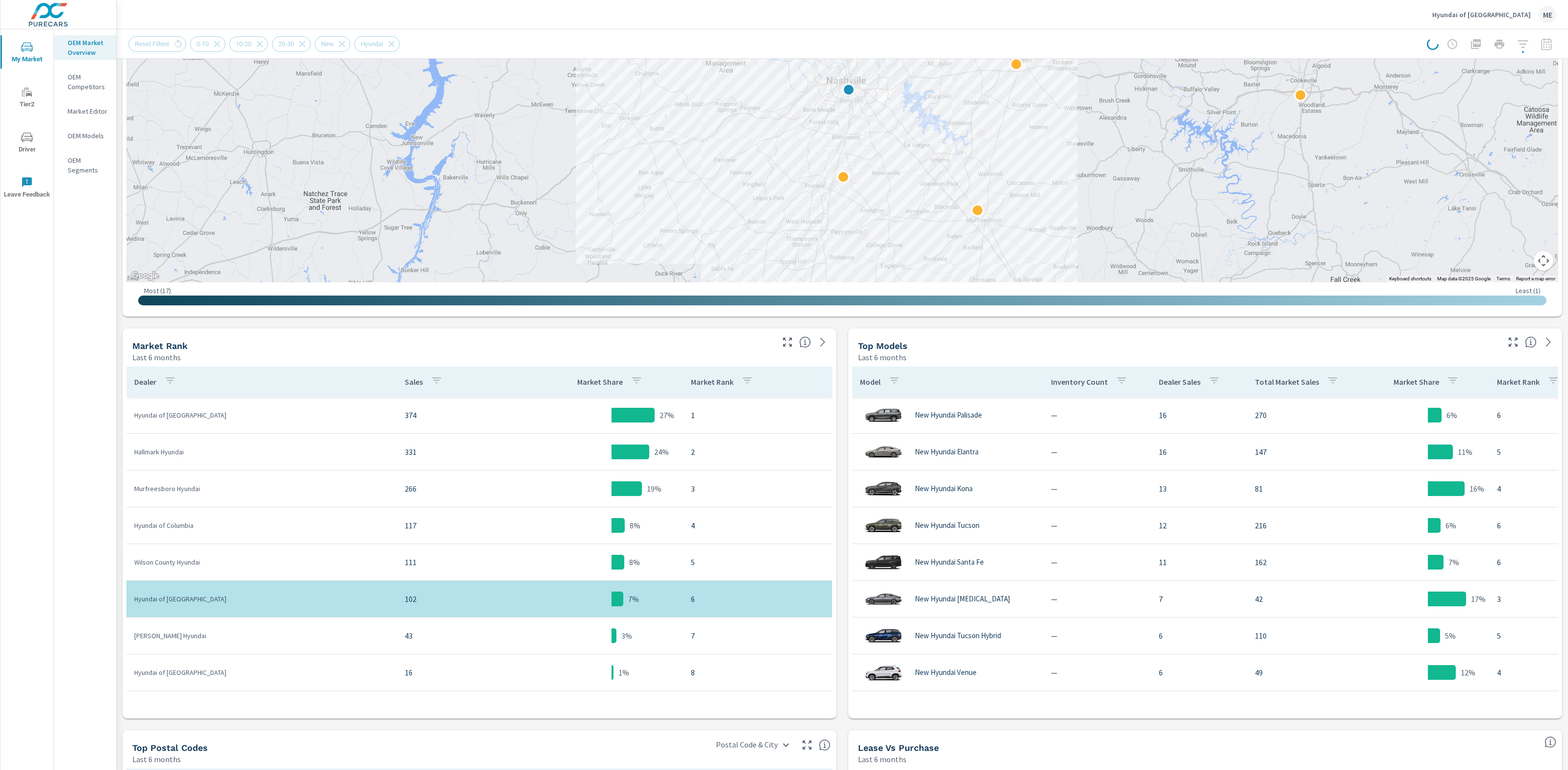
scroll to position [224, 0]
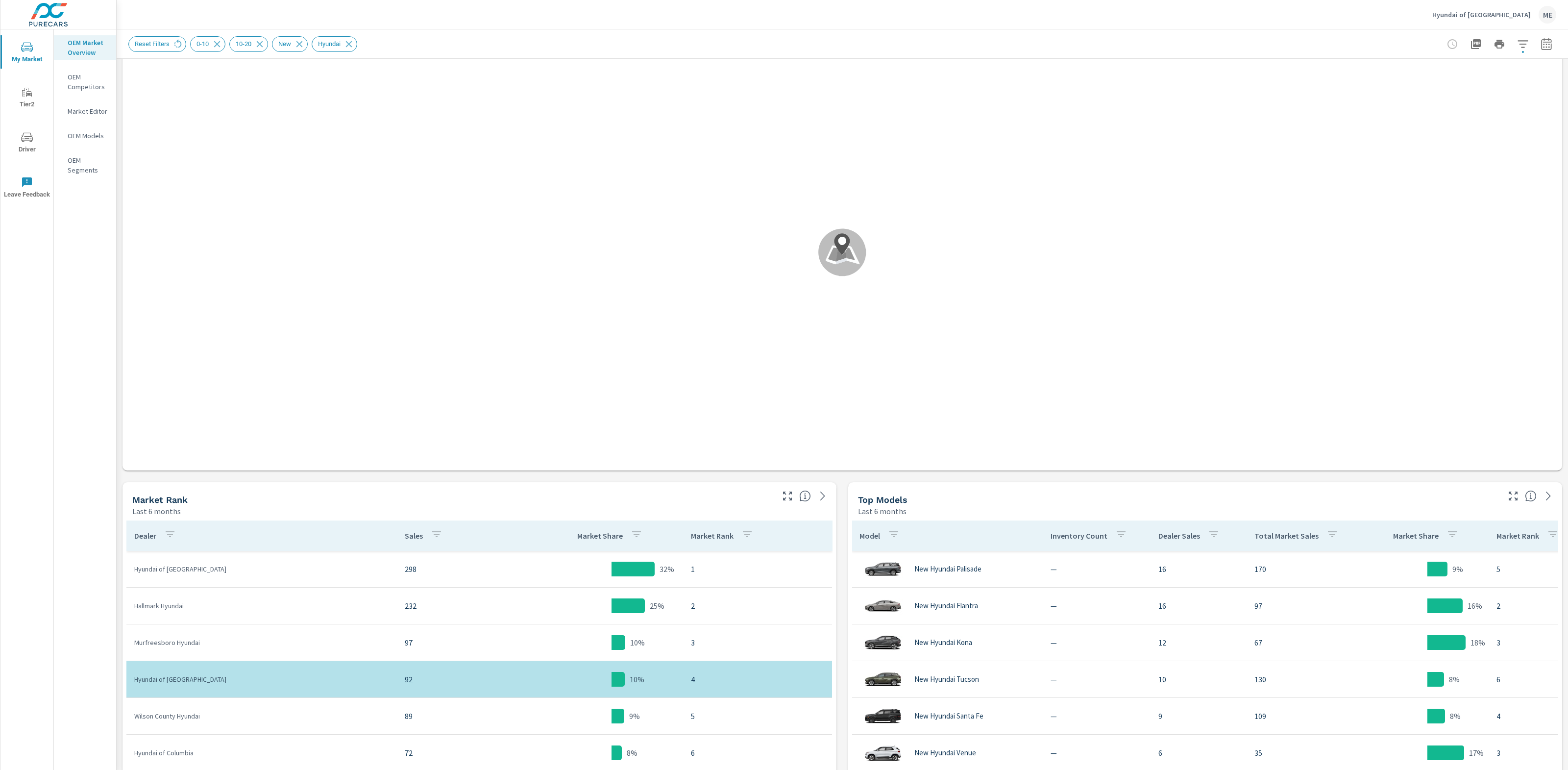
scroll to position [66, 0]
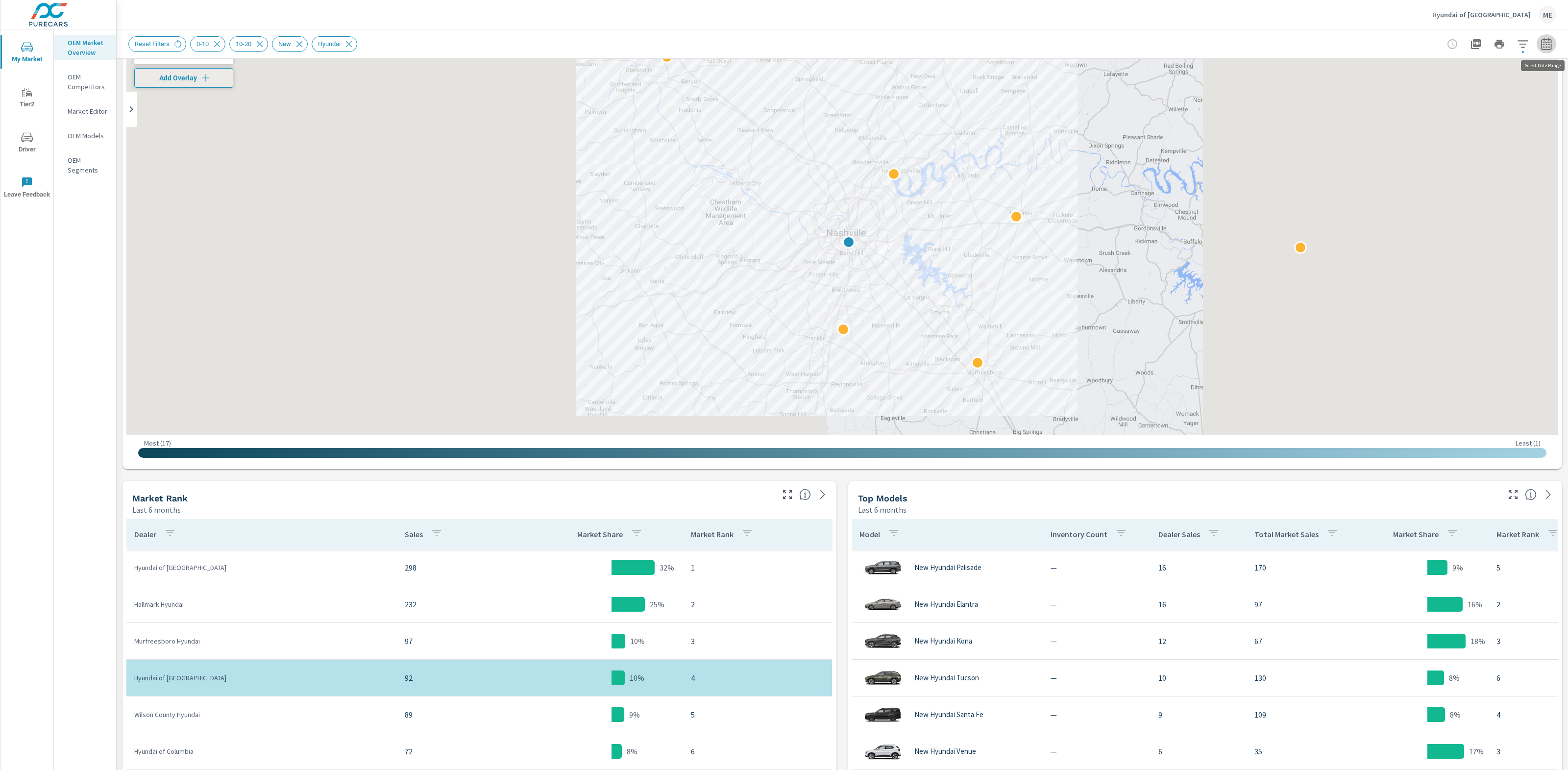
click at [1547, 42] on icon "button" at bounding box center [1546, 44] width 12 height 12
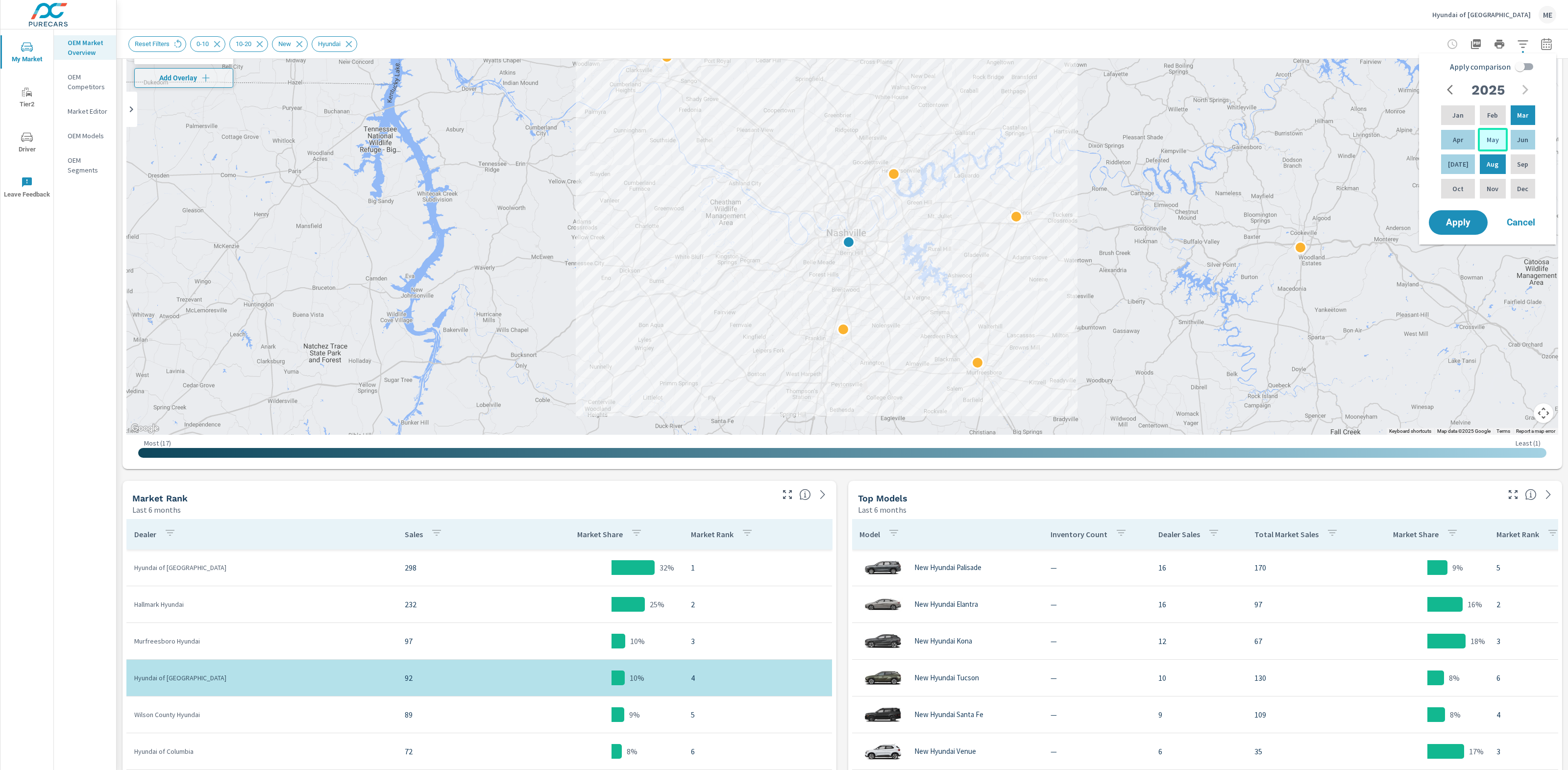
click at [1491, 142] on p "May" at bounding box center [1492, 140] width 12 height 10
click at [1459, 160] on div "Jul" at bounding box center [1457, 164] width 38 height 23
click at [1523, 68] on input "Apply comparison" at bounding box center [1520, 67] width 56 height 18
checkbox input "true"
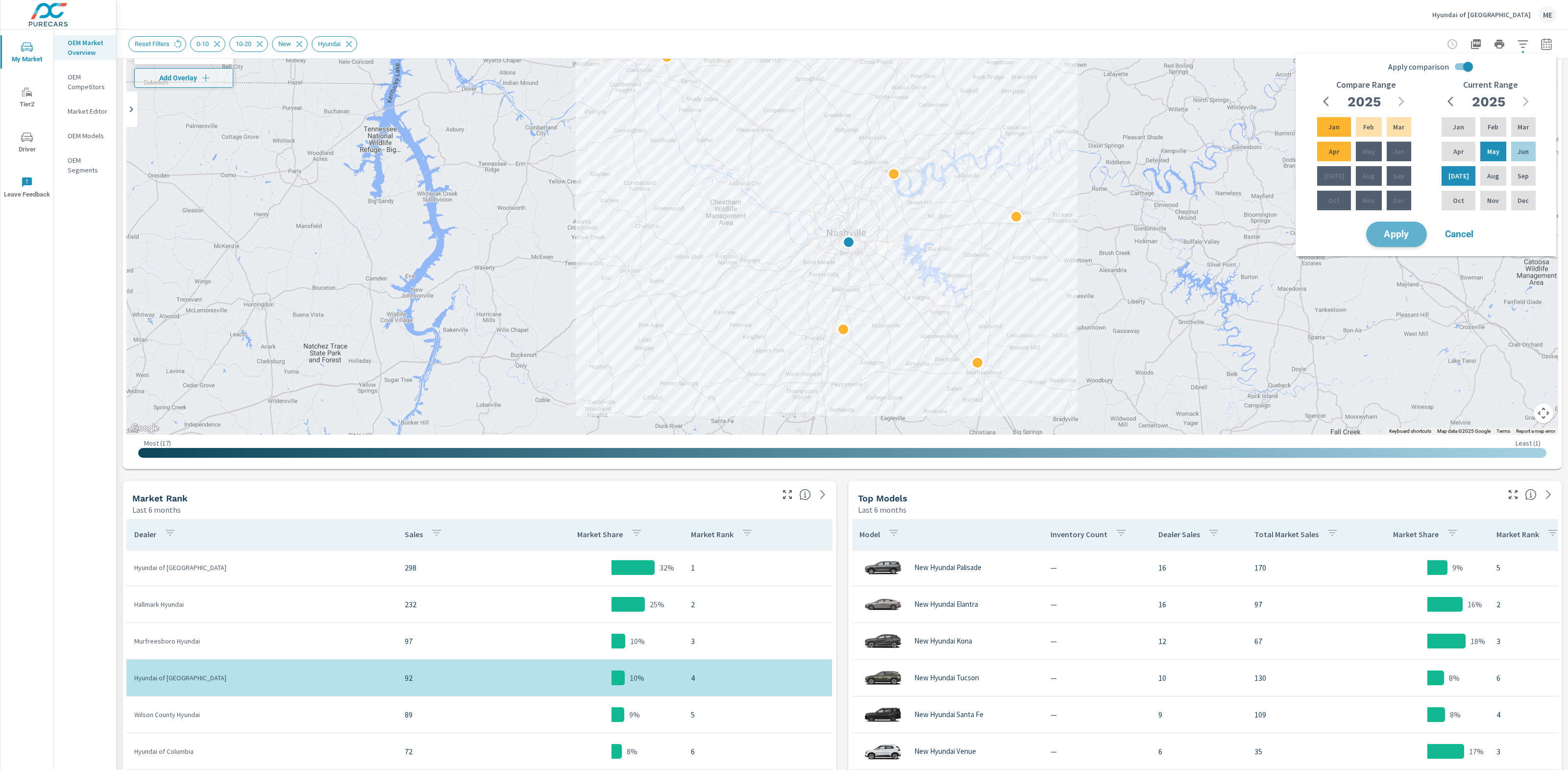
click at [1415, 233] on span "Apply" at bounding box center [1396, 234] width 40 height 9
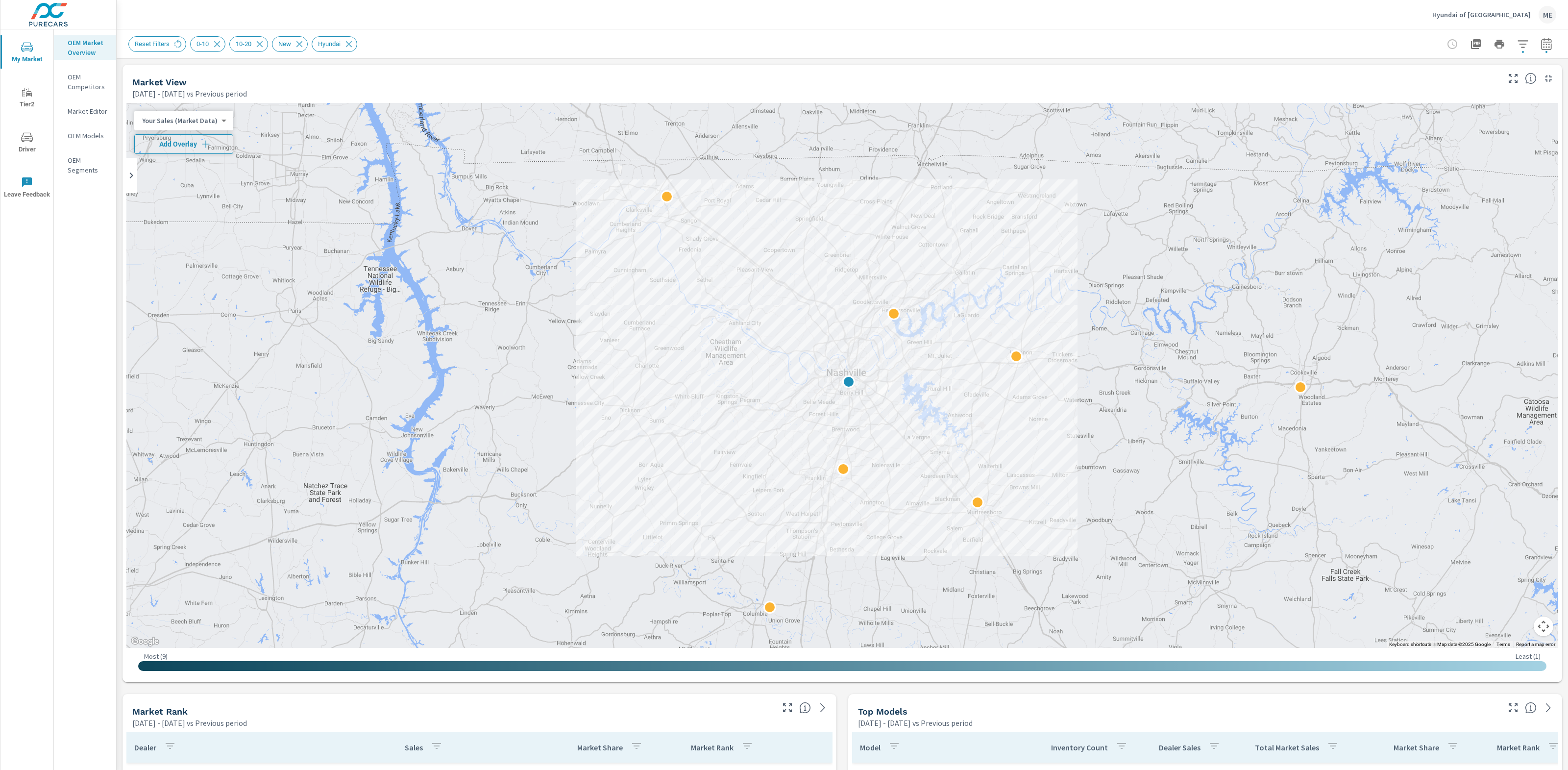
click at [194, 143] on span "Add Overlay" at bounding box center [183, 144] width 90 height 10
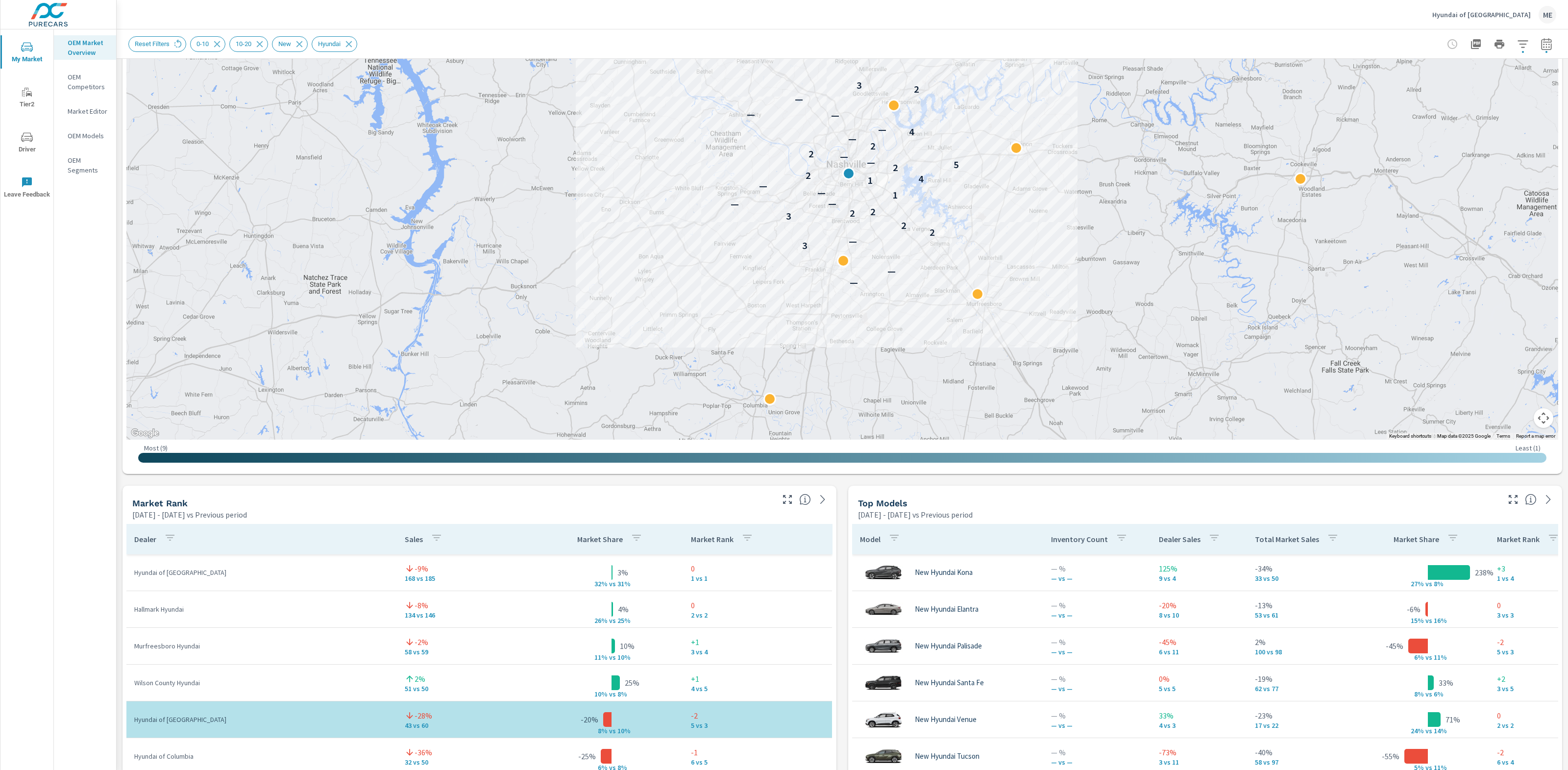
scroll to position [209, 0]
click at [841, 731] on div "Market View May 01, 2025 - Jul 31, 2025 vs Previous period ← Move left → Move r…" at bounding box center [841, 688] width 1451 height 1678
click at [839, 729] on div "Market View May 01, 2025 - Jul 31, 2025 vs Previous period ← Move left → Move r…" at bounding box center [841, 688] width 1451 height 1678
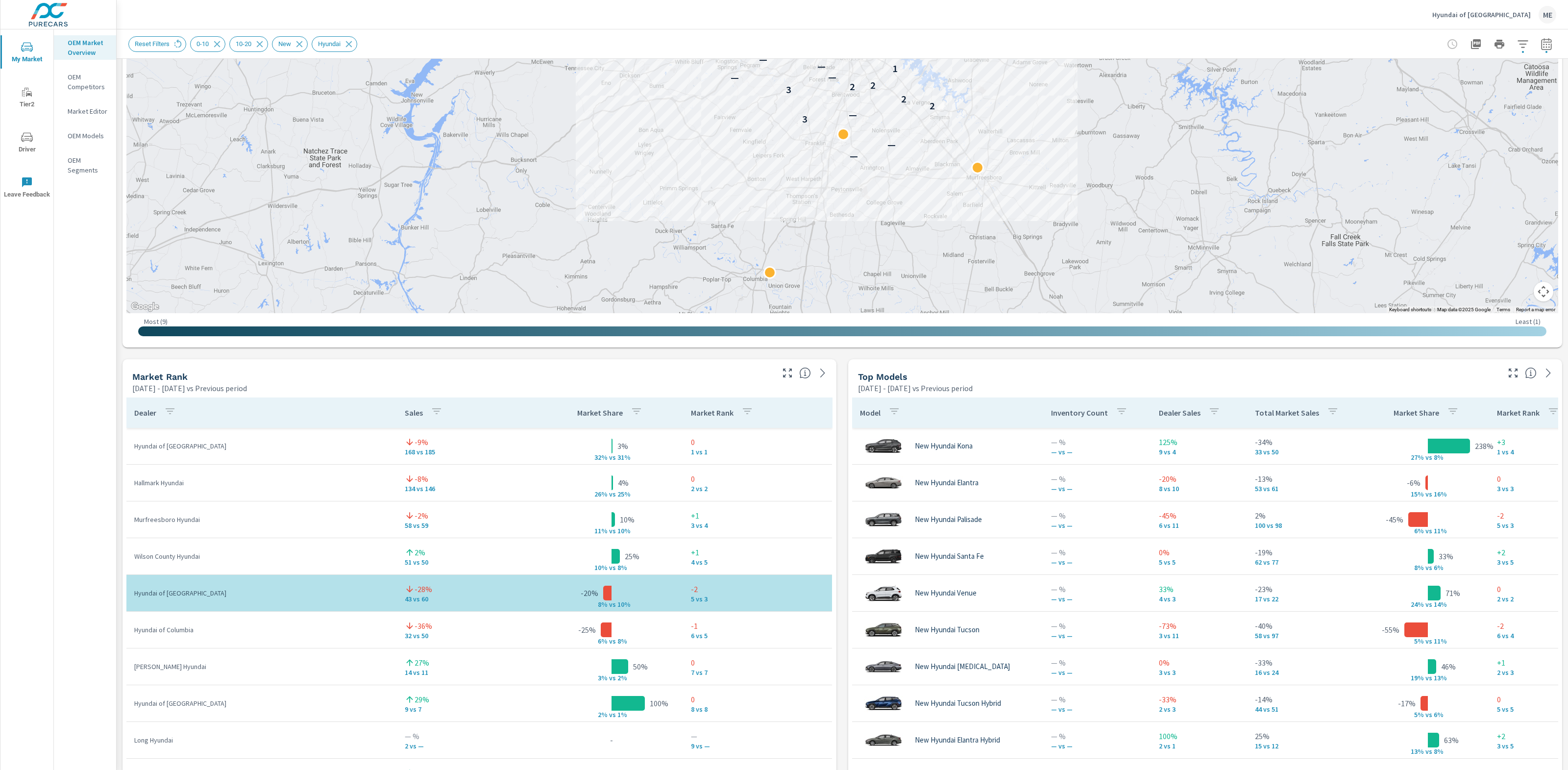
scroll to position [336, 0]
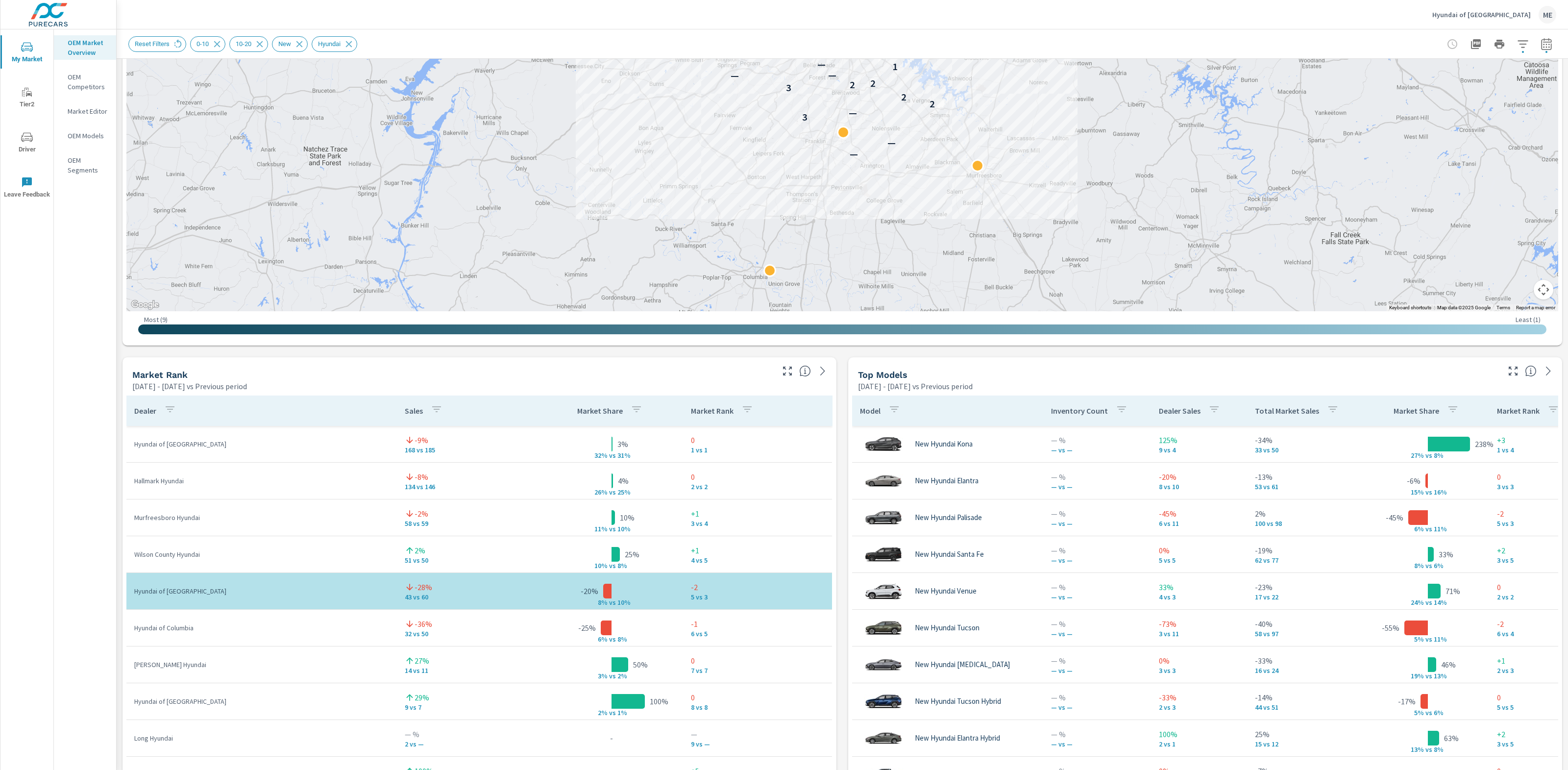
click at [837, 727] on div "Market View May 01, 2025 - Jul 31, 2025 vs Previous period ← Move left → Move r…" at bounding box center [841, 561] width 1451 height 1678
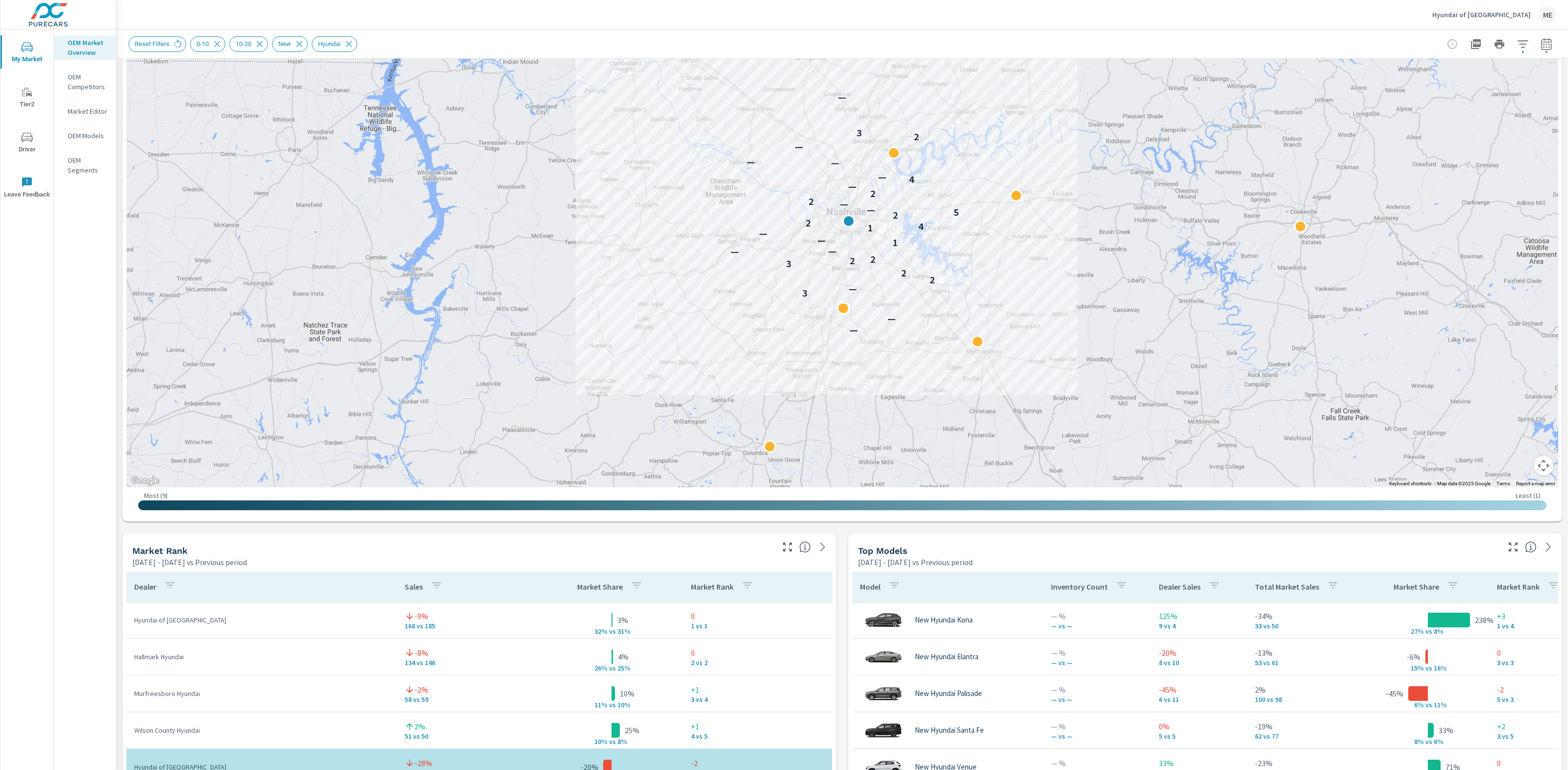
scroll to position [0, 0]
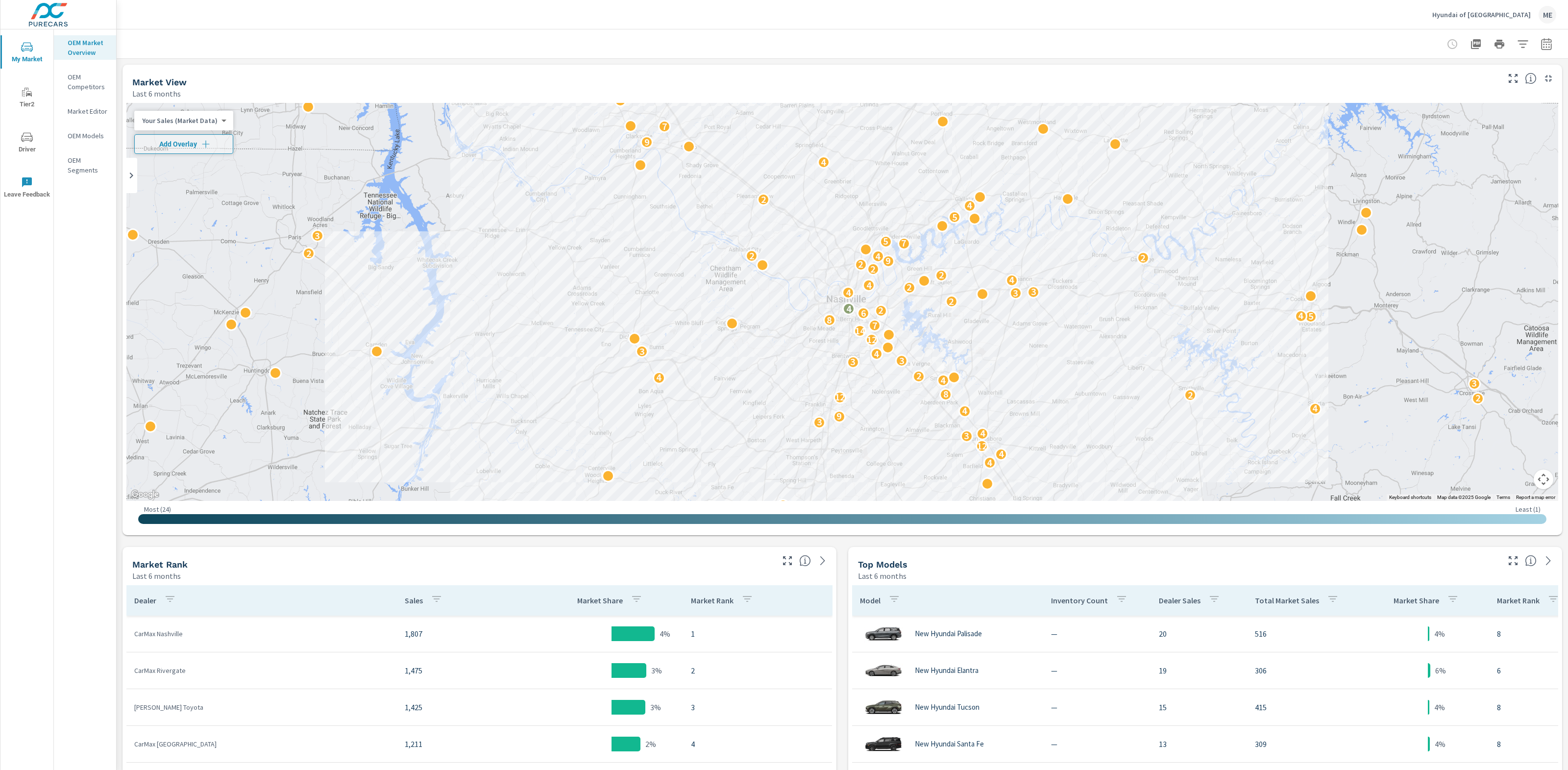
click at [1522, 43] on icon "button" at bounding box center [1523, 44] width 11 height 7
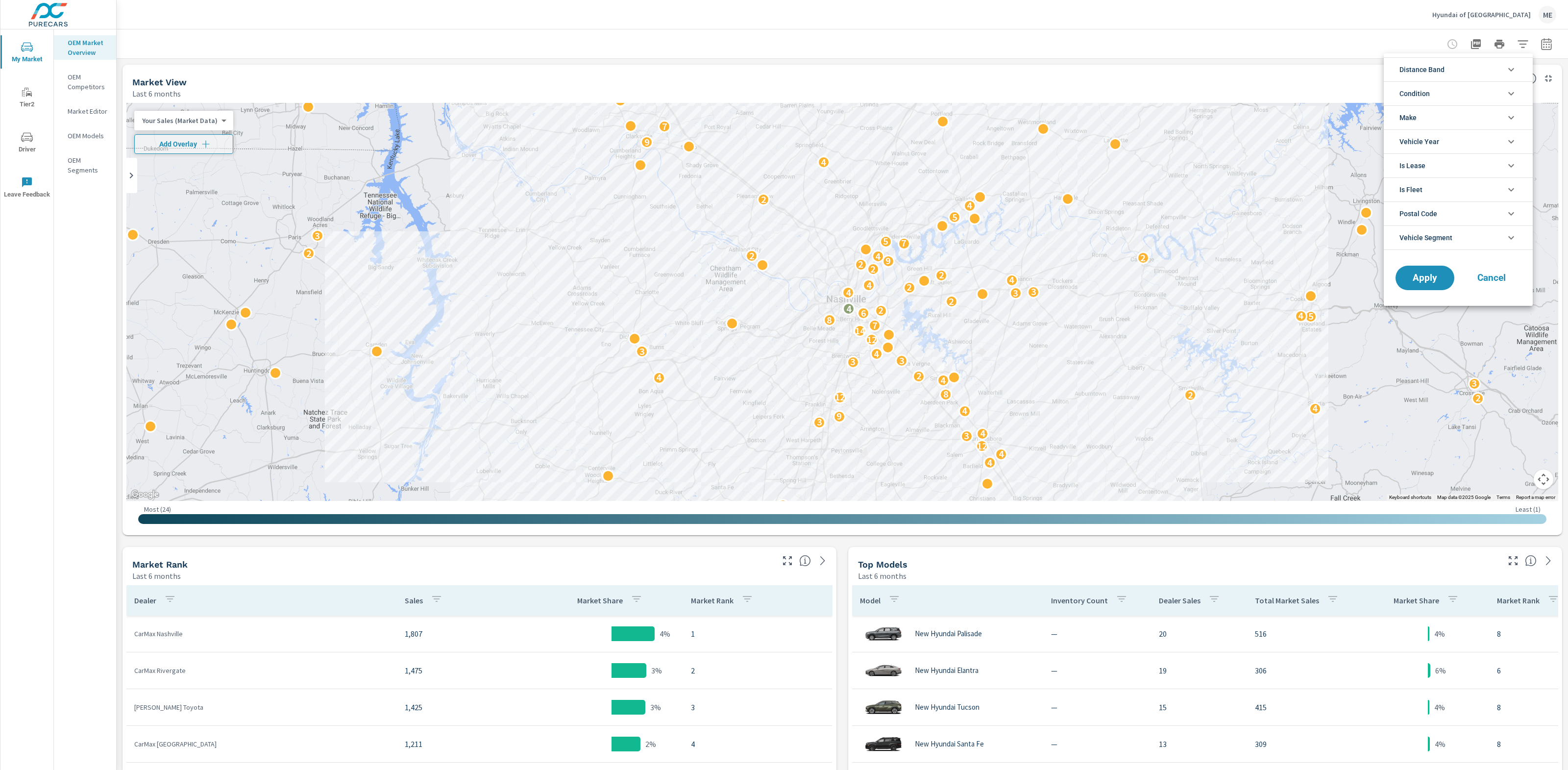
click at [1451, 73] on li "Distance Band" at bounding box center [1458, 70] width 149 height 24
click at [1429, 91] on span "0-10" at bounding box center [1469, 92] width 107 height 12
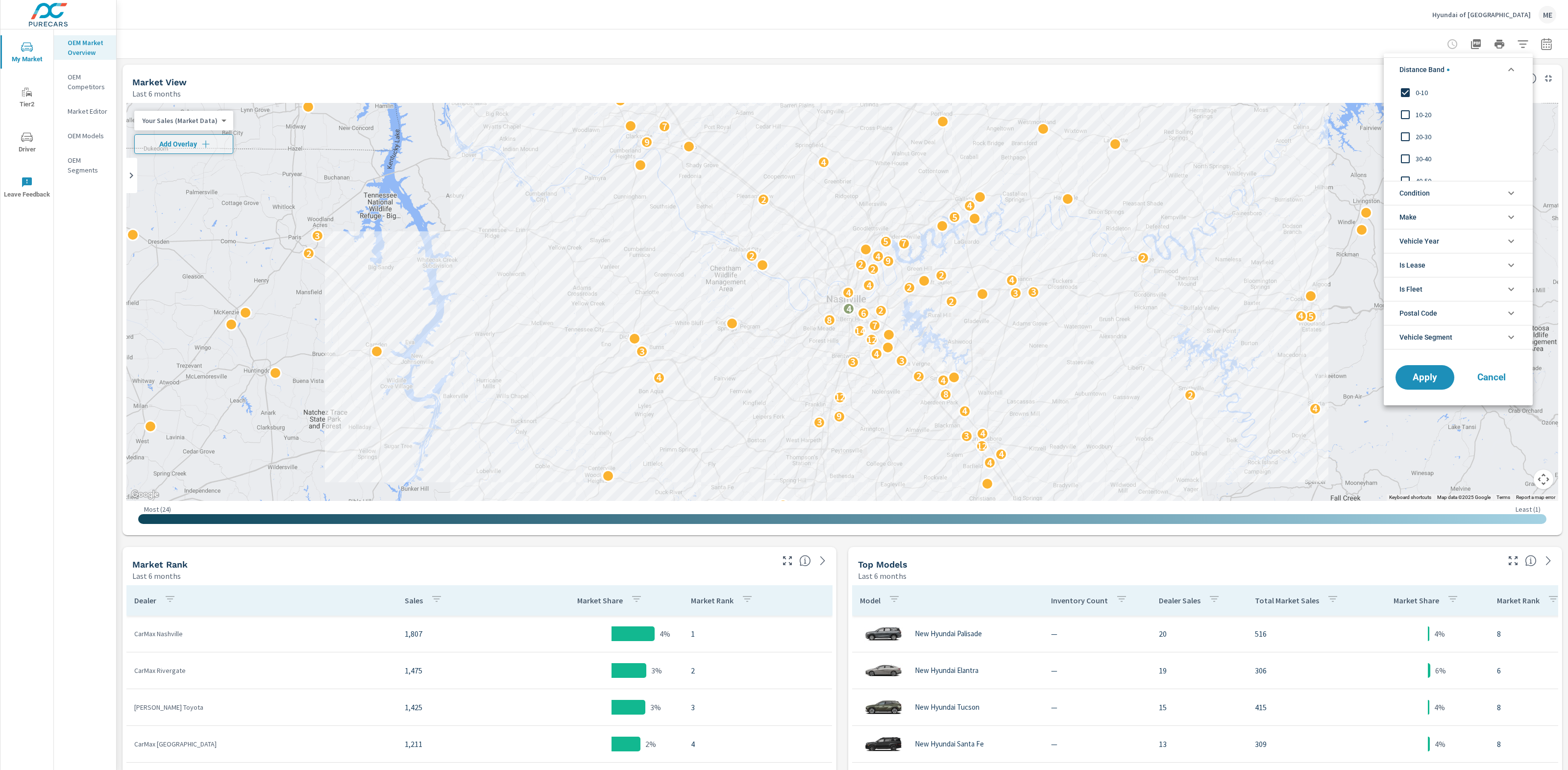
scroll to position [1, 0]
click at [1421, 111] on div "0-10 10-20 20-30 30-40 40-50 50-60" at bounding box center [1457, 131] width 147 height 99
click at [1432, 190] on li "Condition" at bounding box center [1458, 193] width 149 height 24
click at [1425, 216] on span "New" at bounding box center [1469, 216] width 107 height 12
click at [1428, 262] on li "Make" at bounding box center [1458, 261] width 149 height 24
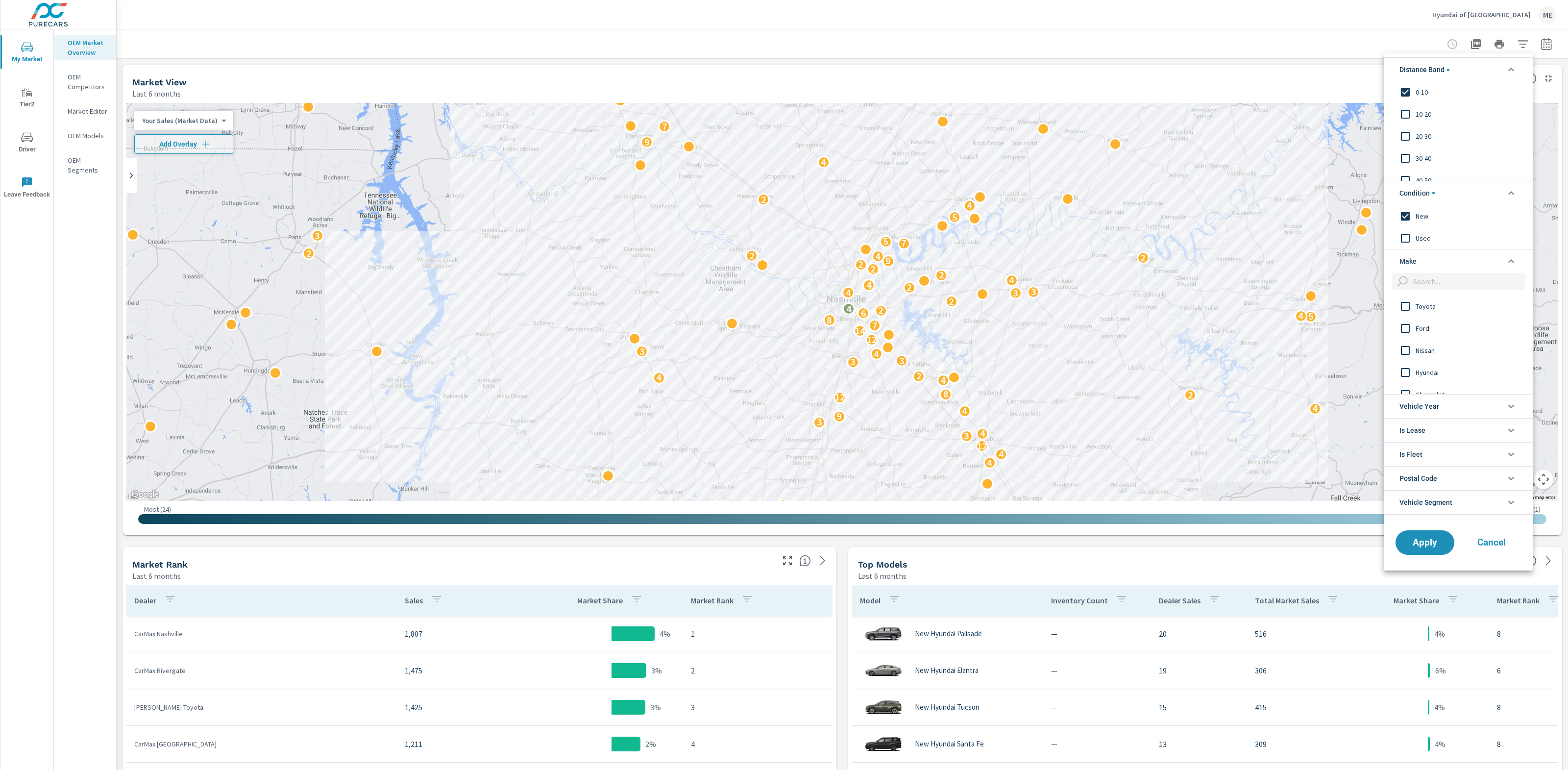
click at [1437, 375] on span "Hyundai" at bounding box center [1469, 372] width 107 height 12
click at [1414, 547] on span "Apply" at bounding box center [1425, 542] width 40 height 9
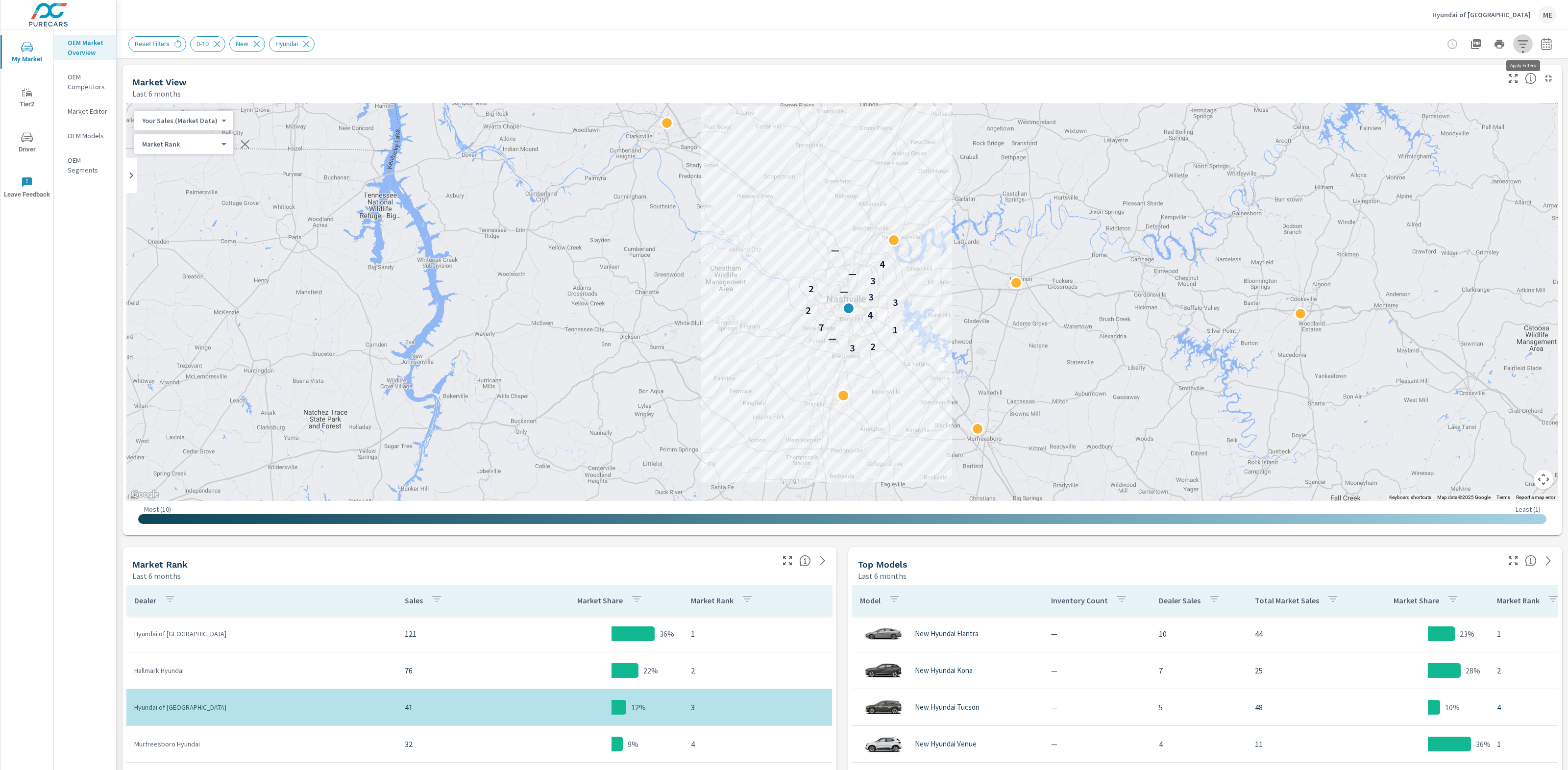
click at [1520, 40] on icon "button" at bounding box center [1523, 44] width 11 height 7
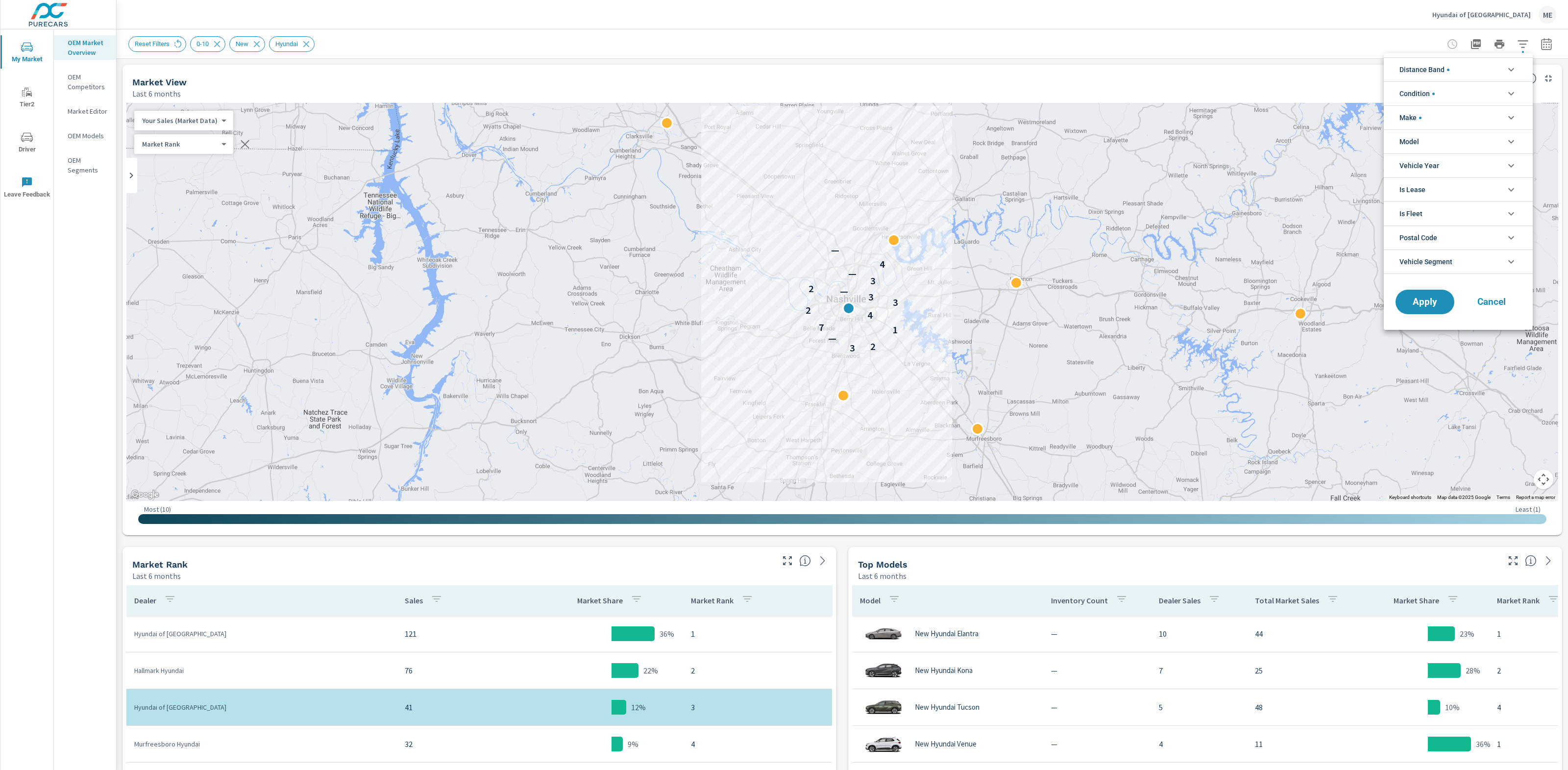
click at [1463, 71] on li "Distance Band" at bounding box center [1458, 70] width 149 height 24
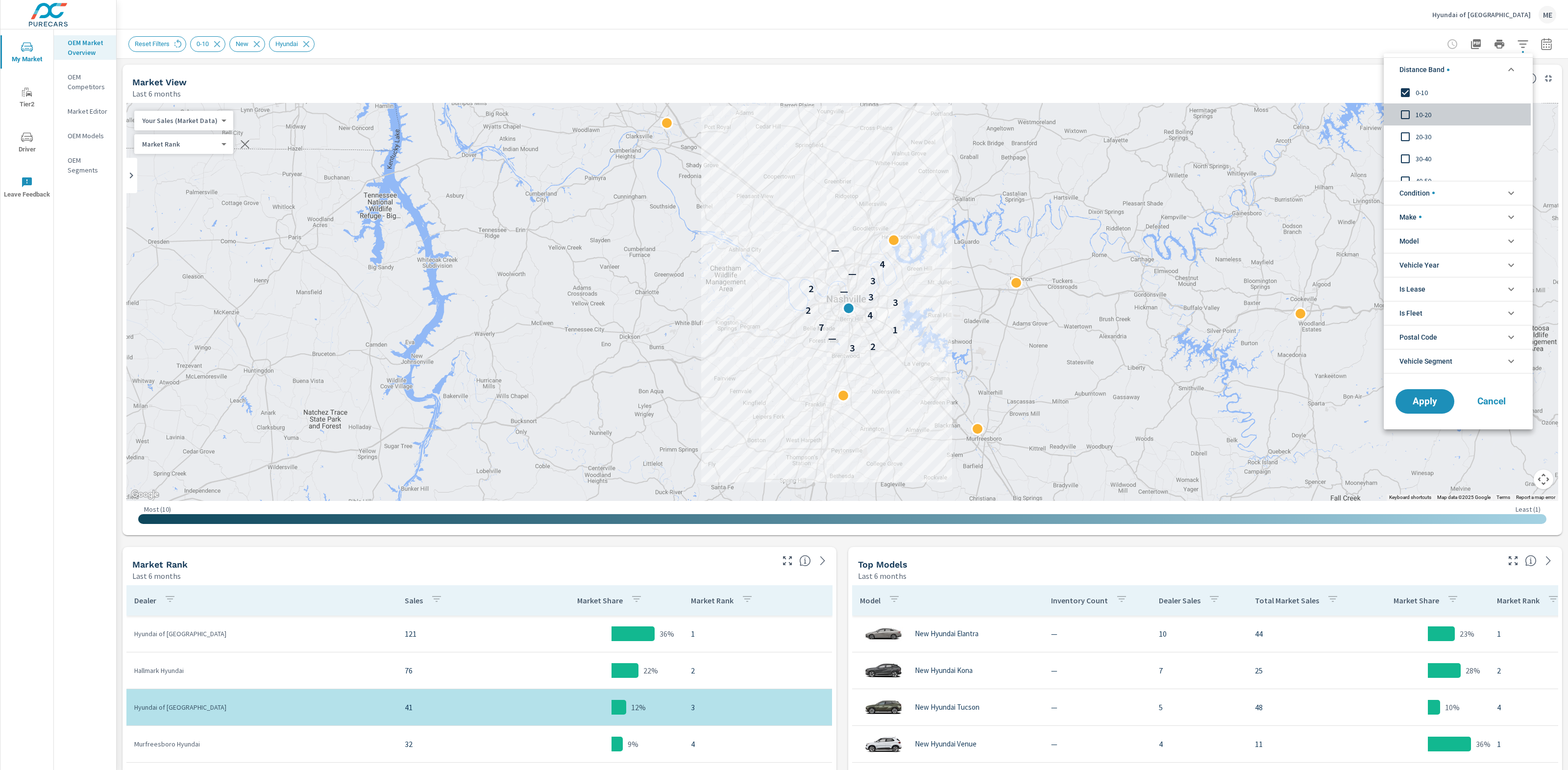
click at [1418, 111] on span "10-20" at bounding box center [1469, 114] width 107 height 12
click at [1430, 408] on button "Apply" at bounding box center [1425, 402] width 61 height 26
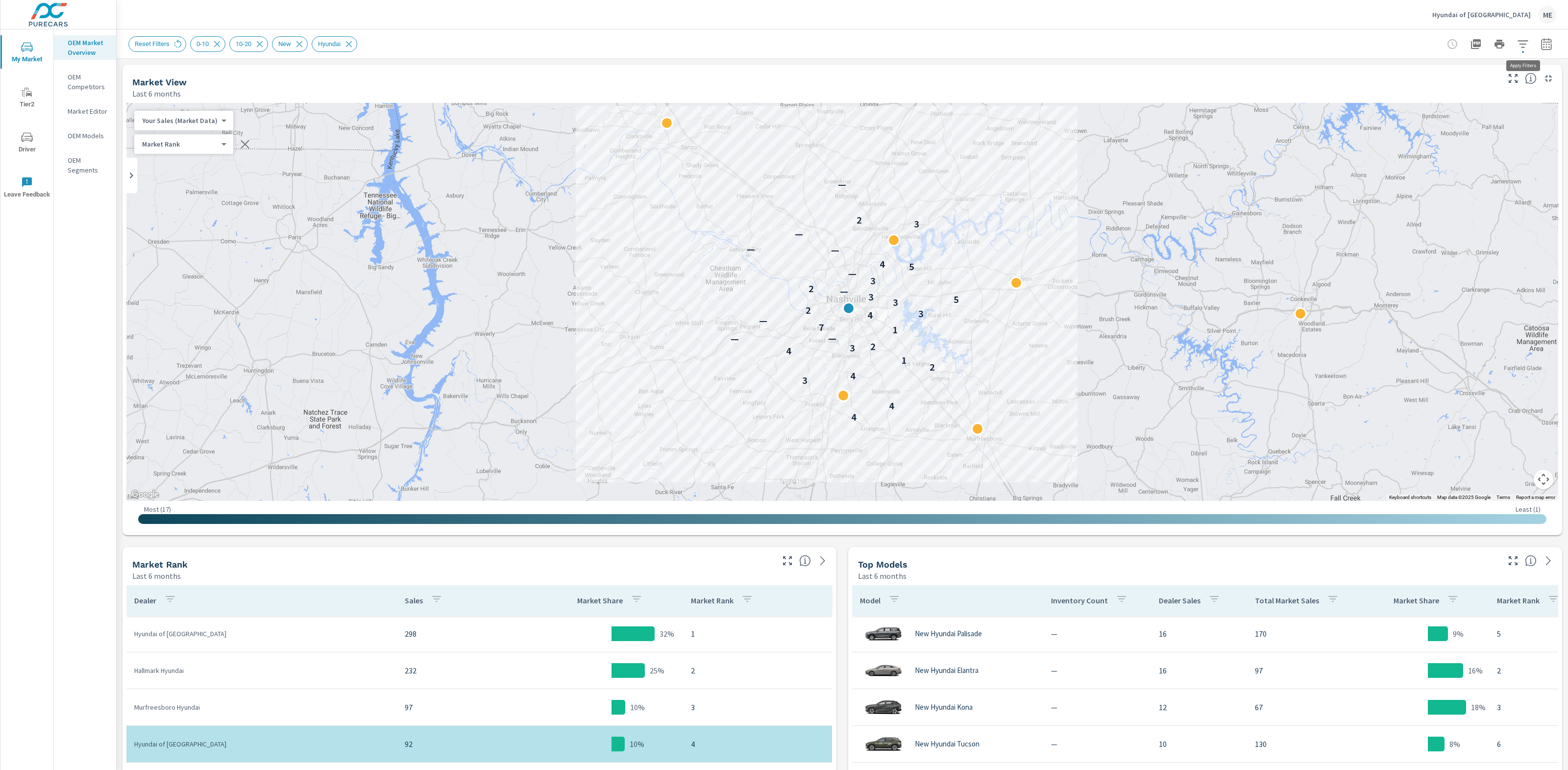
click at [1526, 45] on icon "button" at bounding box center [1523, 44] width 12 height 12
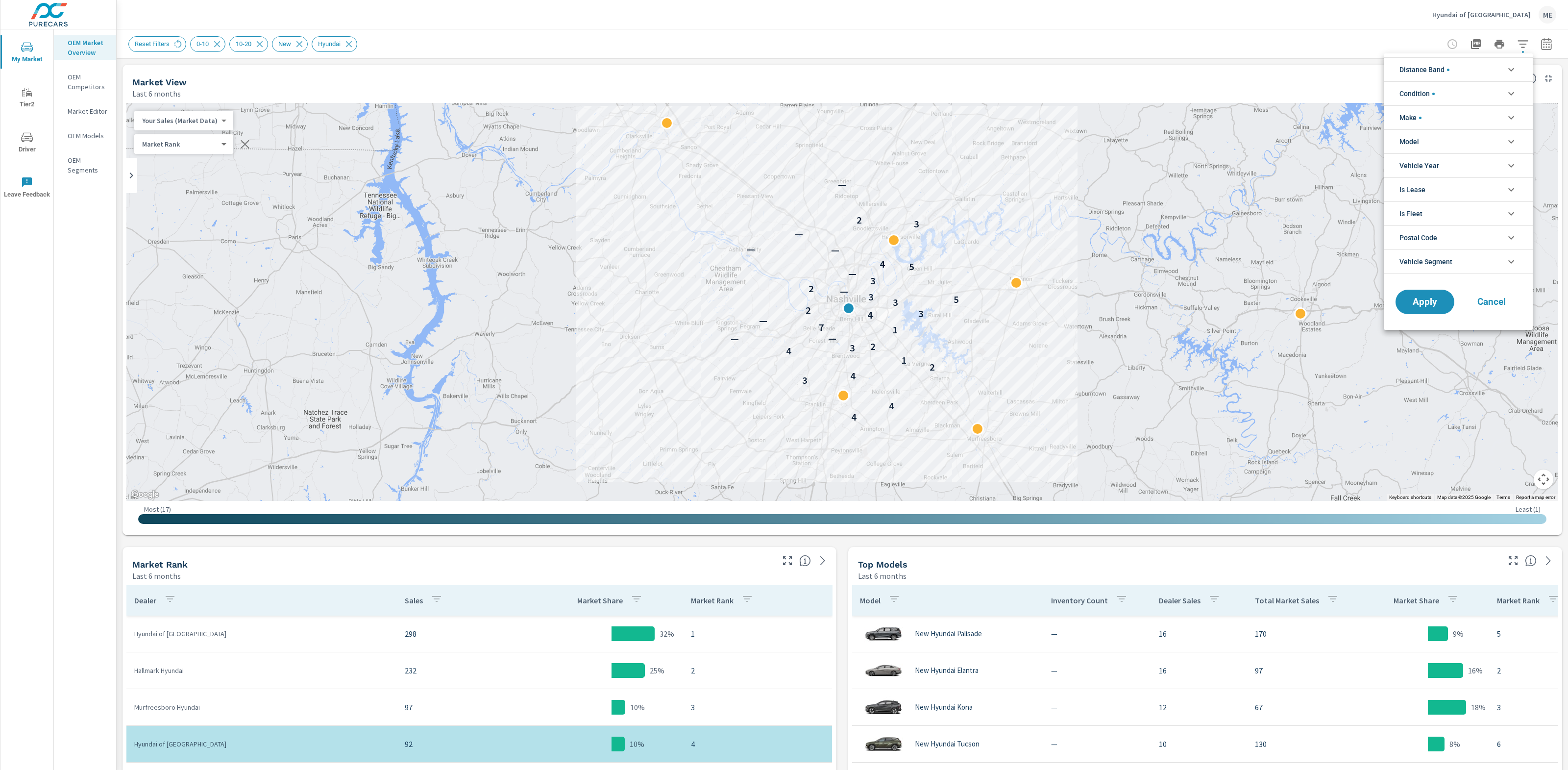
click at [1435, 140] on li "Model" at bounding box center [1458, 141] width 149 height 24
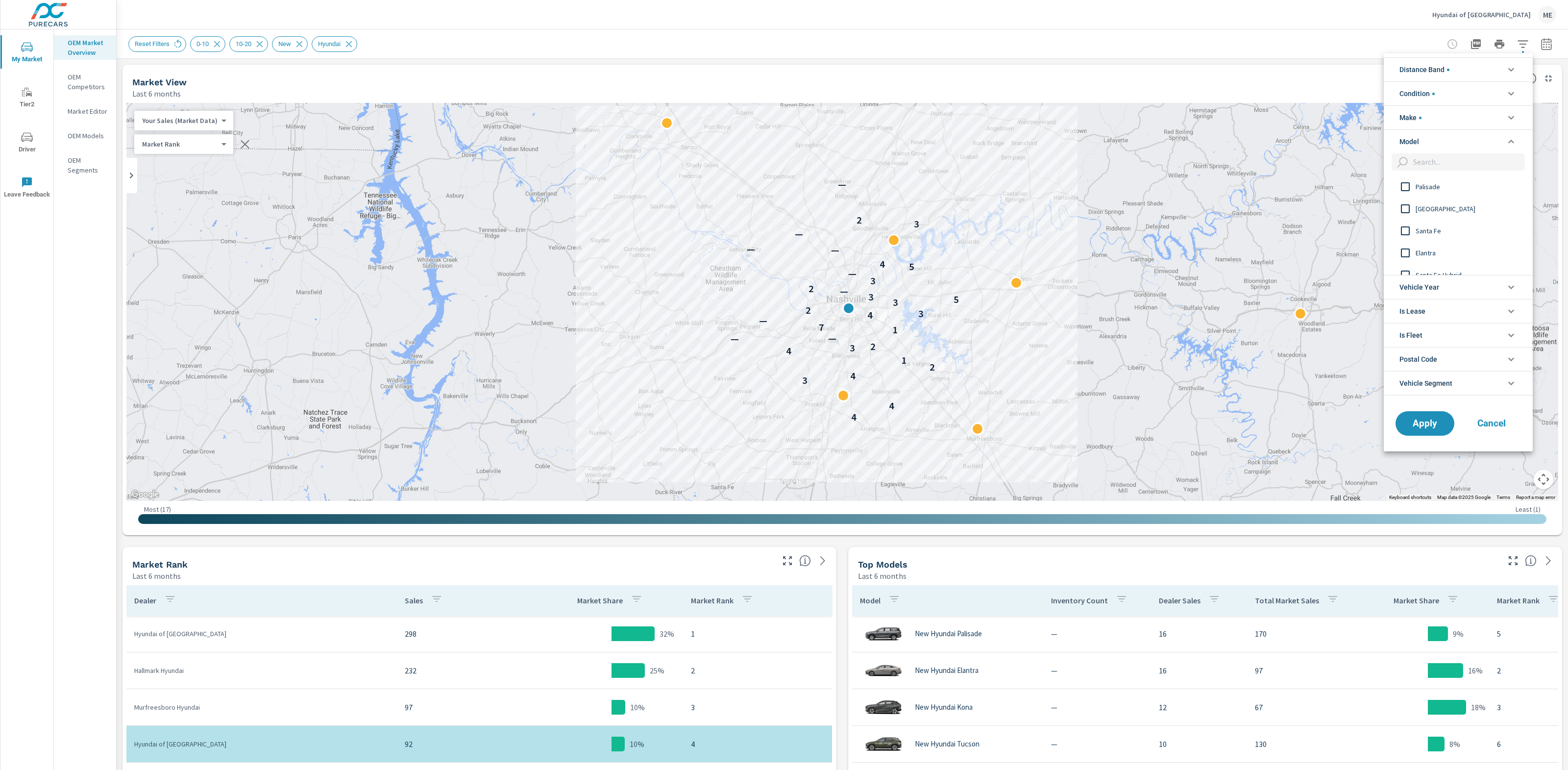
click at [1433, 194] on div "Palisade" at bounding box center [1457, 186] width 147 height 22
click at [1421, 422] on span "Apply" at bounding box center [1425, 423] width 40 height 9
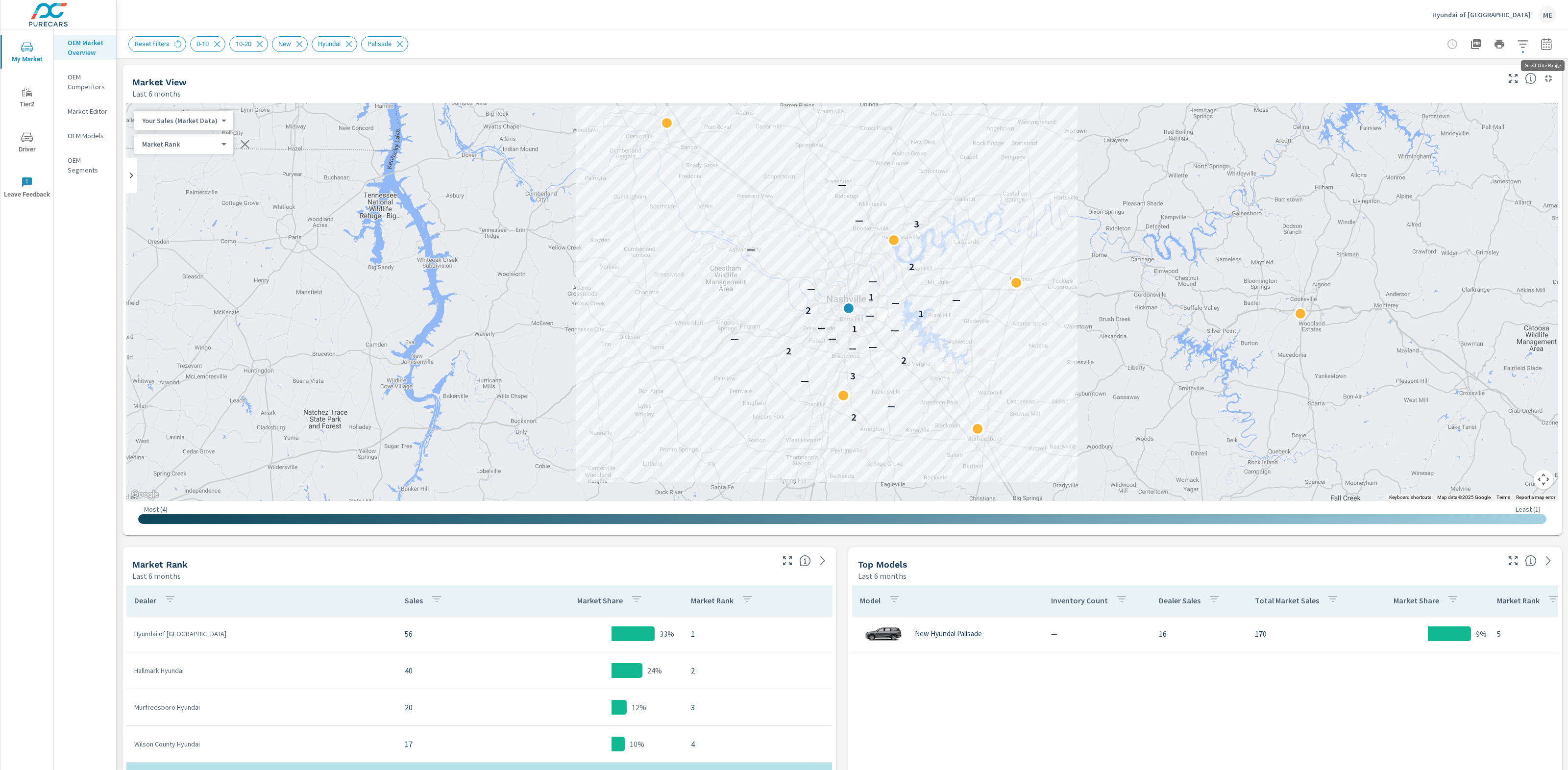
click at [1546, 39] on icon "button" at bounding box center [1546, 43] width 11 height 12
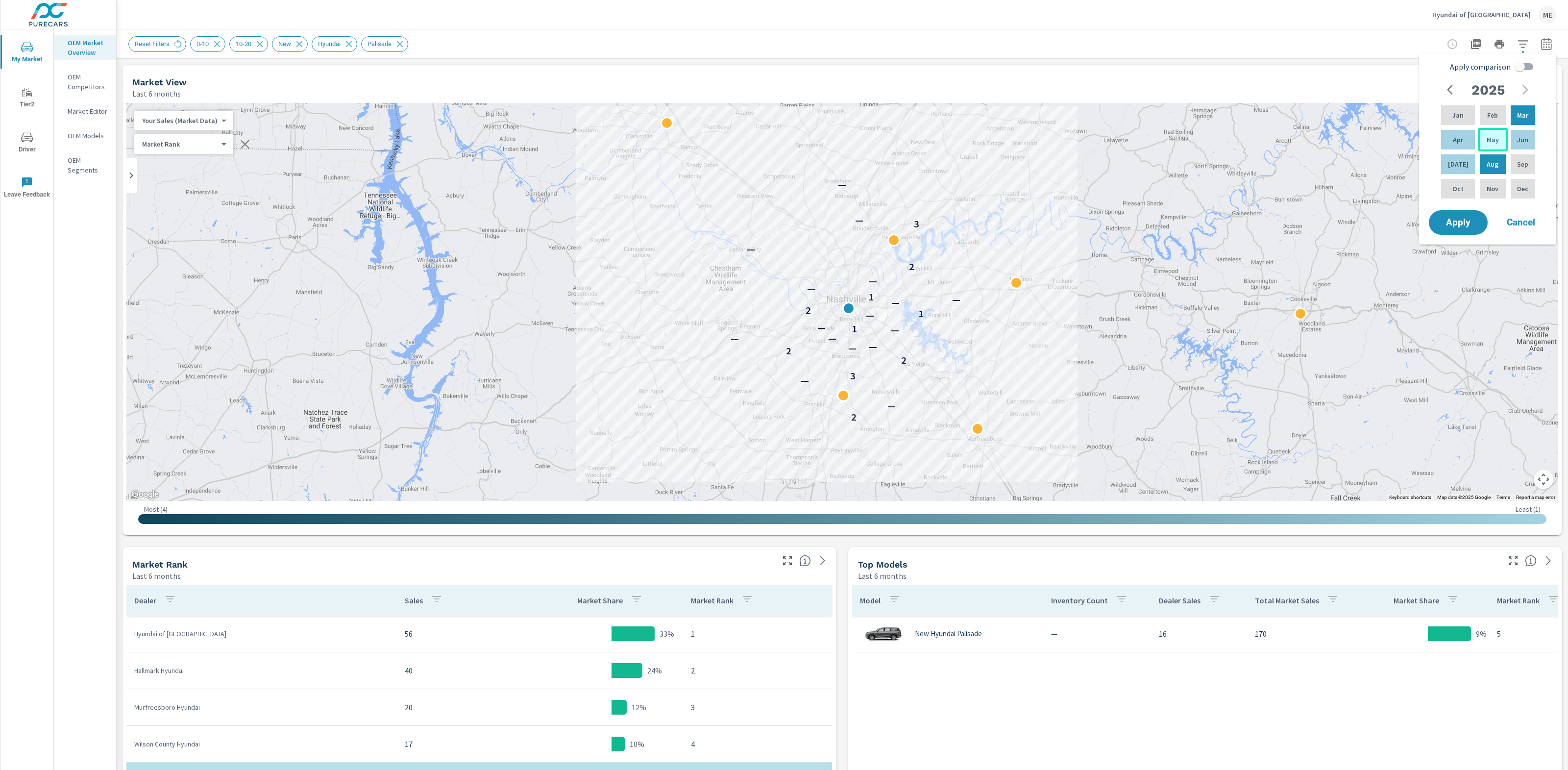
click at [1489, 143] on p "May" at bounding box center [1492, 140] width 12 height 10
click at [1450, 170] on div "Jul" at bounding box center [1457, 164] width 38 height 23
click at [1522, 69] on input "Apply comparison" at bounding box center [1520, 67] width 56 height 18
checkbox input "true"
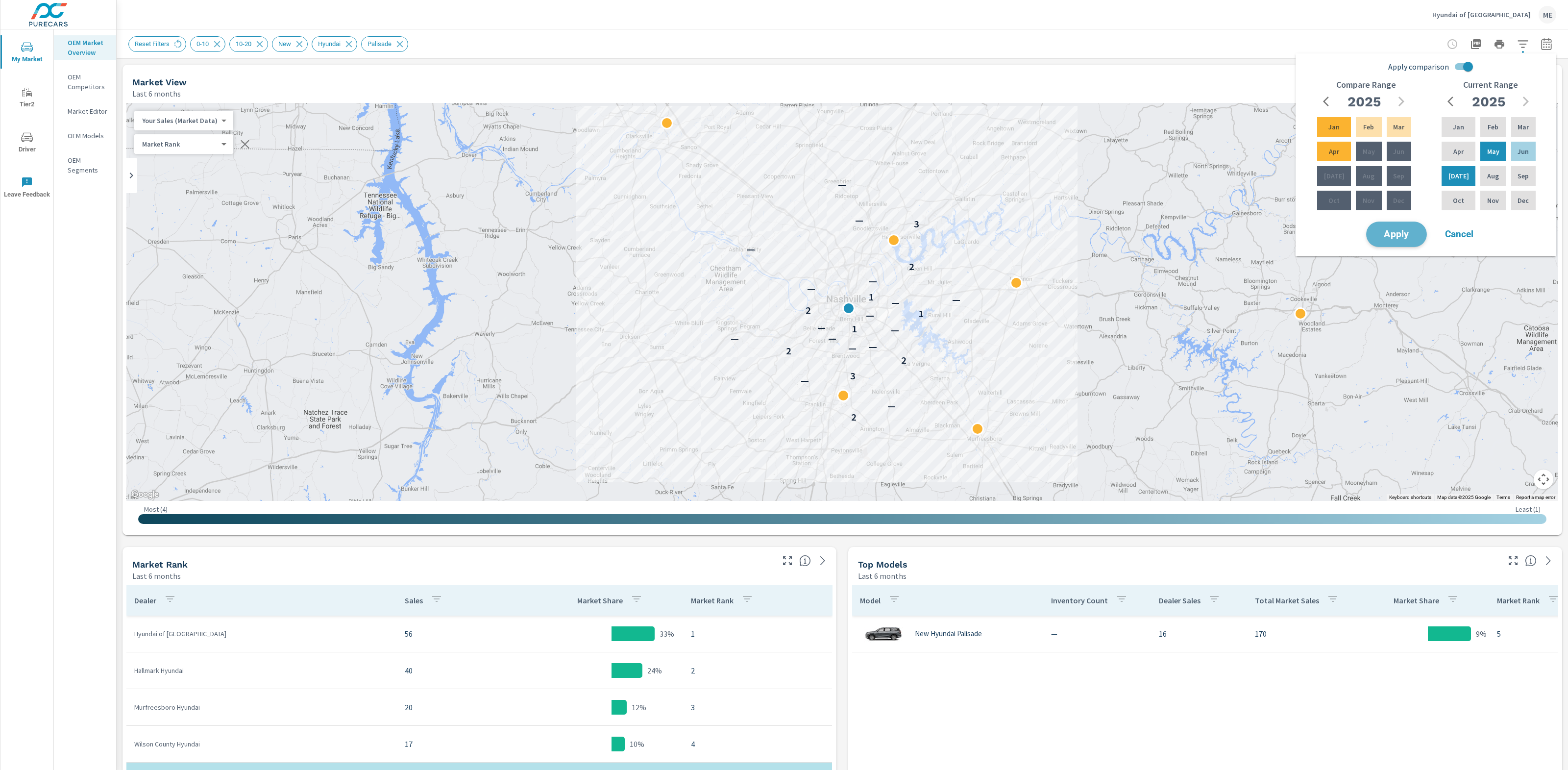
click at [1397, 231] on span "Apply" at bounding box center [1396, 234] width 40 height 9
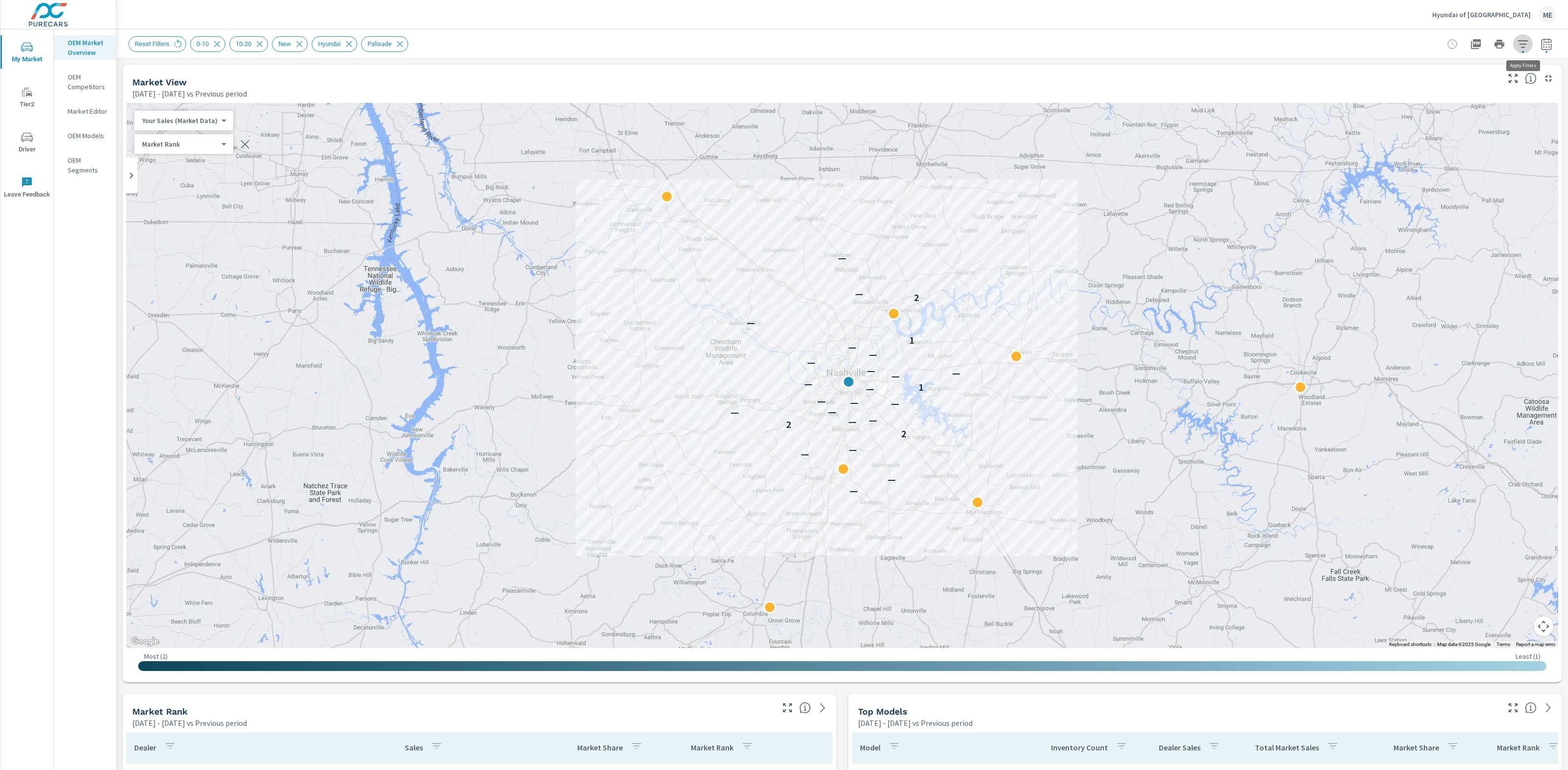
click at [1523, 45] on icon "button" at bounding box center [1523, 44] width 12 height 12
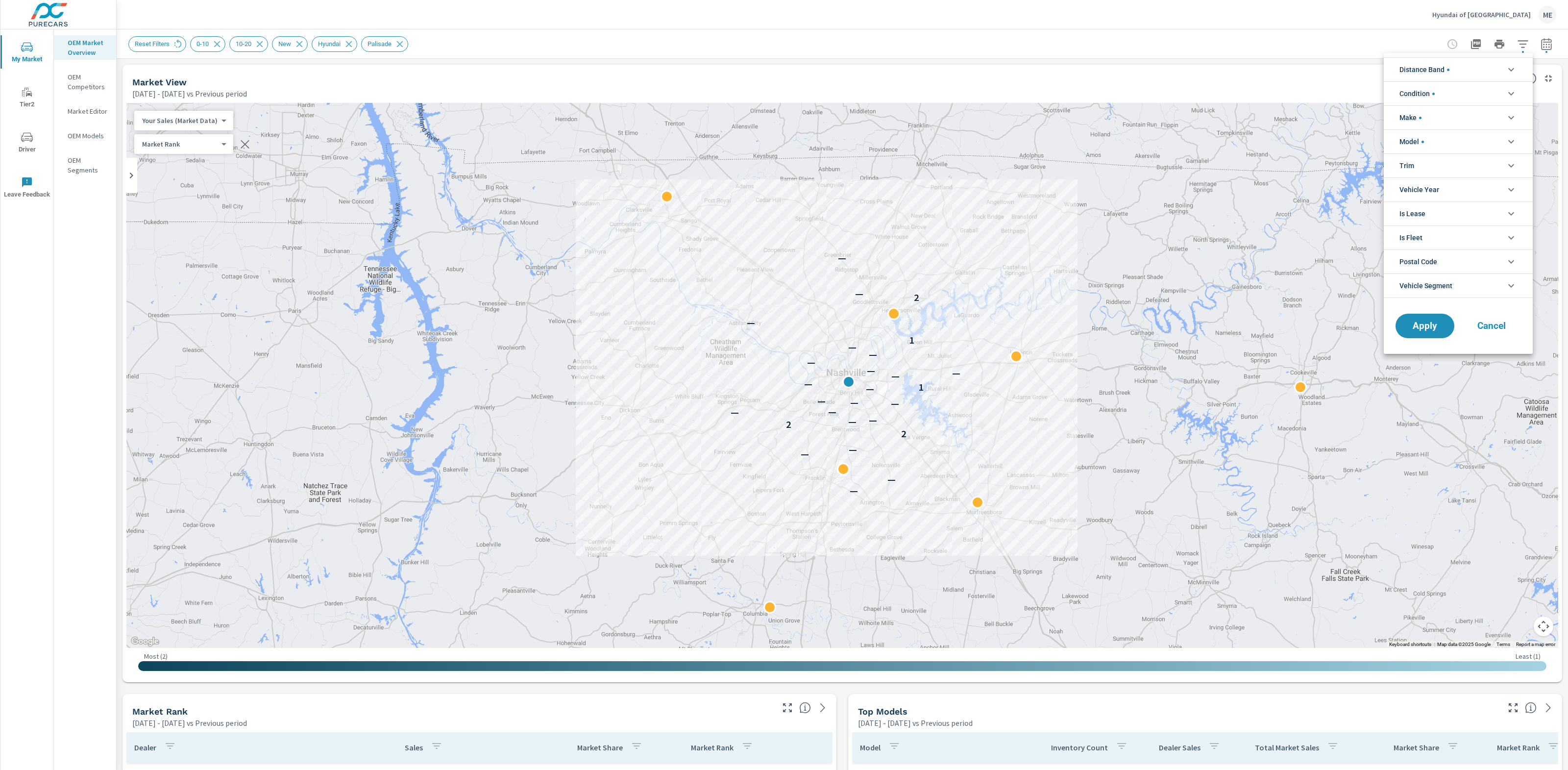
scroll to position [22, 0]
click at [1459, 285] on li "Vehicle Segment" at bounding box center [1458, 285] width 149 height 25
drag, startPoint x: 717, startPoint y: 26, endPoint x: 631, endPoint y: 9, distance: 87.7
click at [712, 26] on div at bounding box center [784, 385] width 1568 height 770
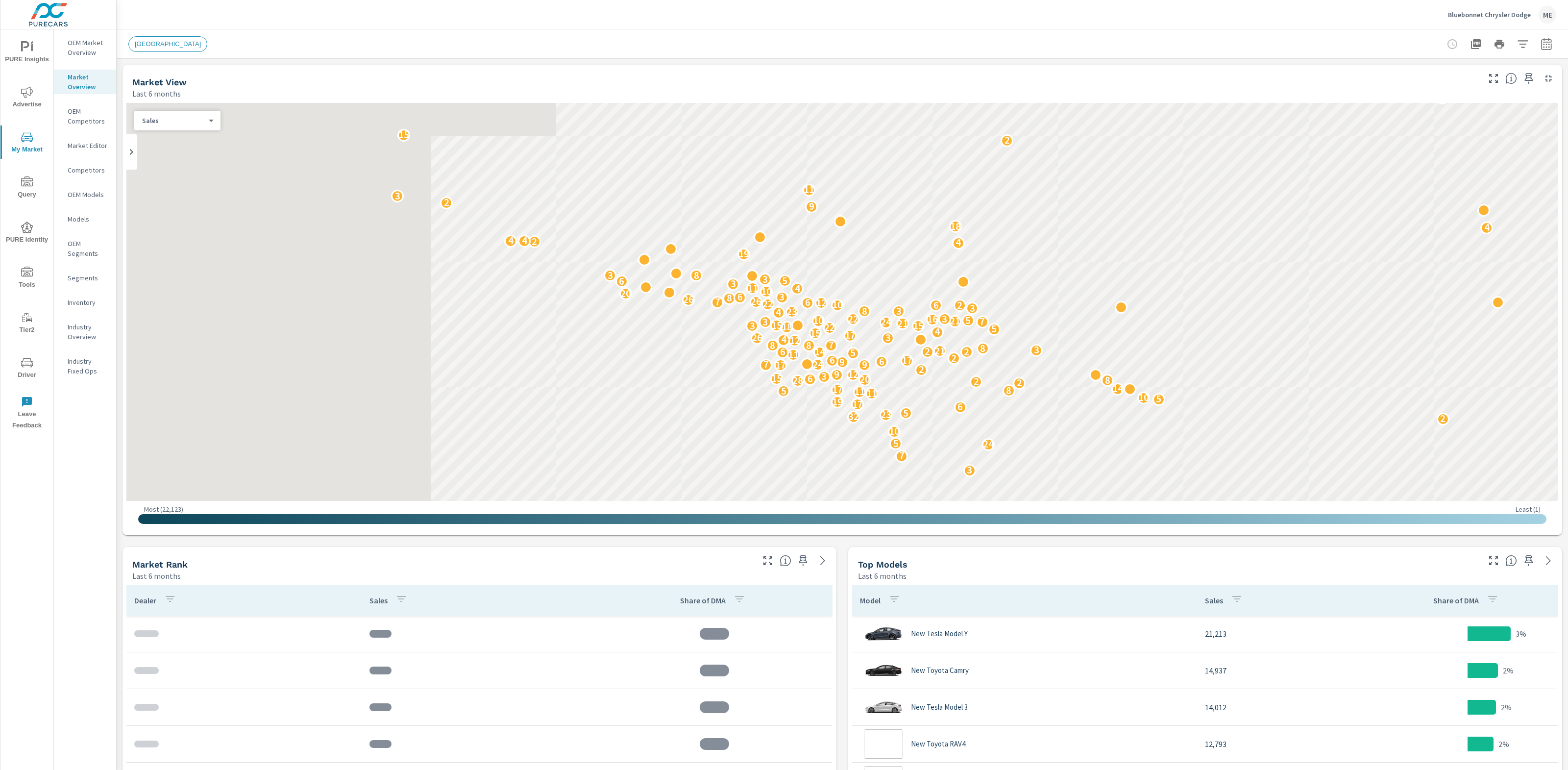
scroll to position [184, 0]
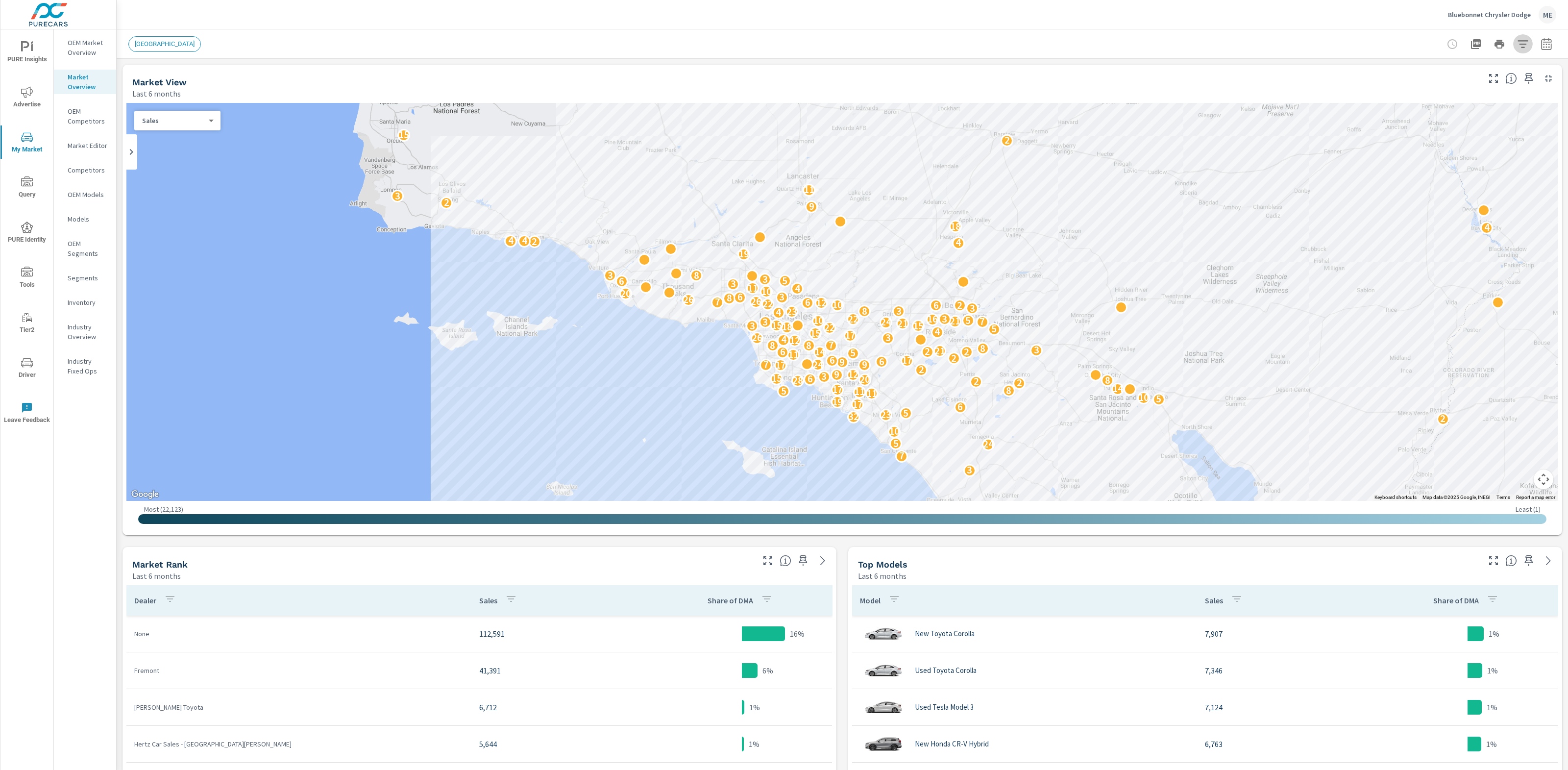
click at [1528, 40] on icon "button" at bounding box center [1523, 44] width 11 height 7
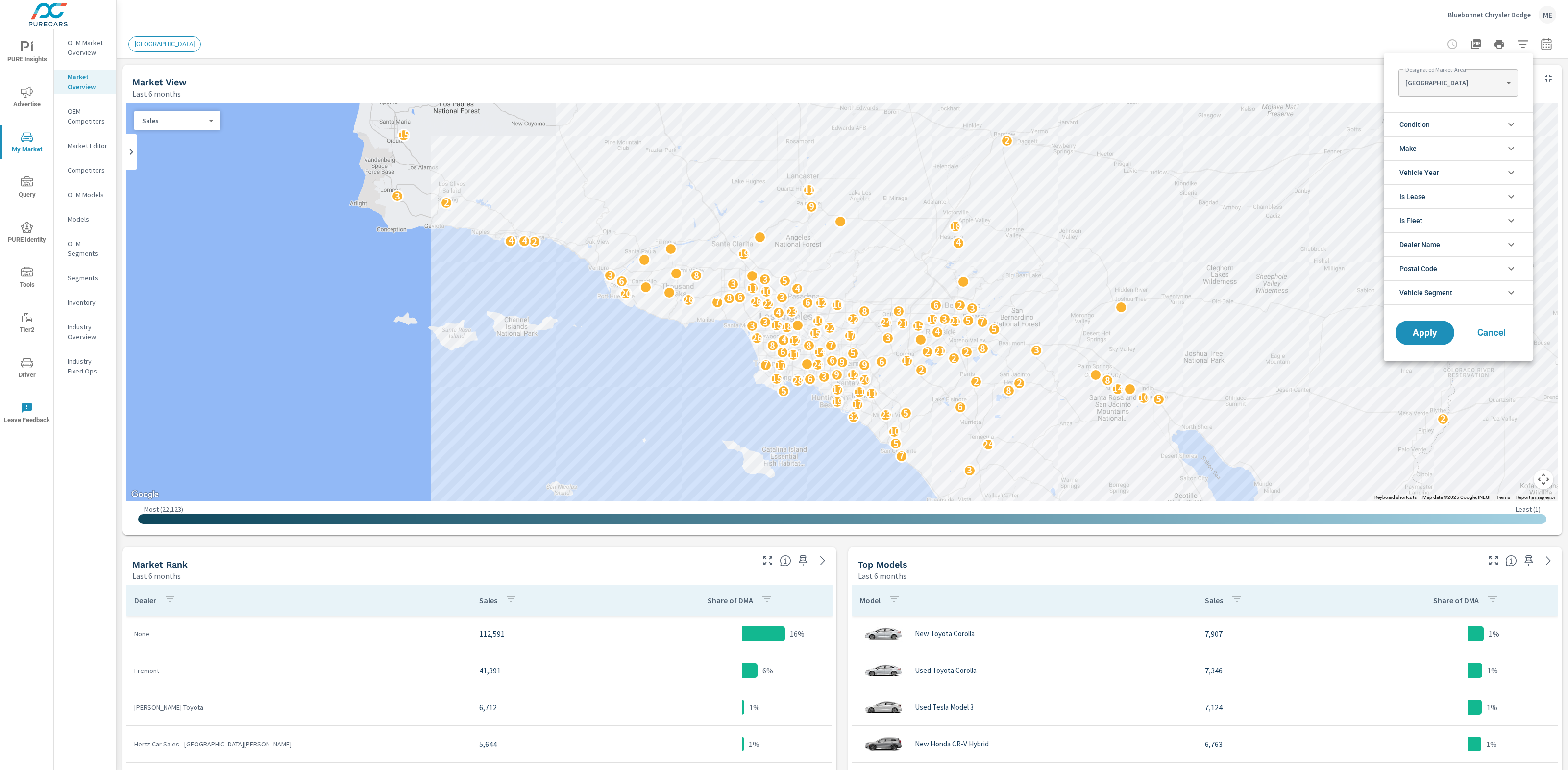
click at [1472, 75] on body "PURE Insights Advertise My Market Query PURE Identity Tools Tier2 Driver Leave …" at bounding box center [784, 385] width 1568 height 770
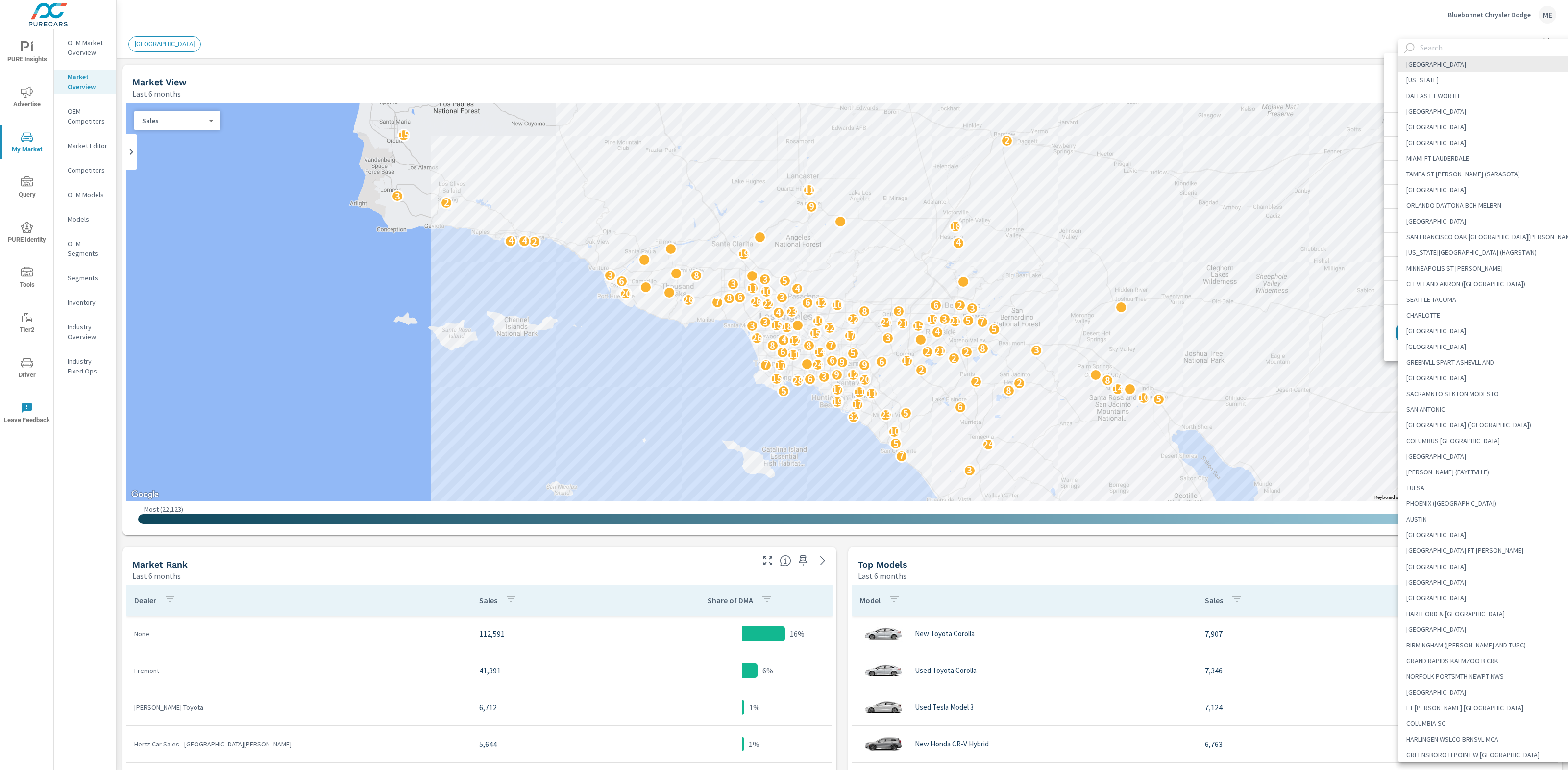
click at [1451, 48] on input "text" at bounding box center [1500, 48] width 167 height 17
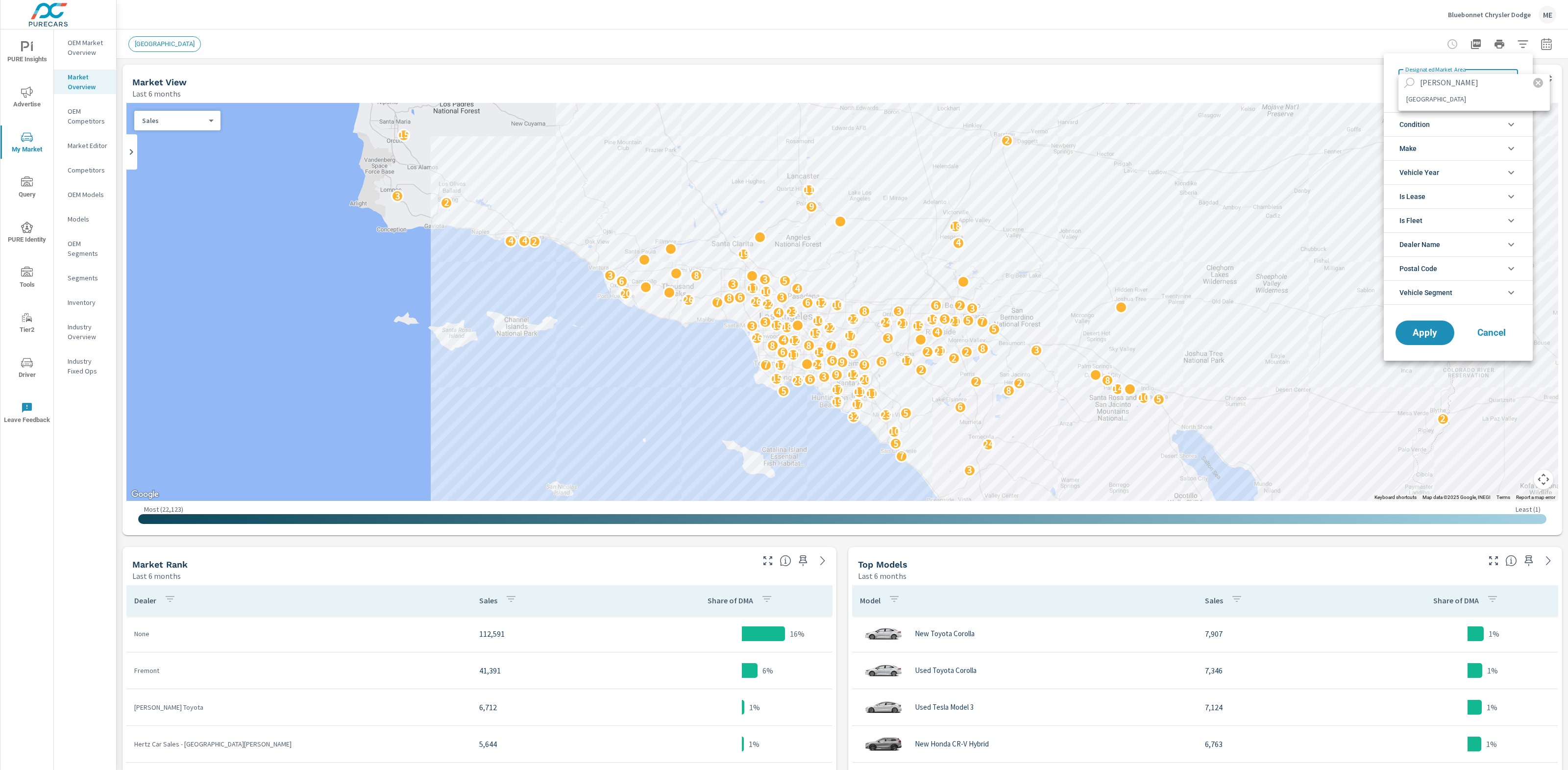
type input "[PERSON_NAME]"
click at [1435, 101] on li "[GEOGRAPHIC_DATA]" at bounding box center [1474, 99] width 151 height 16
type Area "[GEOGRAPHIC_DATA]"
click at [1437, 294] on span "Vehicle Segment" at bounding box center [1425, 292] width 53 height 23
click at [1444, 318] on input "filter options" at bounding box center [1467, 314] width 116 height 17
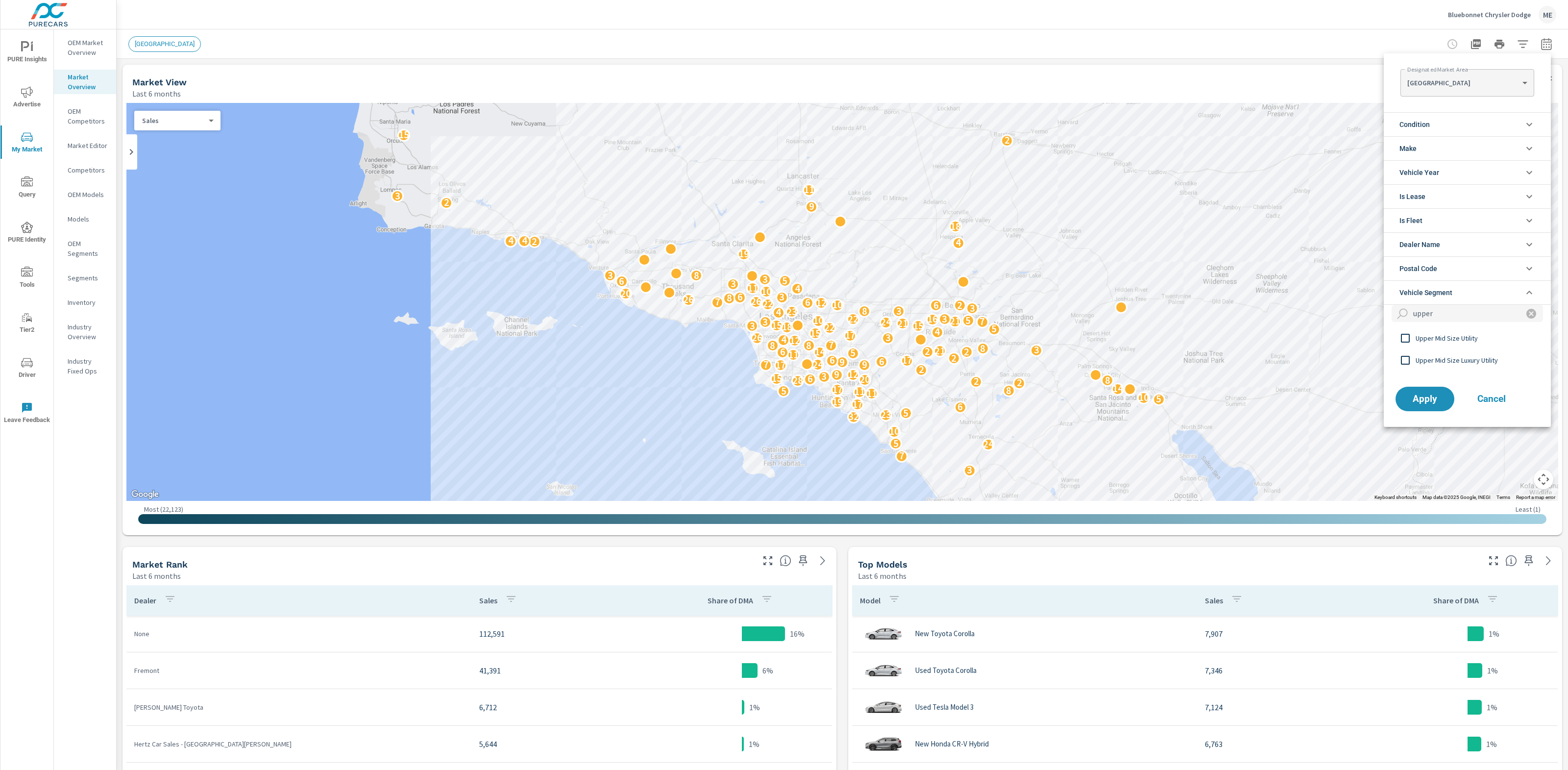
type input "upper"
click at [1454, 337] on span "Upper Mid Size Utility" at bounding box center [1469, 338] width 107 height 12
click at [1424, 405] on button "Apply" at bounding box center [1425, 399] width 61 height 26
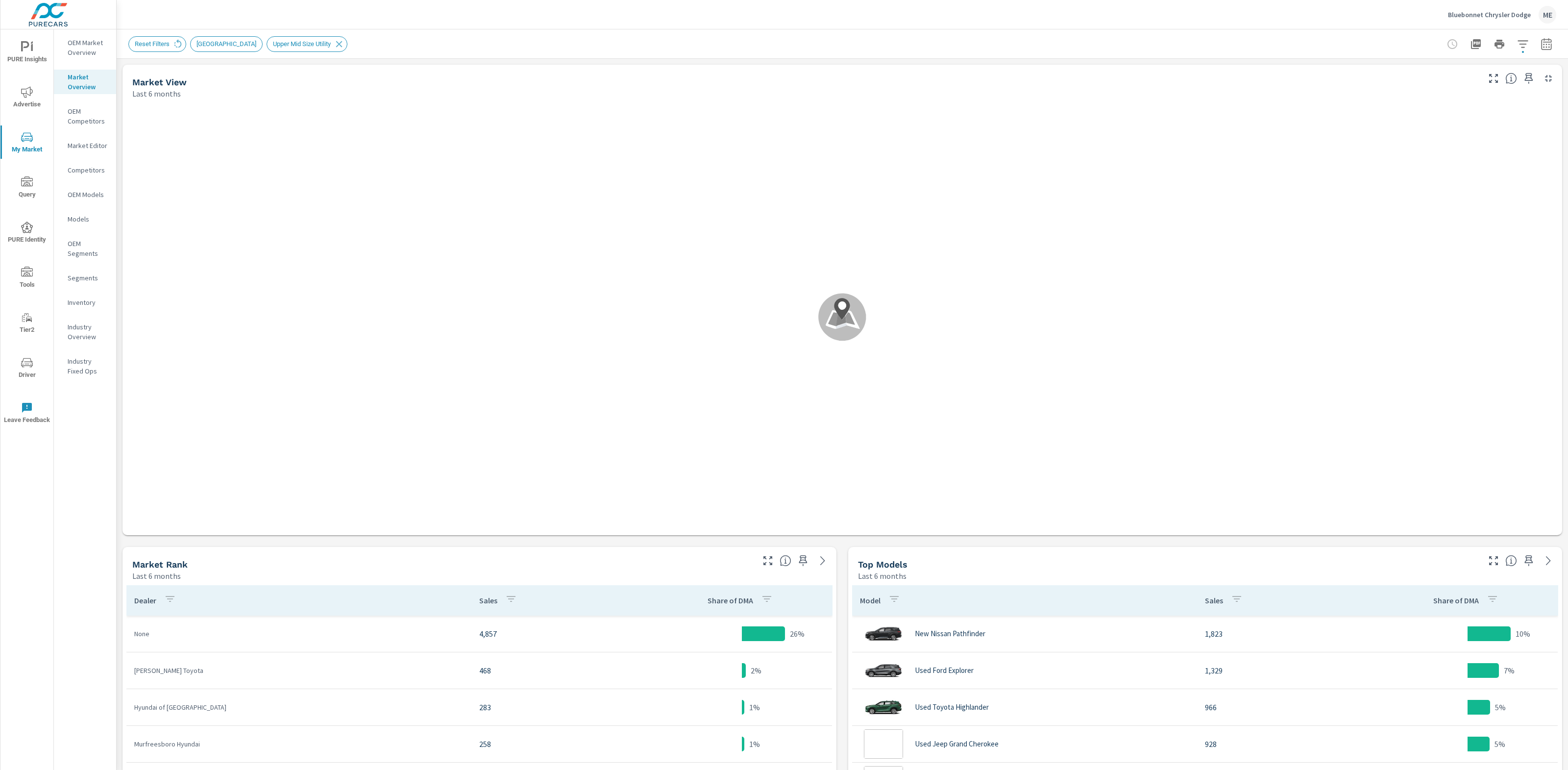
scroll to position [184, 0]
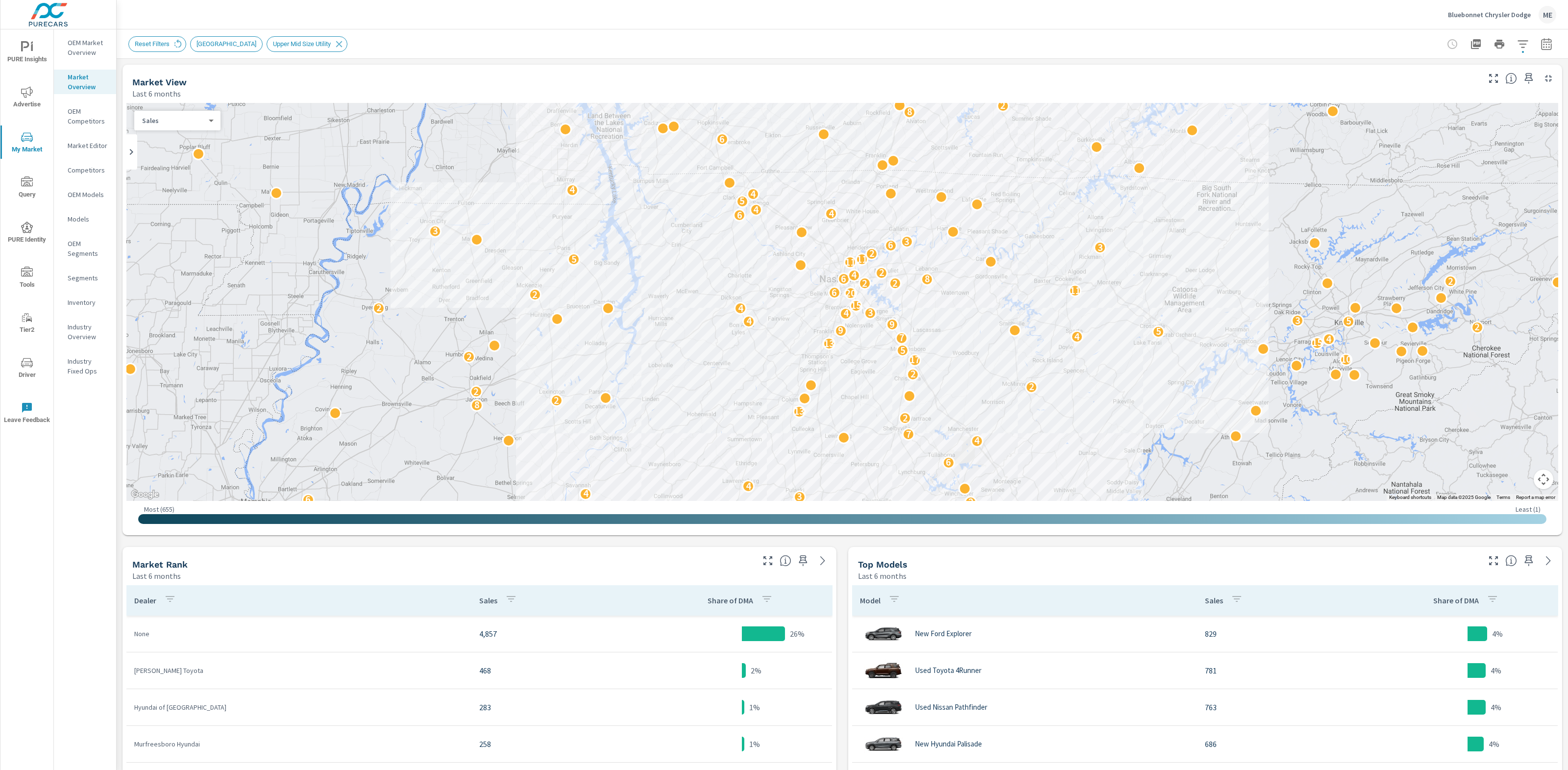
click at [1523, 42] on icon "button" at bounding box center [1523, 44] width 12 height 12
click at [1523, 42] on body "PURE Insights Advertise My Market Query PURE Identity Tools Tier2 Driver Leave …" at bounding box center [784, 385] width 1568 height 770
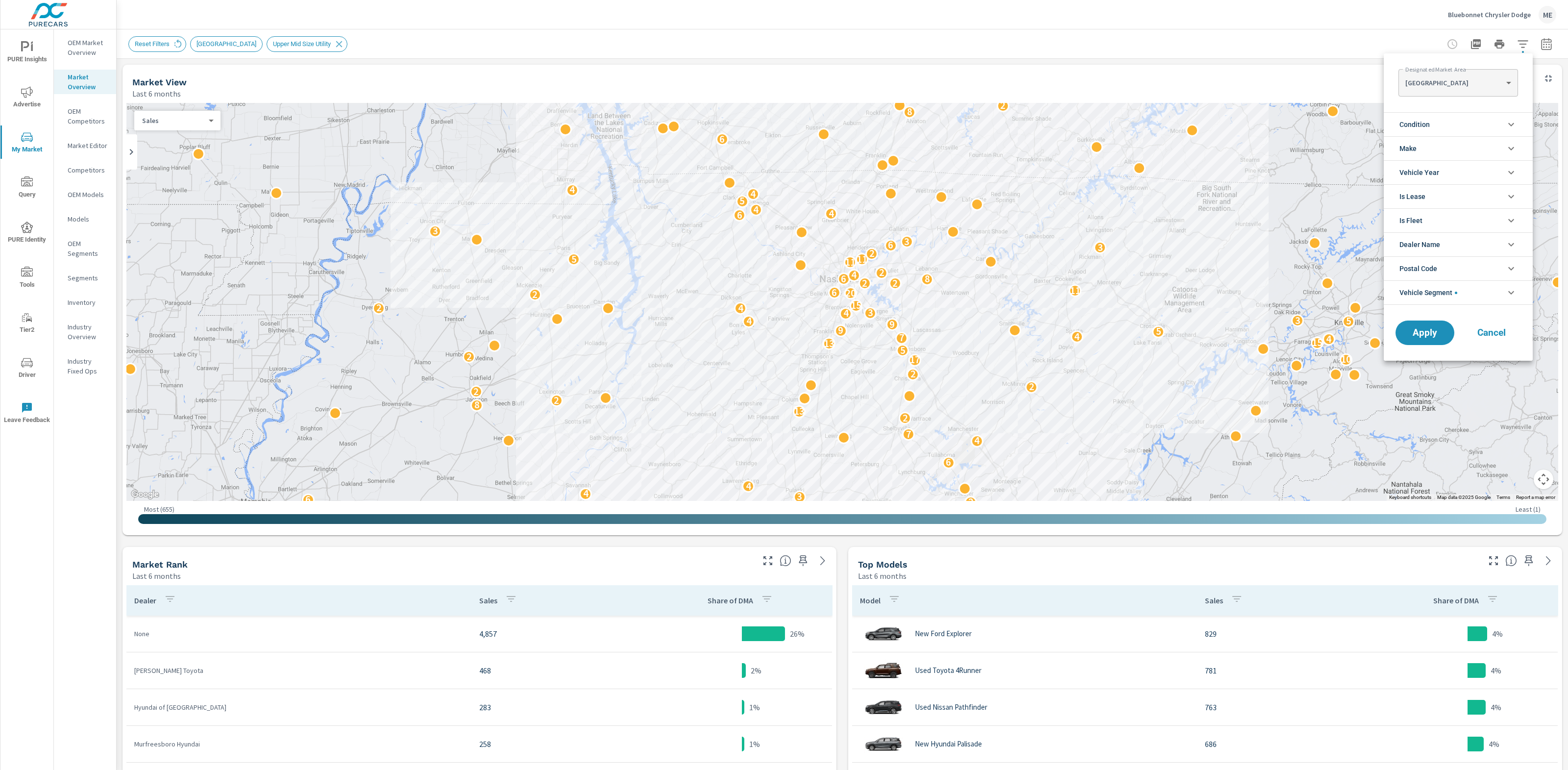
scroll to position [44, 0]
click at [1429, 123] on span "Condition" at bounding box center [1414, 124] width 31 height 23
click at [1422, 145] on span "New" at bounding box center [1469, 148] width 107 height 12
drag, startPoint x: 1423, startPoint y: 381, endPoint x: 1436, endPoint y: 385, distance: 13.6
click at [1423, 381] on span "Apply" at bounding box center [1425, 377] width 40 height 9
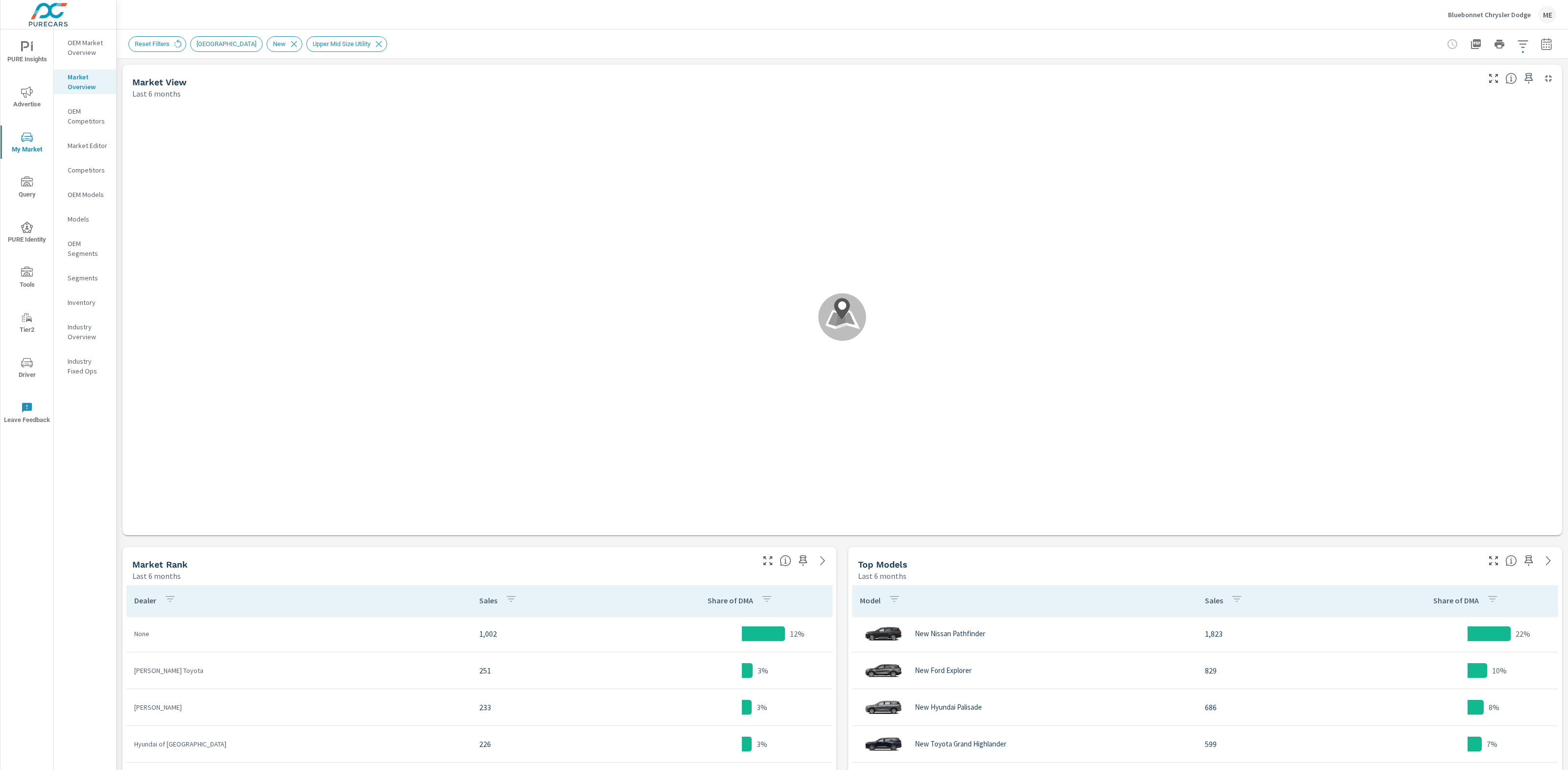
scroll to position [184, 0]
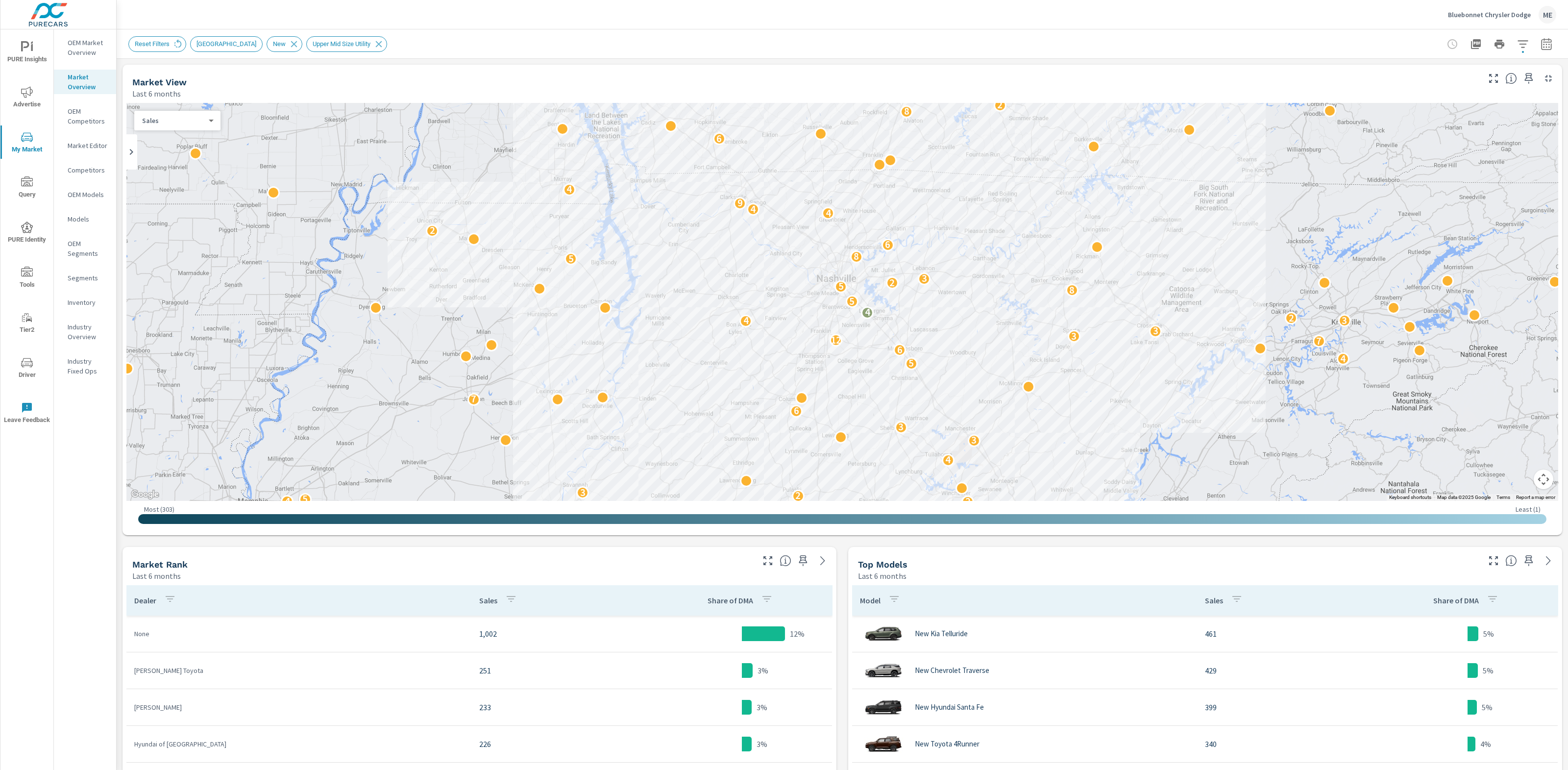
click at [1555, 43] on button "button" at bounding box center [1546, 44] width 20 height 20
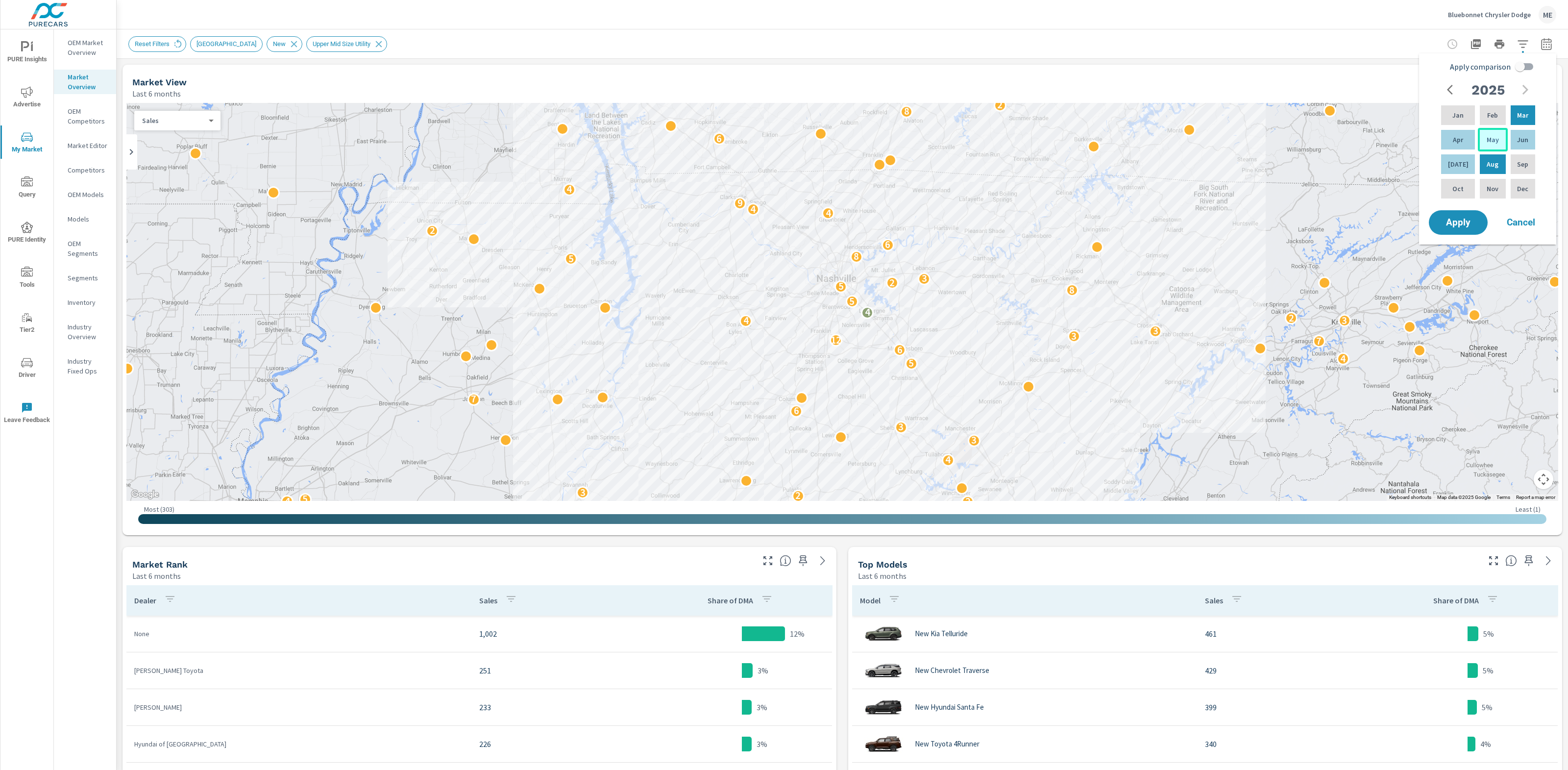
click at [1495, 136] on div "May" at bounding box center [1492, 139] width 29 height 23
click at [1462, 164] on div "Jul" at bounding box center [1457, 164] width 38 height 23
click at [1523, 66] on input "Apply comparison" at bounding box center [1520, 67] width 56 height 18
checkbox input "true"
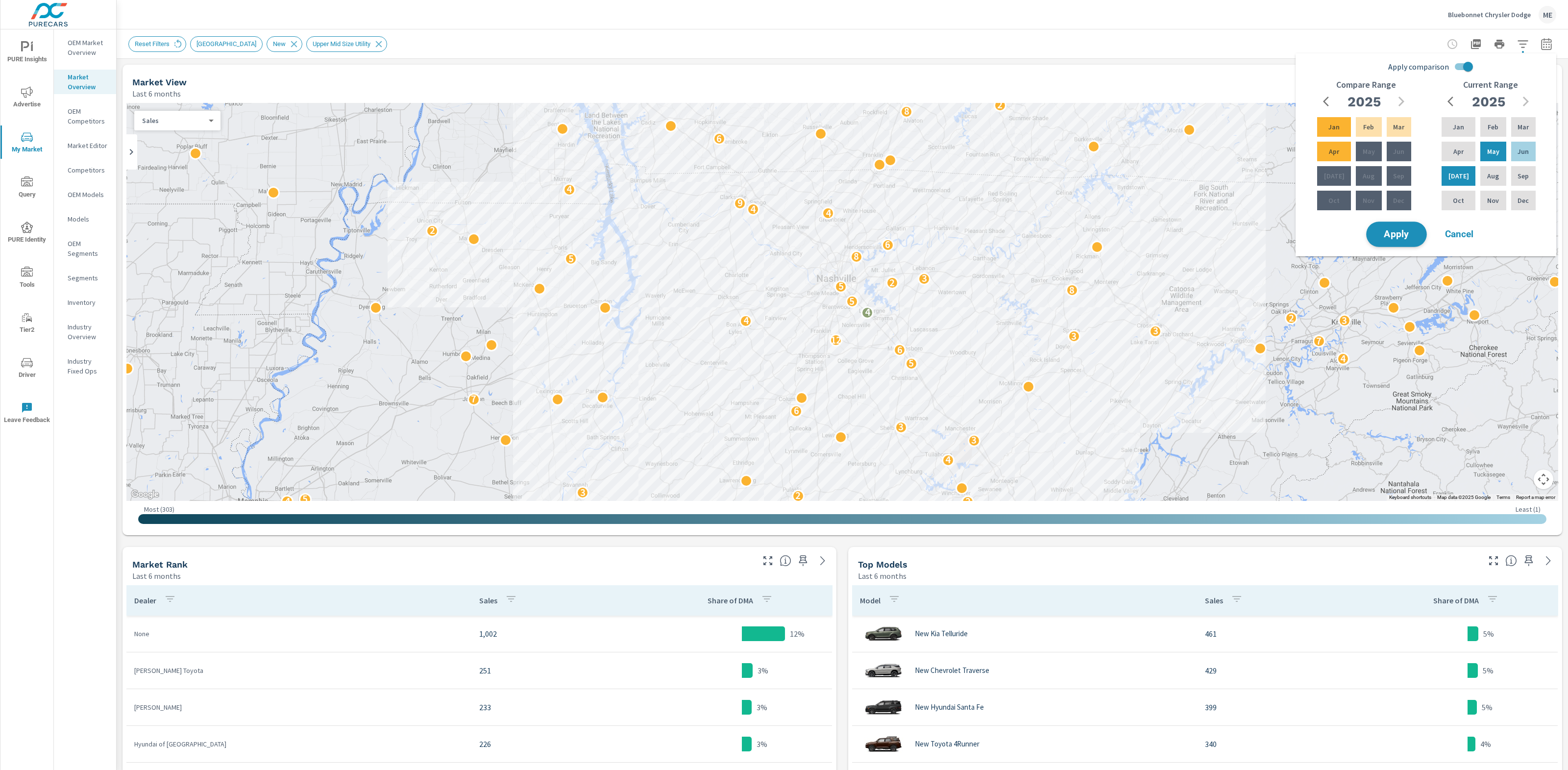
drag, startPoint x: 1401, startPoint y: 243, endPoint x: 1407, endPoint y: 242, distance: 6.1
click at [1401, 243] on button "Apply" at bounding box center [1396, 234] width 61 height 26
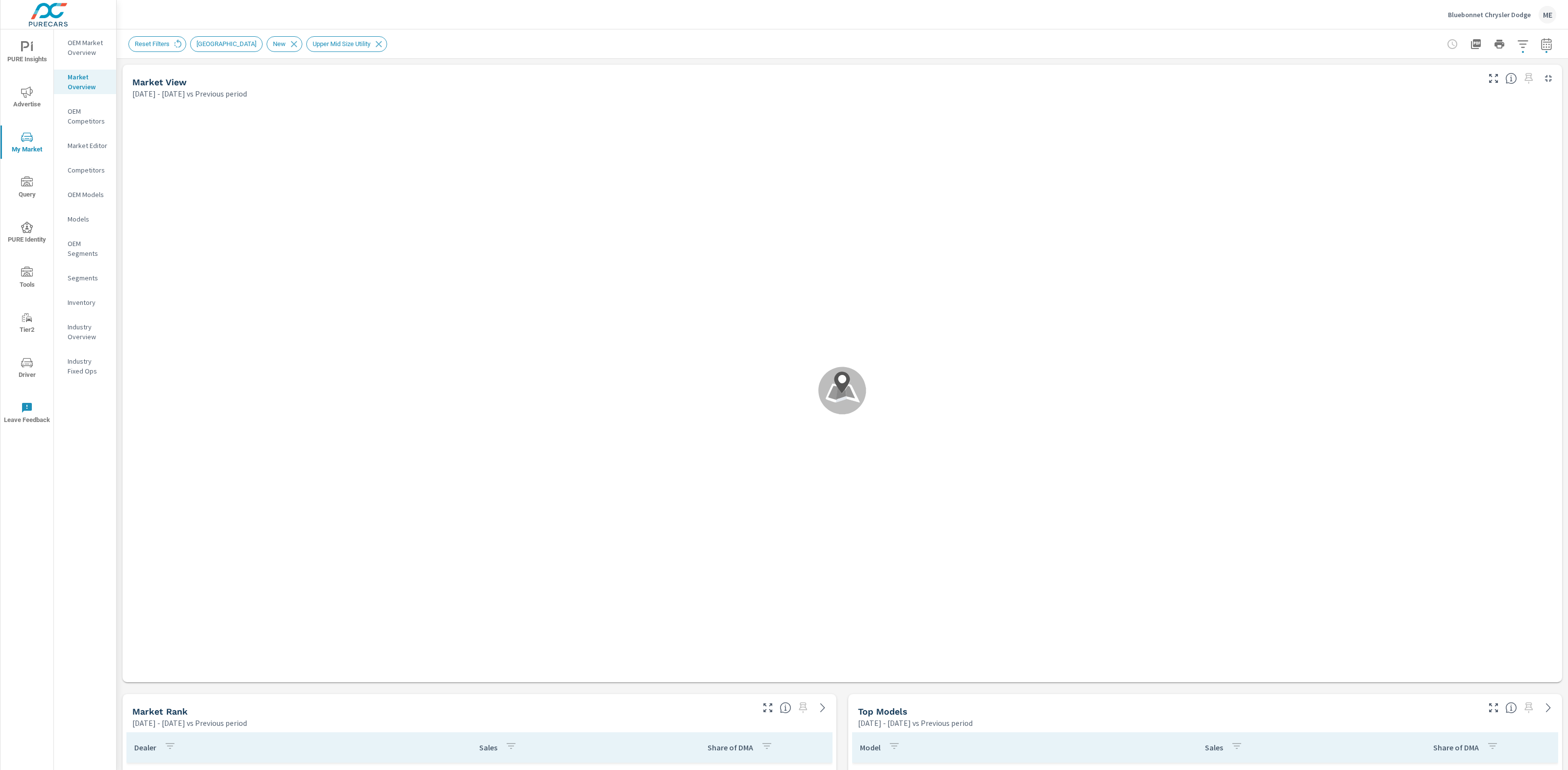
scroll to position [184, 0]
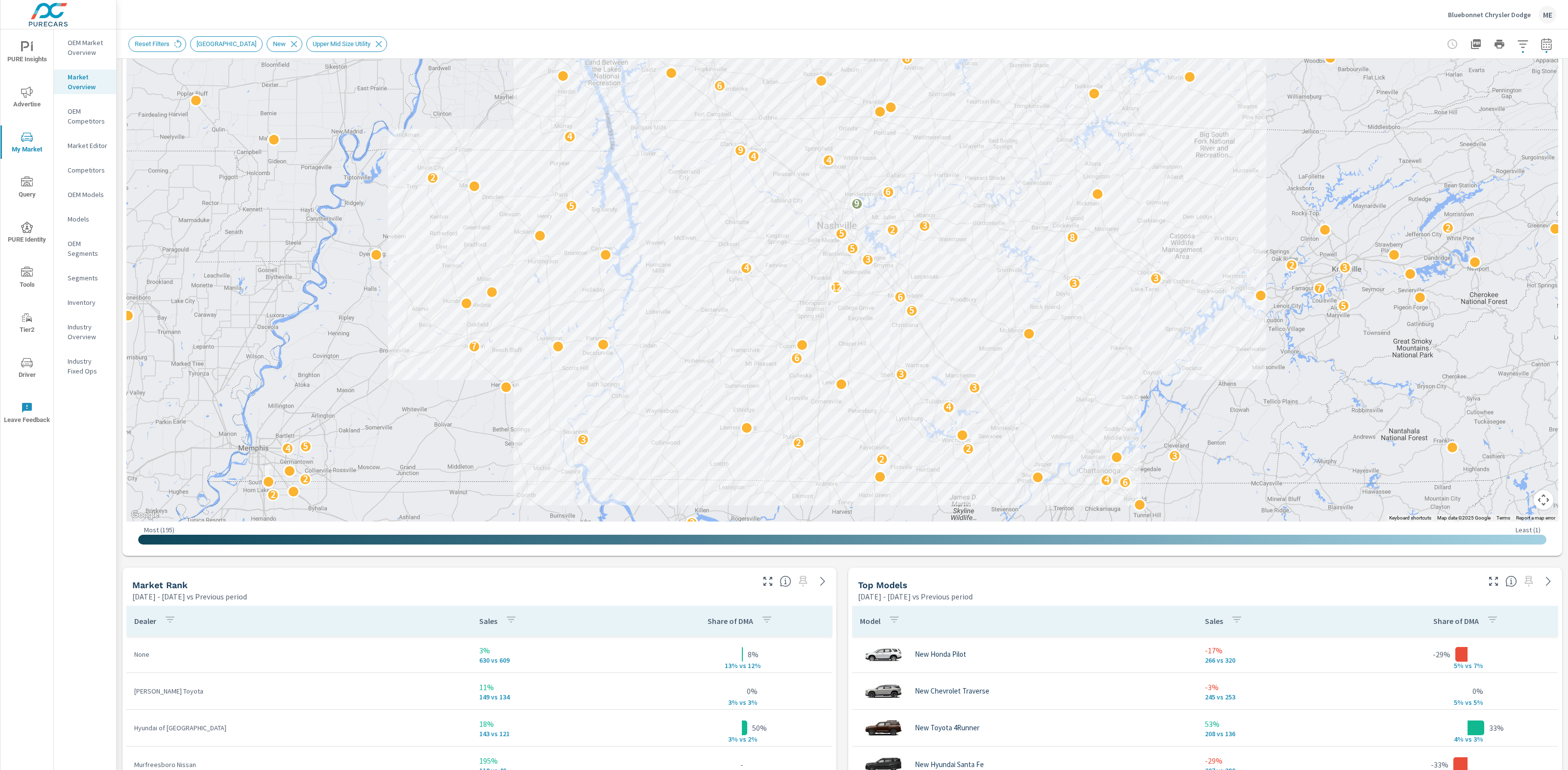
scroll to position [126, 0]
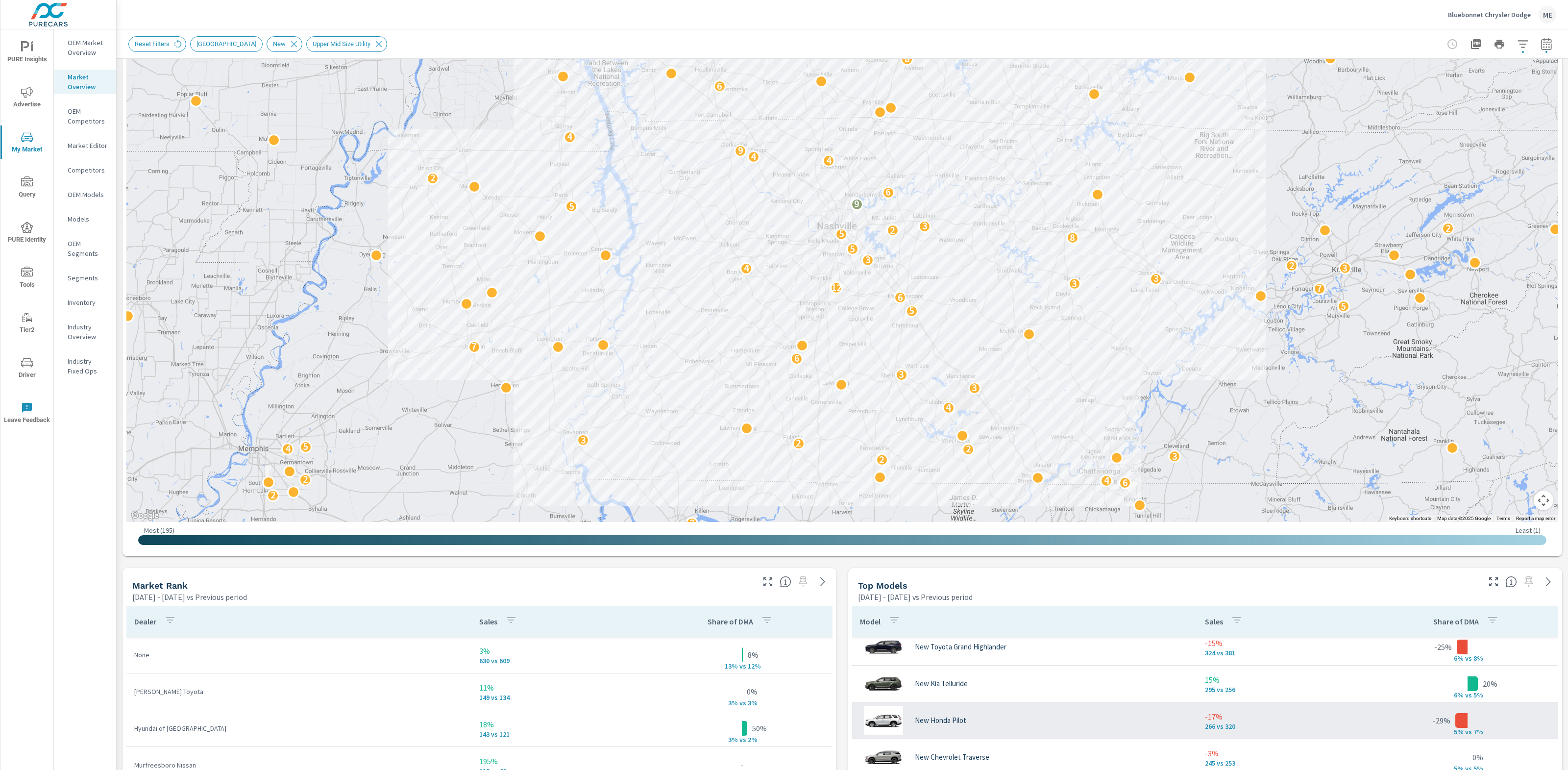
scroll to position [116, 0]
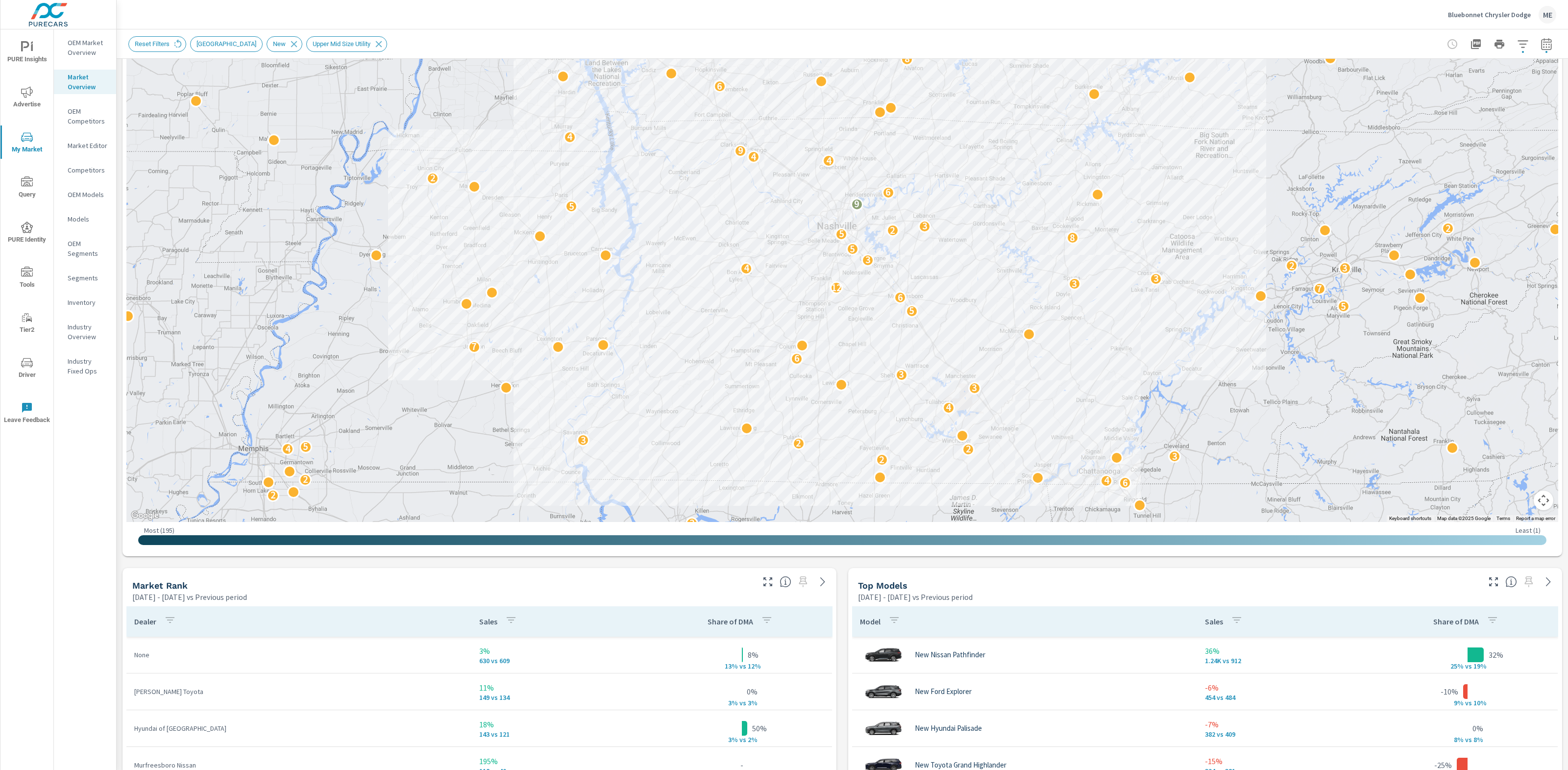
click at [842, 680] on div "Market View May 01, 2025 - Jul 31, 2025 vs Previous period ← Move left → Move r…" at bounding box center [841, 719] width 1451 height 1573
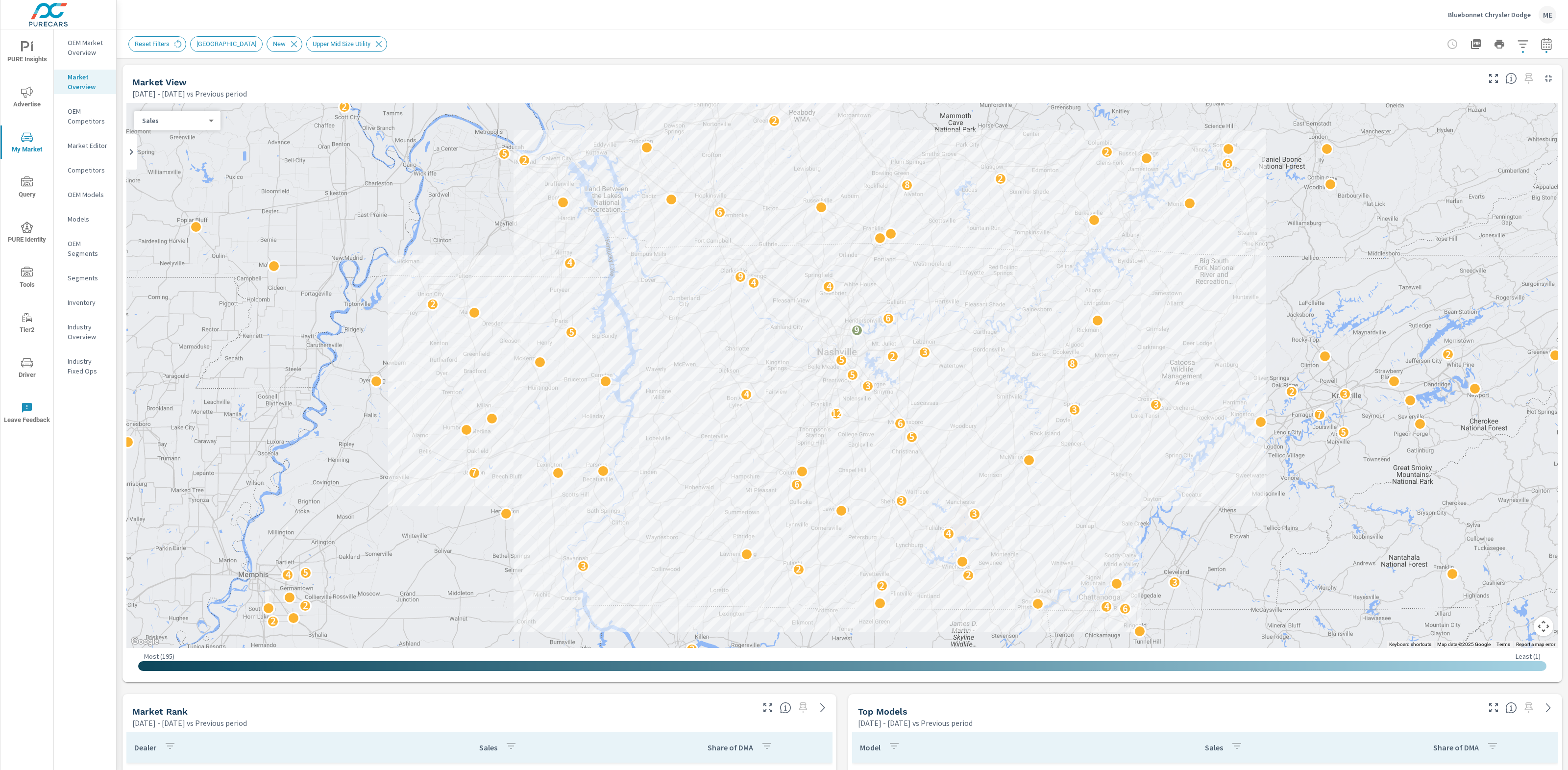
click at [799, 48] on div "Reset Filters NASHVILLE New Upper Mid Size Utility" at bounding box center [773, 44] width 1291 height 16
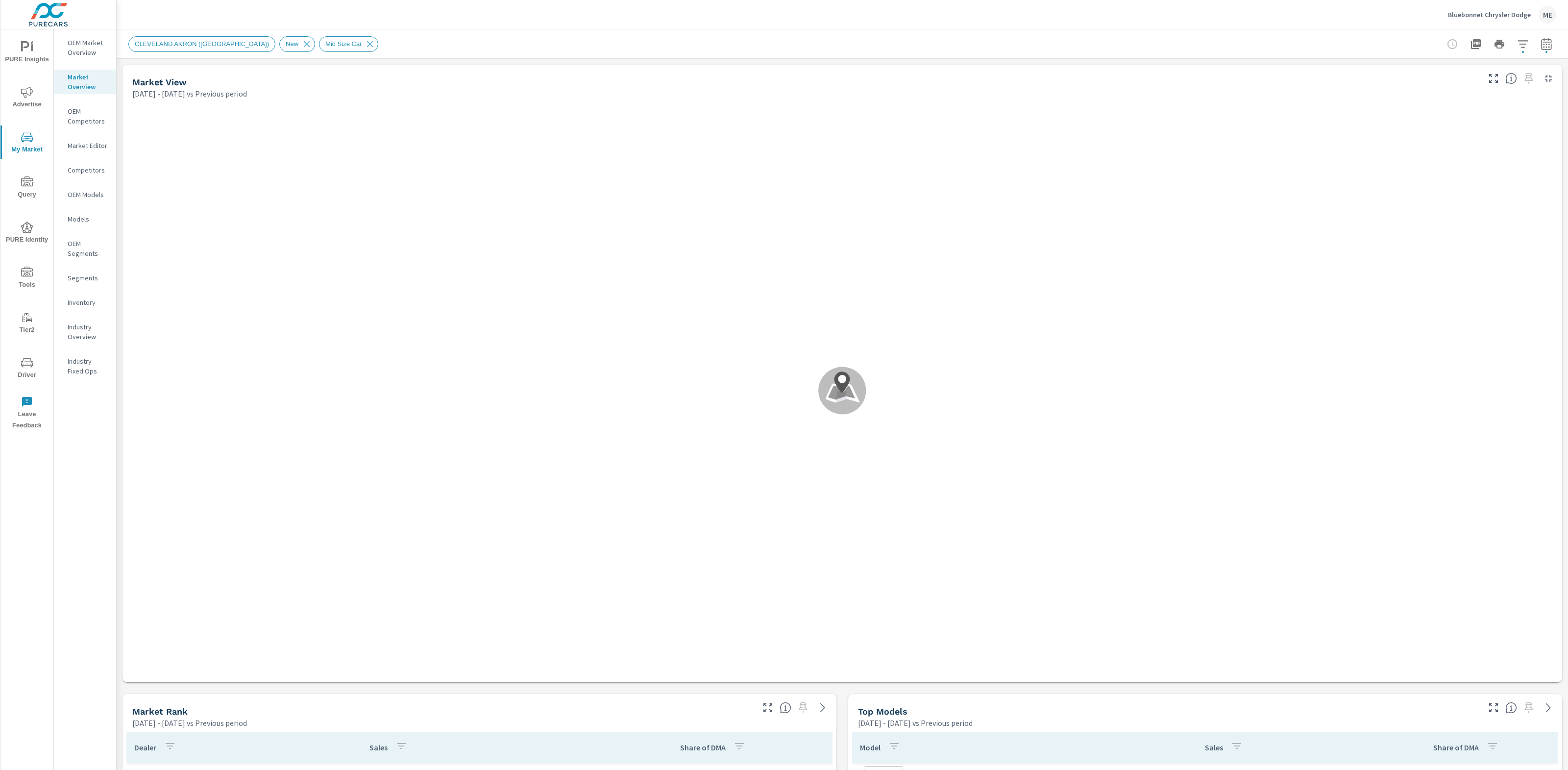
scroll to position [37, 0]
